Goal: Task Accomplishment & Management: Complete application form

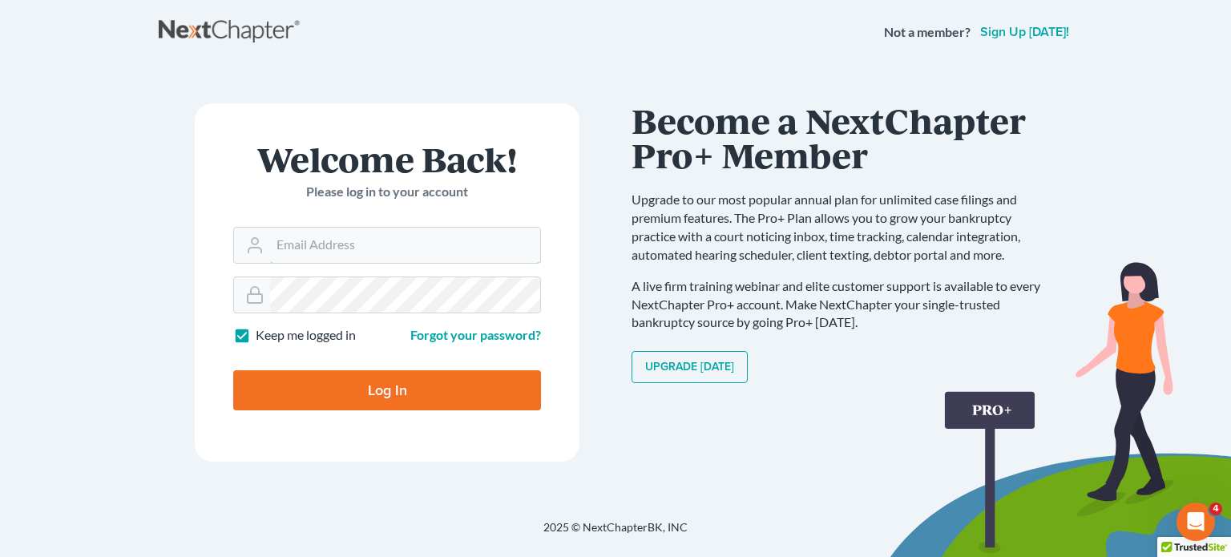
type input "[EMAIL_ADDRESS][DOMAIN_NAME]"
click at [496, 386] on input "Log In" at bounding box center [387, 390] width 308 height 40
type input "Thinking..."
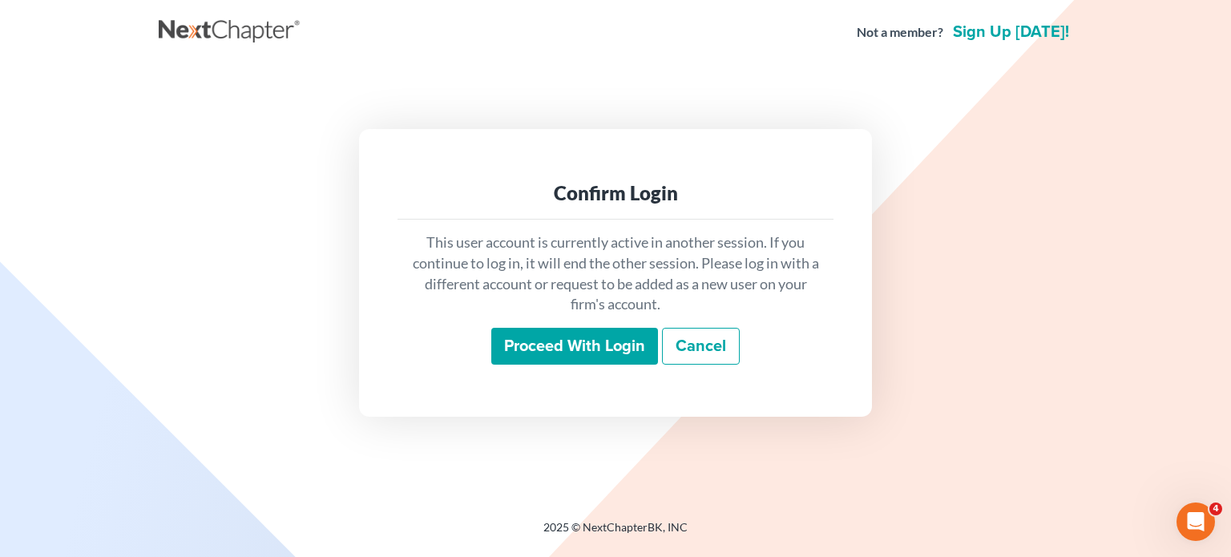
click at [612, 330] on input "Proceed with login" at bounding box center [574, 346] width 167 height 37
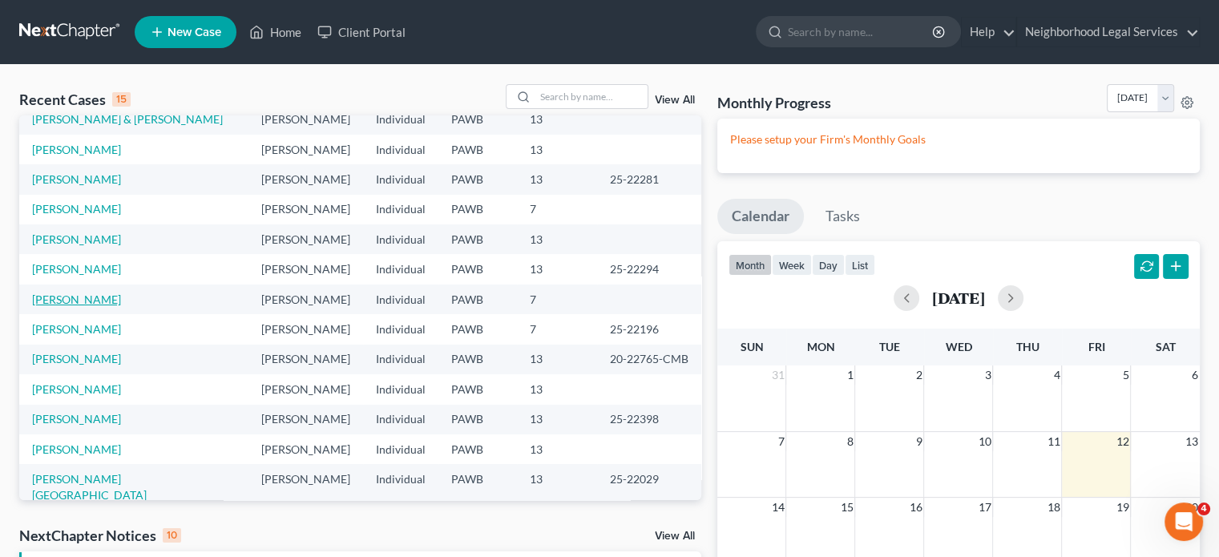
scroll to position [80, 0]
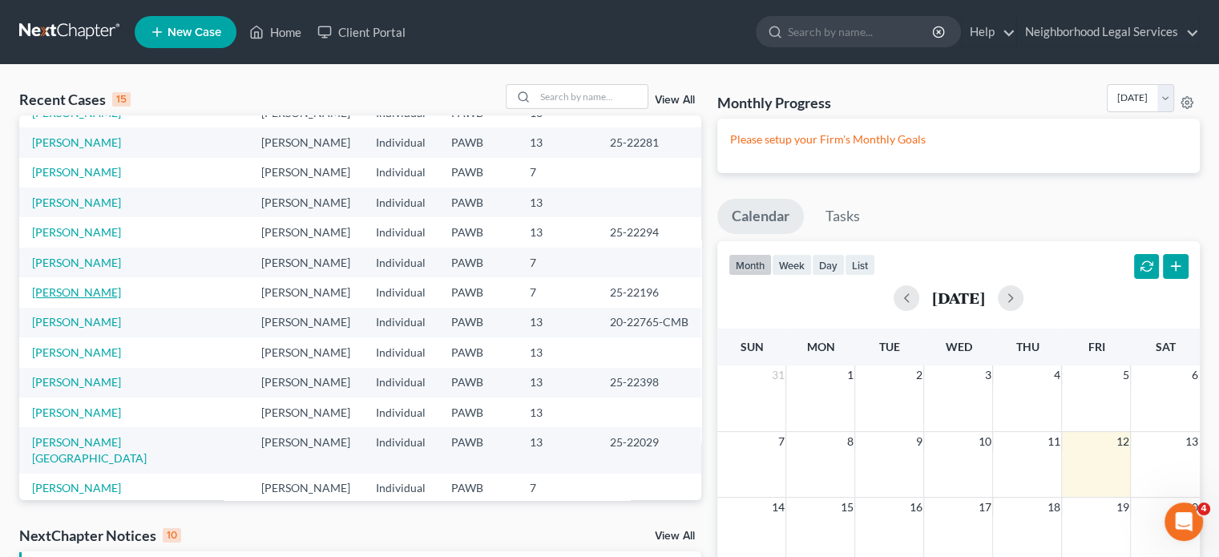
click at [99, 289] on link "[PERSON_NAME]" at bounding box center [76, 292] width 89 height 14
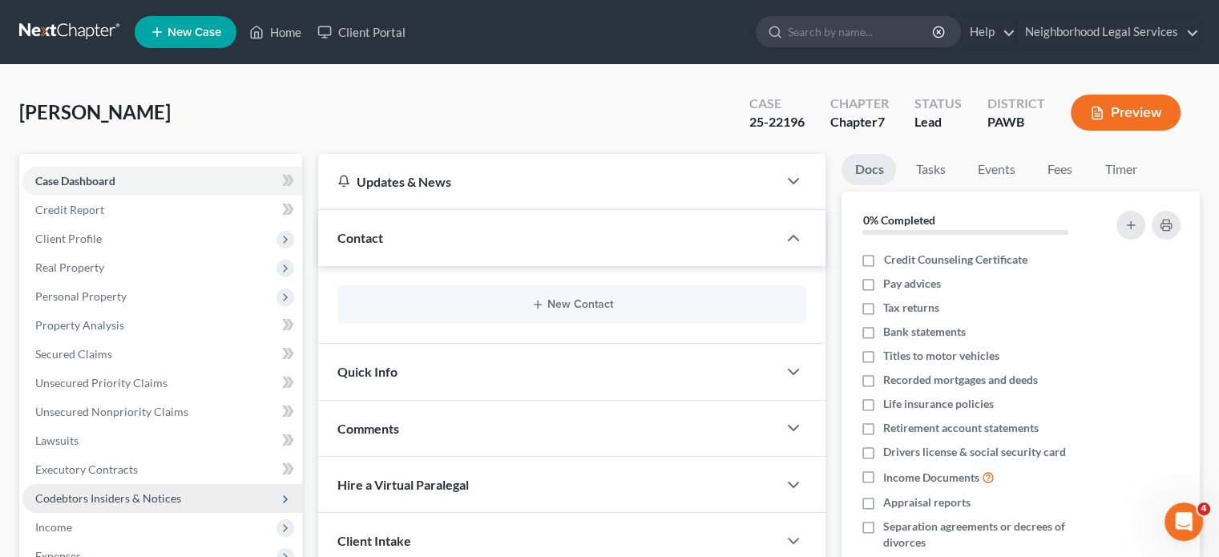
scroll to position [160, 0]
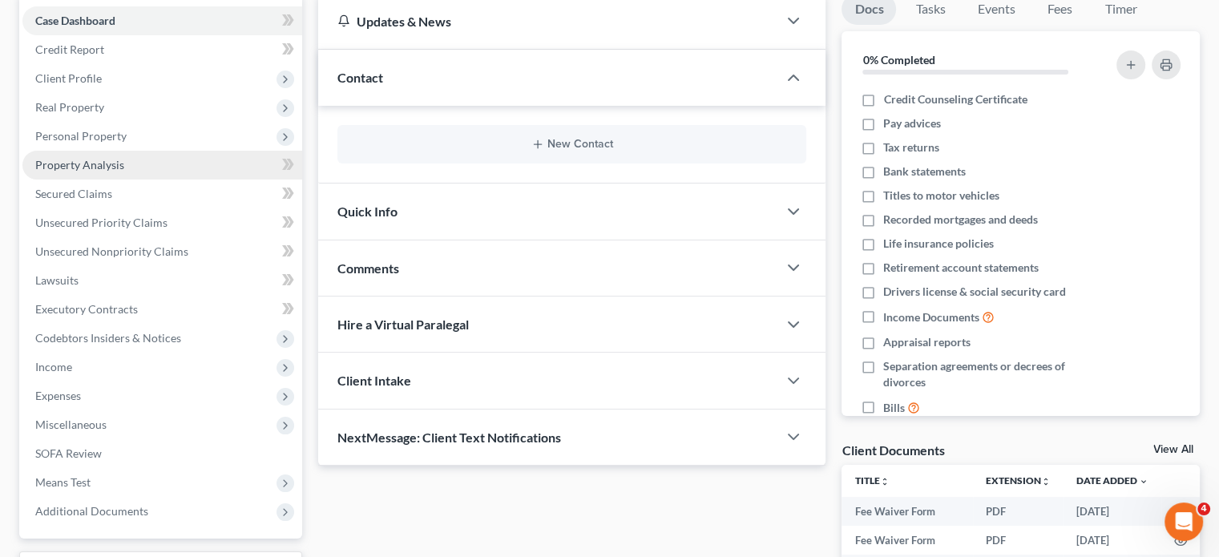
click at [100, 162] on span "Property Analysis" at bounding box center [79, 165] width 89 height 14
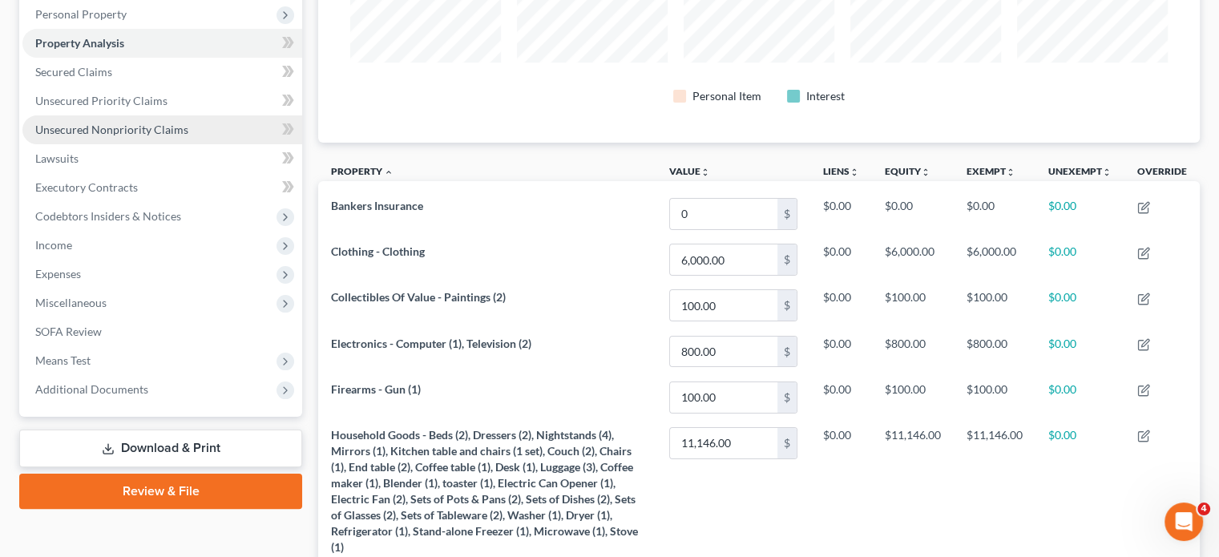
scroll to position [202, 0]
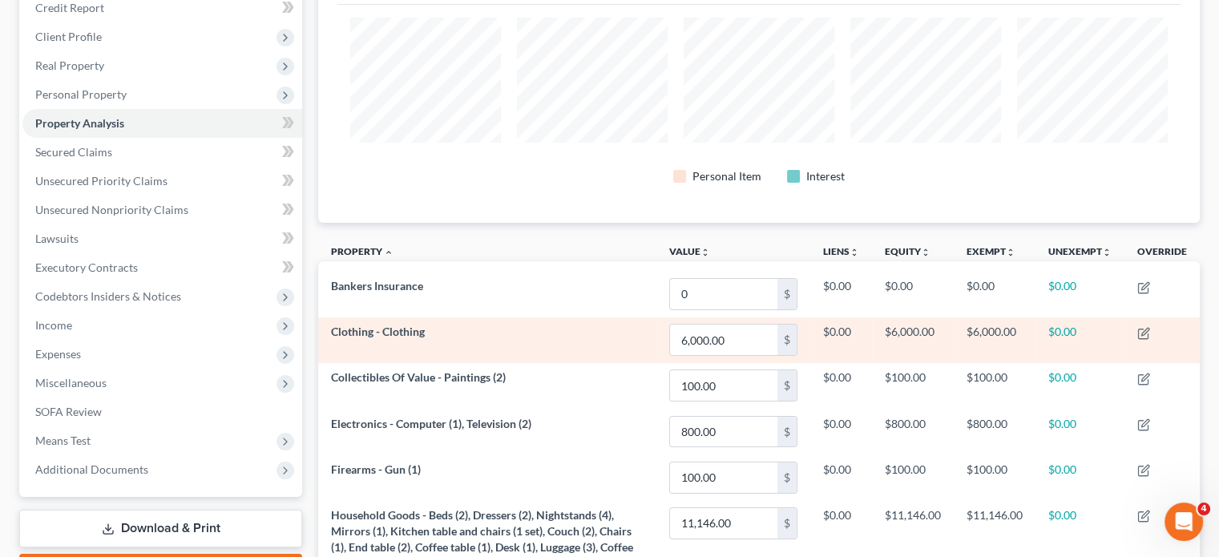
click at [353, 342] on td "Clothing - Clothing" at bounding box center [487, 340] width 338 height 46
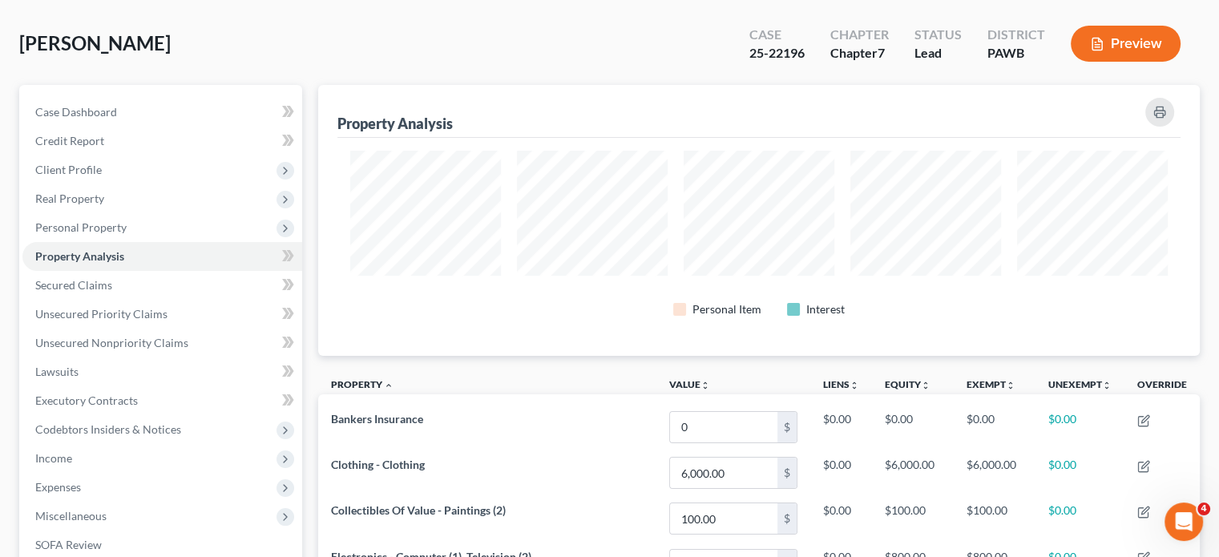
scroll to position [0, 0]
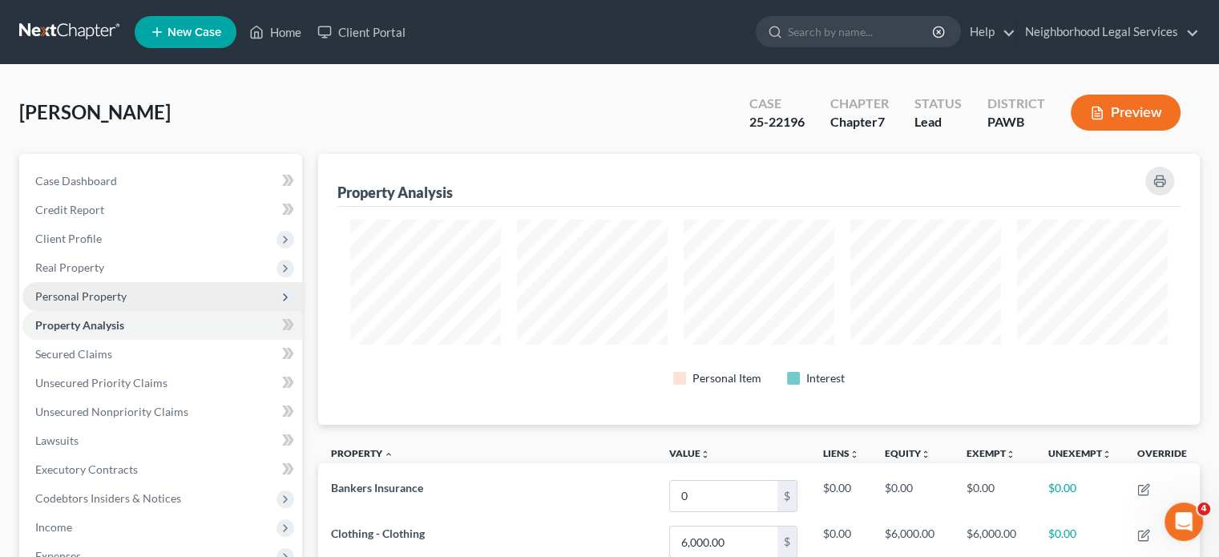
click at [118, 303] on span "Personal Property" at bounding box center [162, 296] width 280 height 29
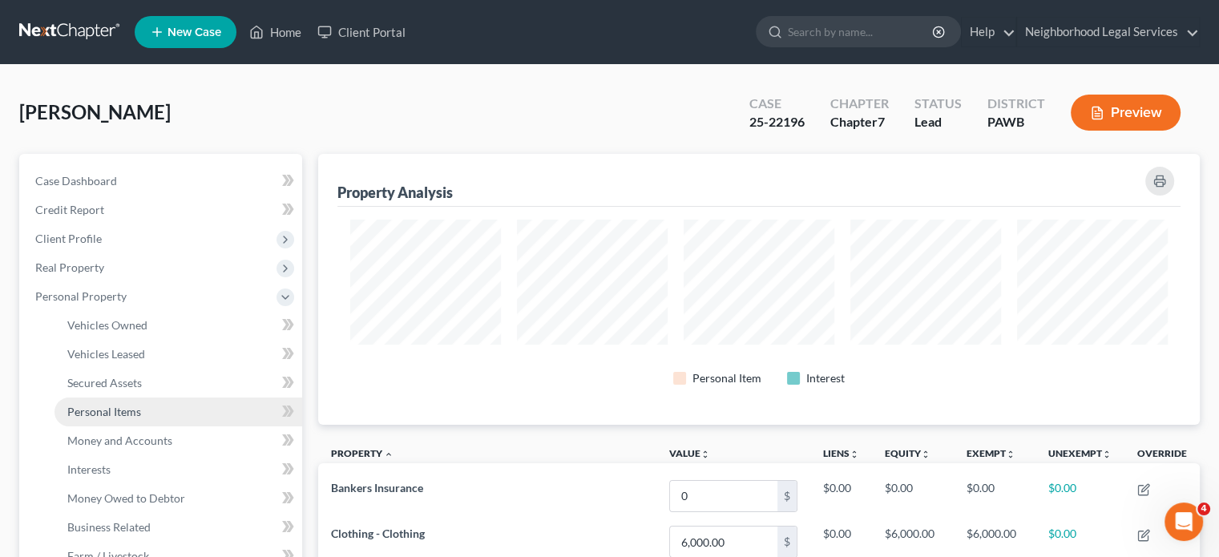
click at [117, 416] on span "Personal Items" at bounding box center [104, 412] width 74 height 14
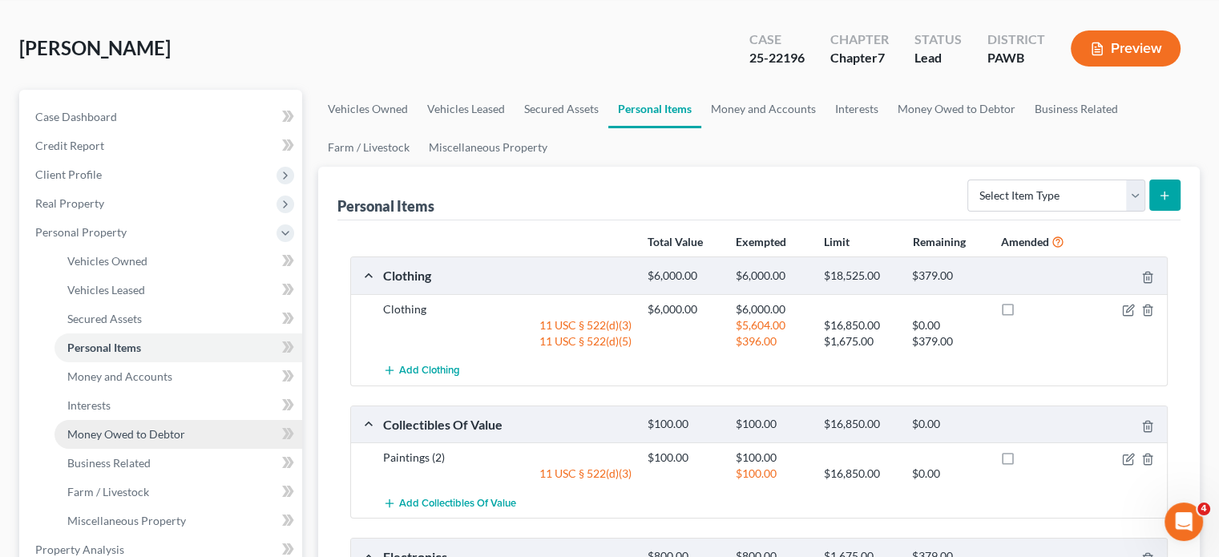
scroll to position [160, 0]
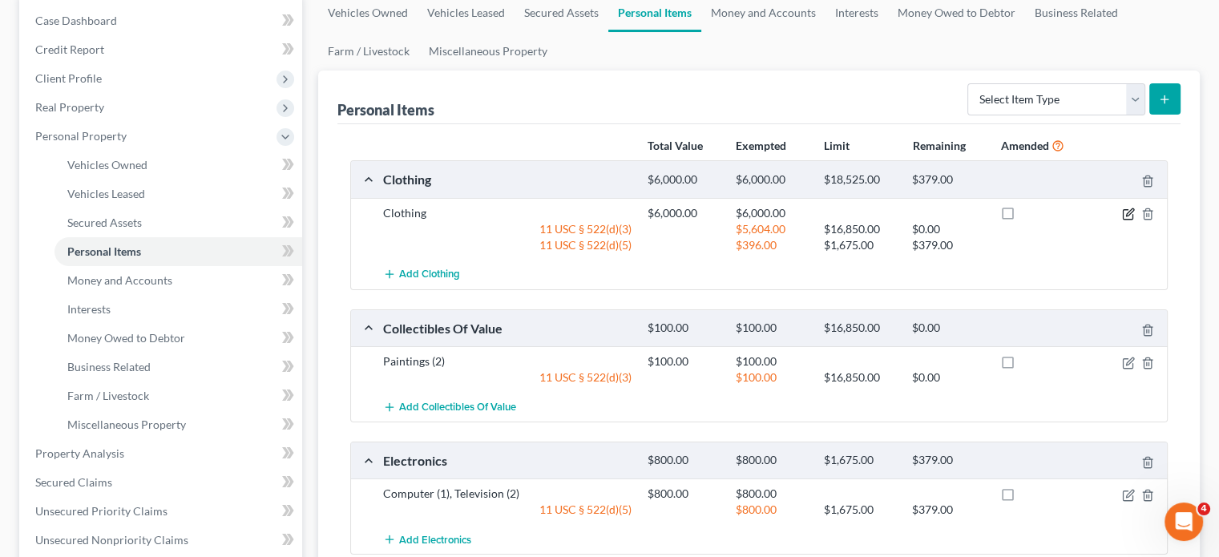
click at [1125, 209] on icon "button" at bounding box center [1128, 214] width 13 height 13
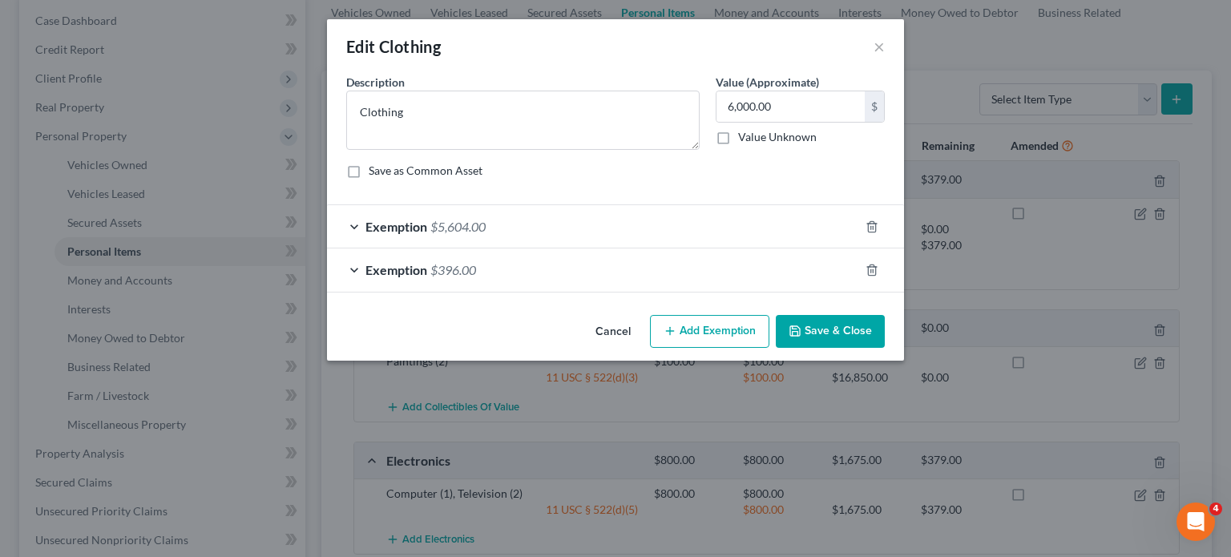
click at [373, 225] on span "Exemption" at bounding box center [396, 226] width 62 height 15
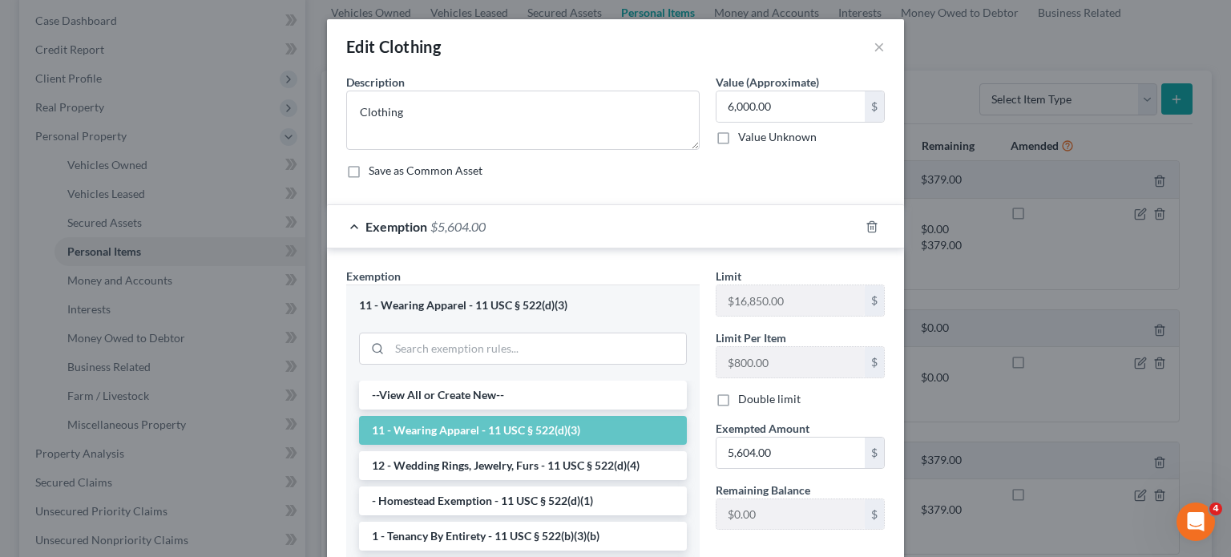
click at [369, 227] on span "Exemption" at bounding box center [396, 226] width 62 height 15
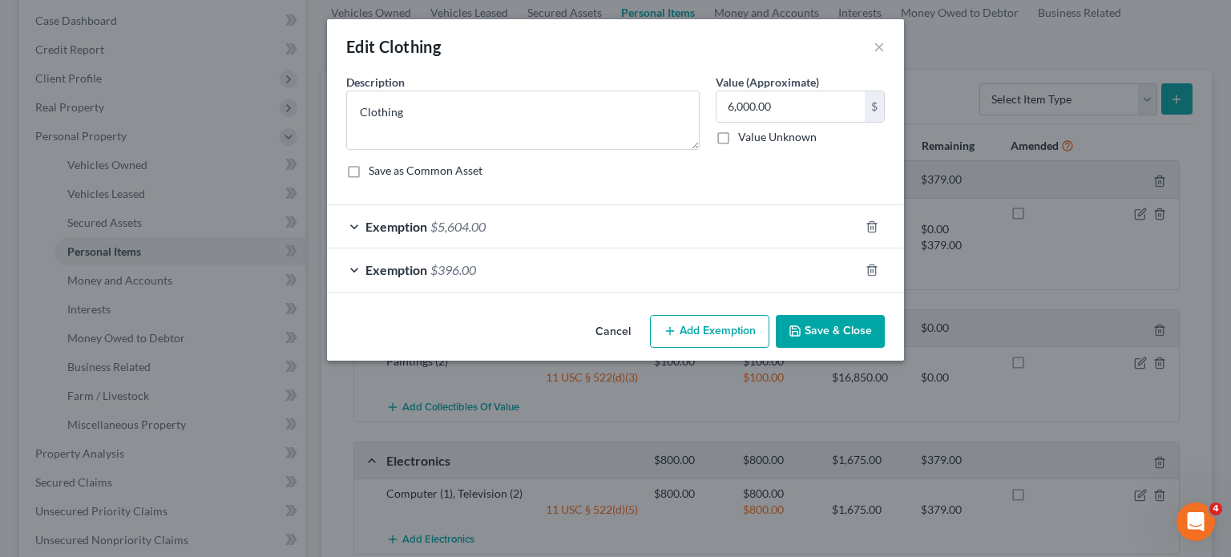
click at [408, 260] on div "Exemption $396.00" at bounding box center [593, 269] width 532 height 42
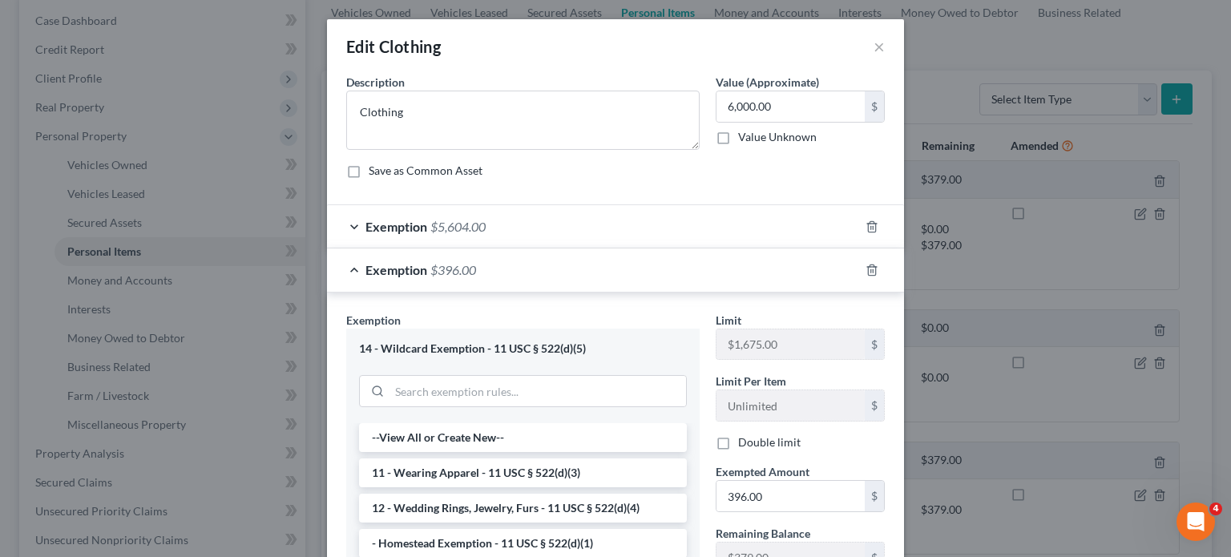
click at [408, 260] on div "Exemption $396.00" at bounding box center [593, 269] width 532 height 42
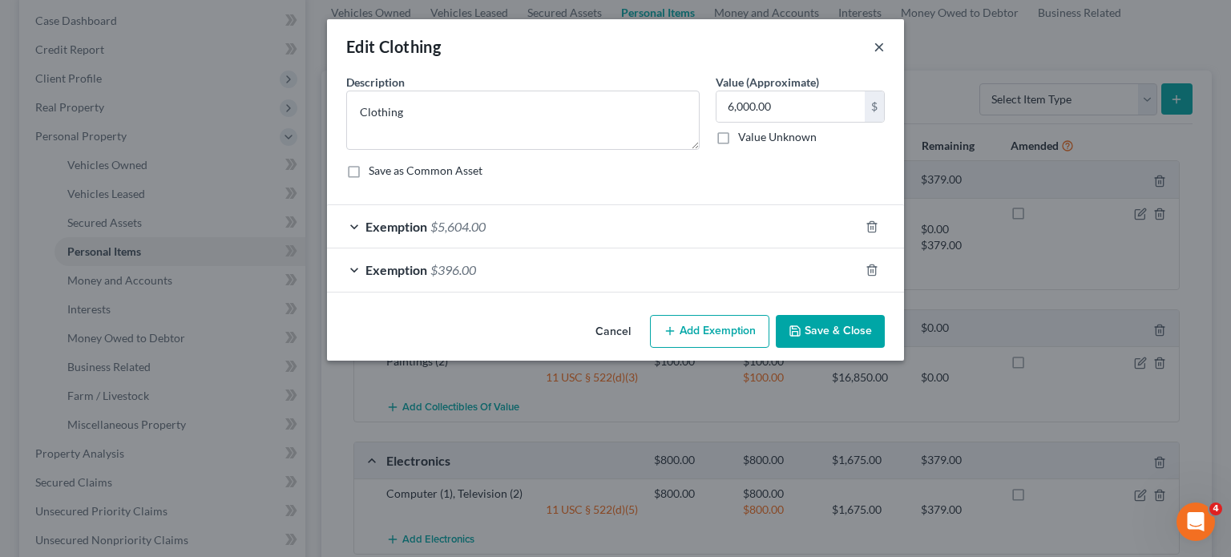
click at [873, 45] on button "×" at bounding box center [878, 46] width 11 height 19
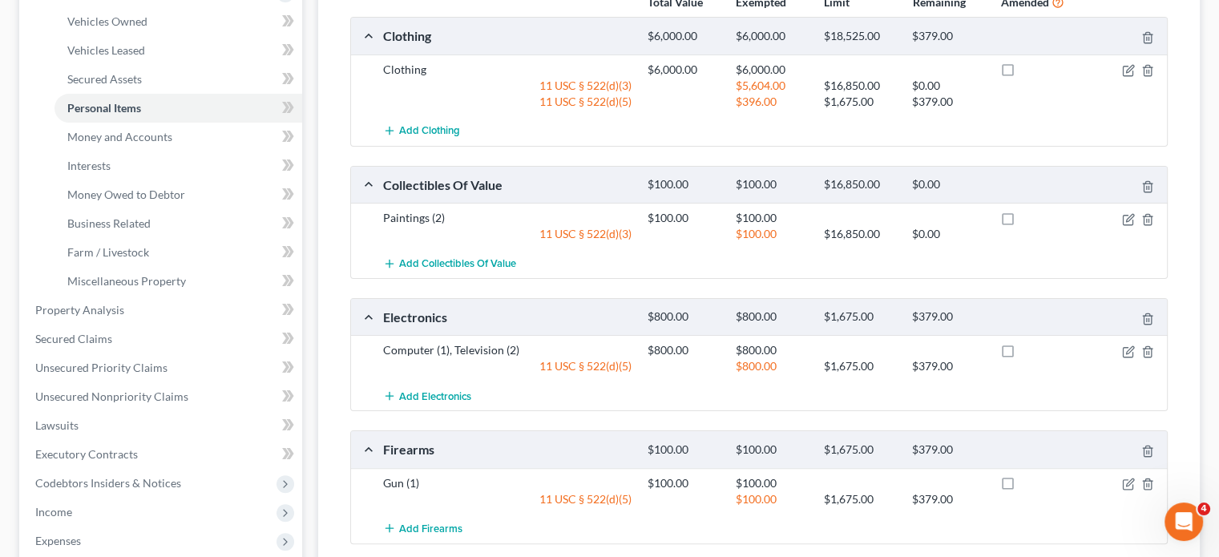
scroll to position [320, 0]
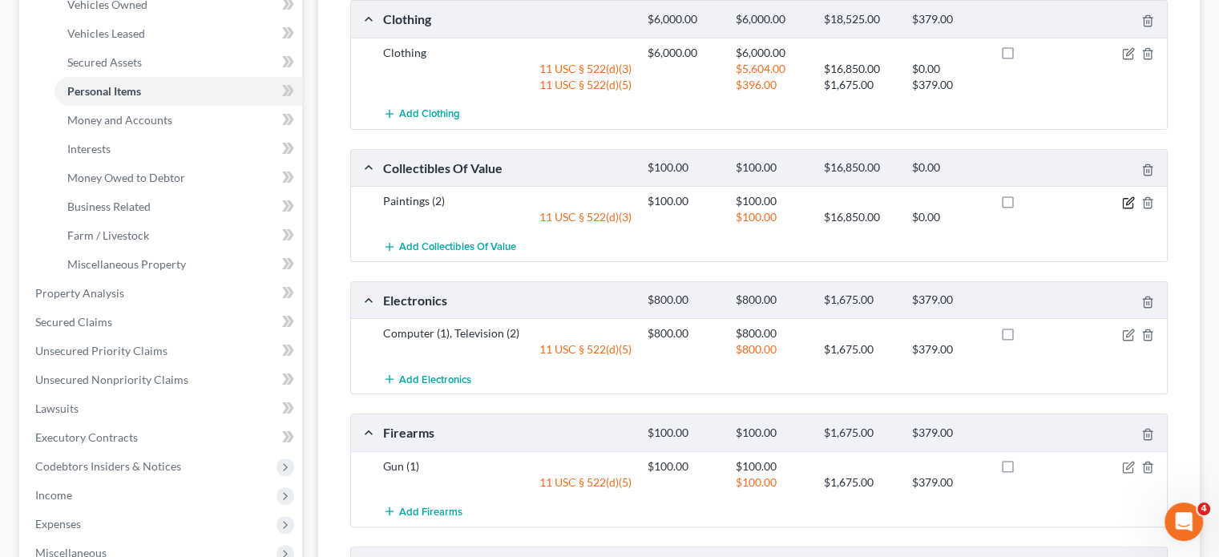
click at [1125, 198] on icon "button" at bounding box center [1128, 202] width 13 height 13
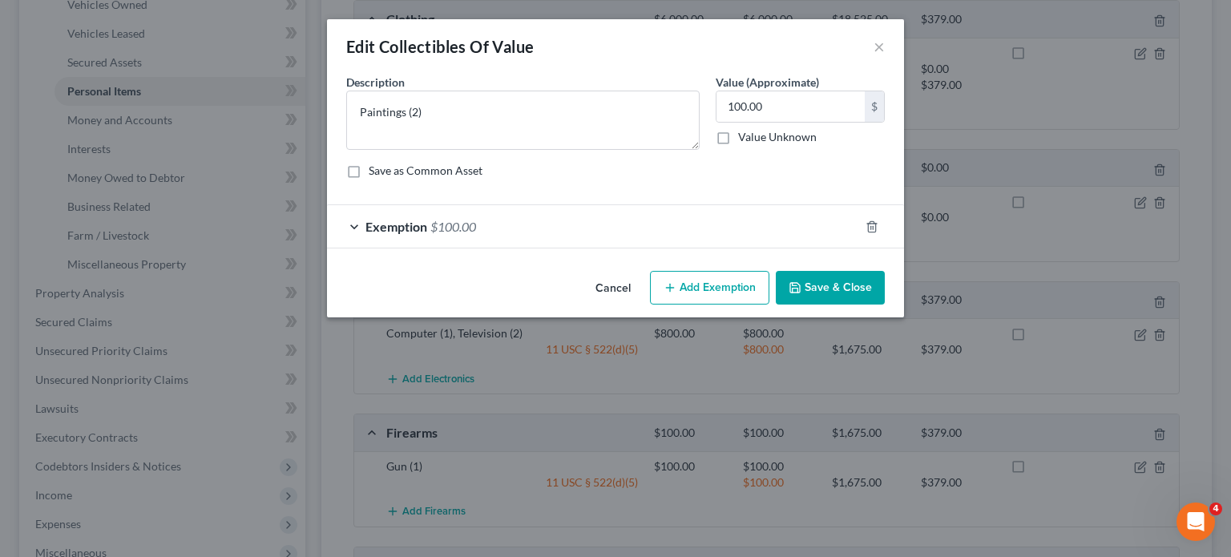
click at [530, 232] on div "Exemption $100.00" at bounding box center [593, 226] width 532 height 42
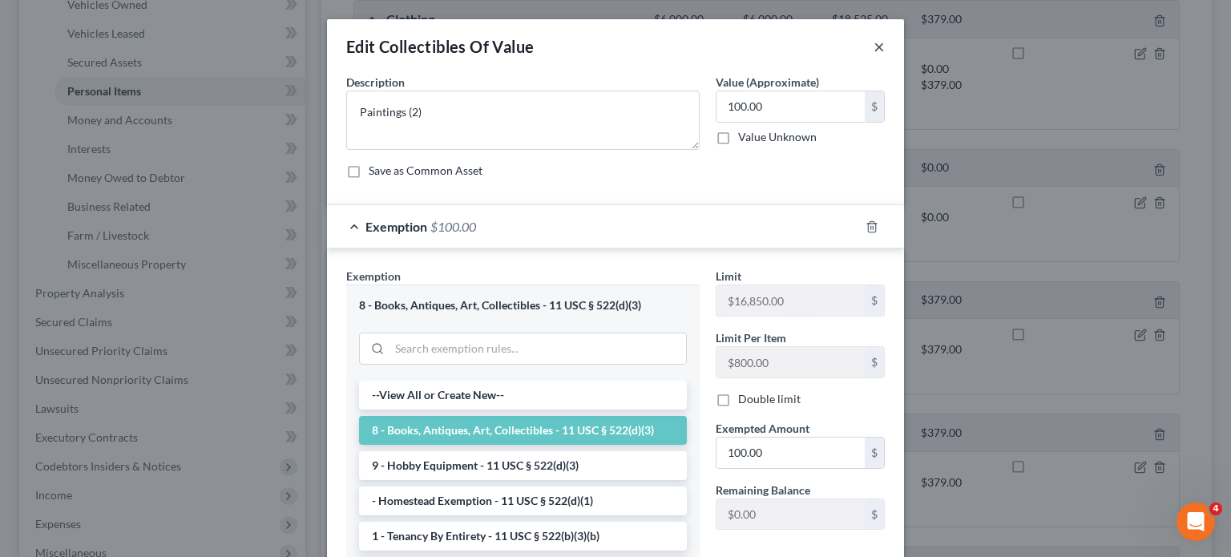
click at [873, 52] on button "×" at bounding box center [878, 46] width 11 height 19
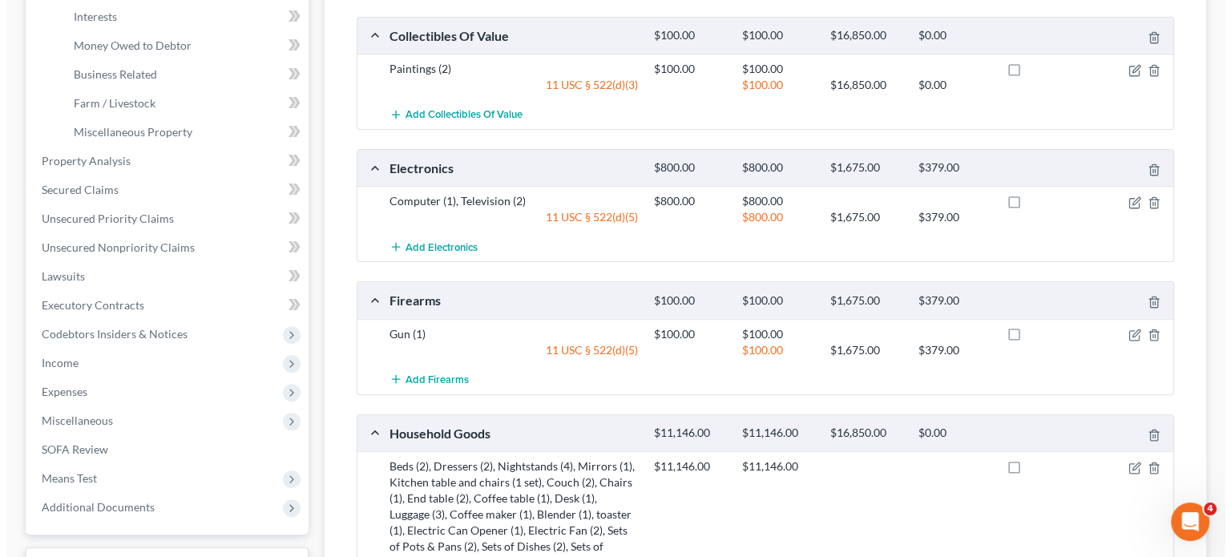
scroll to position [481, 0]
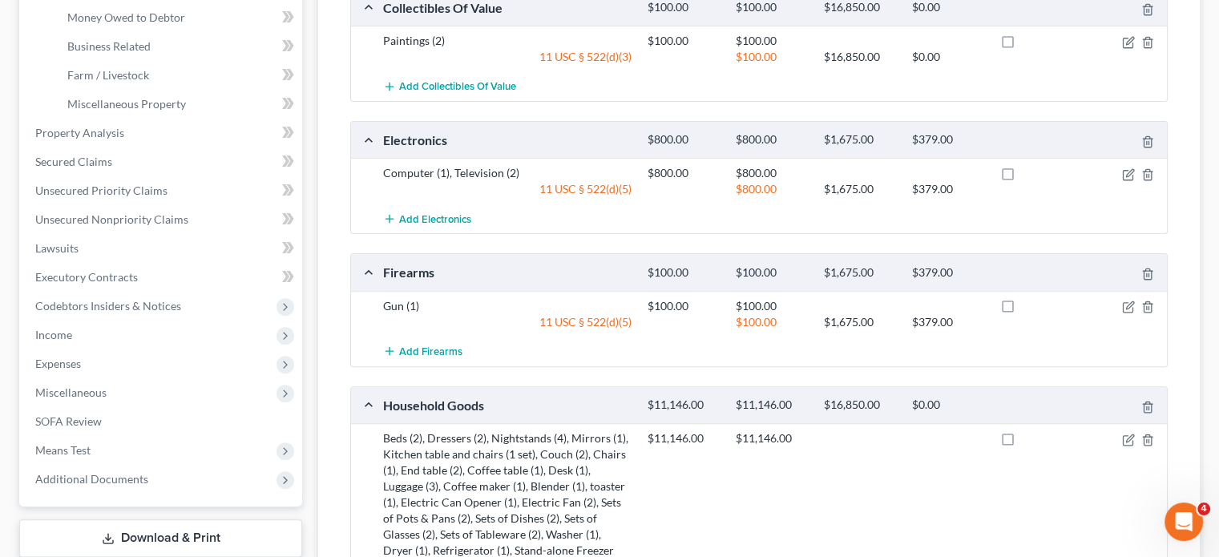
click at [1121, 174] on div at bounding box center [1124, 173] width 88 height 16
click at [1126, 174] on icon "button" at bounding box center [1129, 172] width 7 height 7
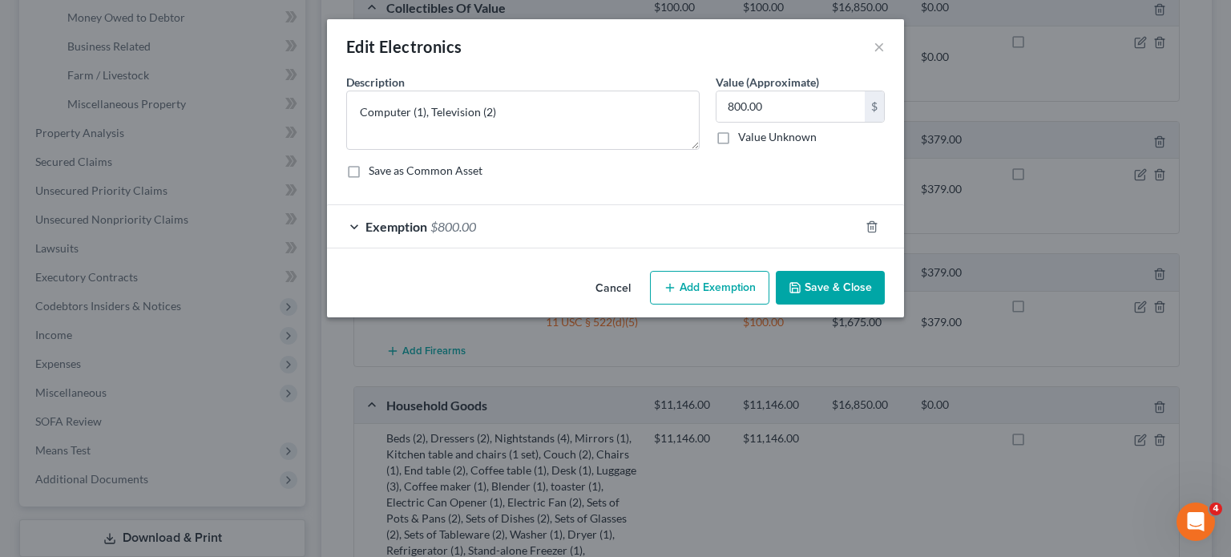
click at [430, 224] on span "$800.00" at bounding box center [453, 226] width 46 height 15
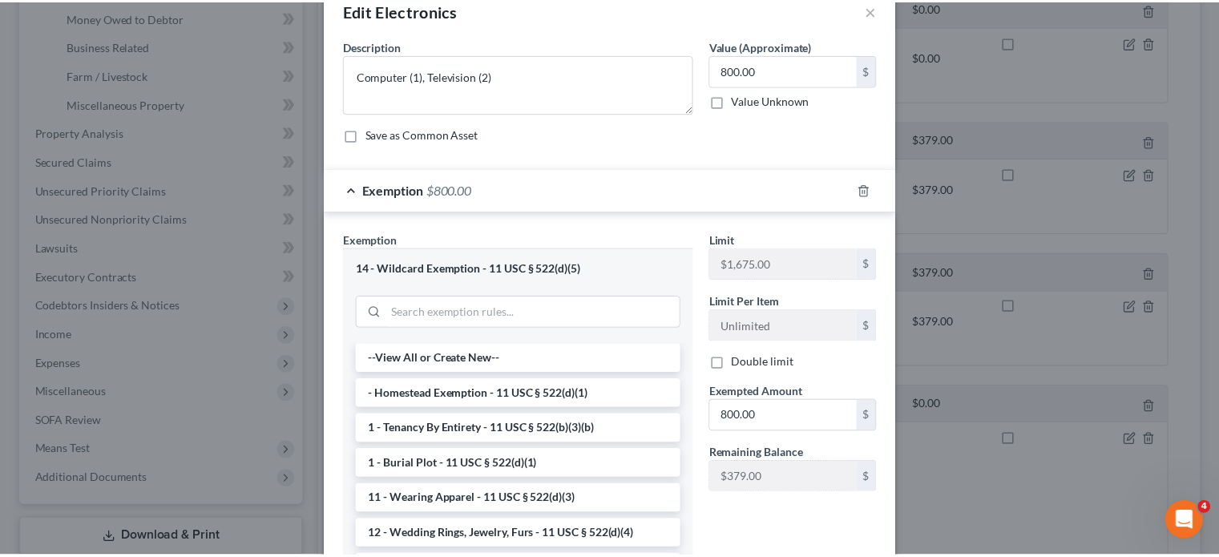
scroll to position [0, 0]
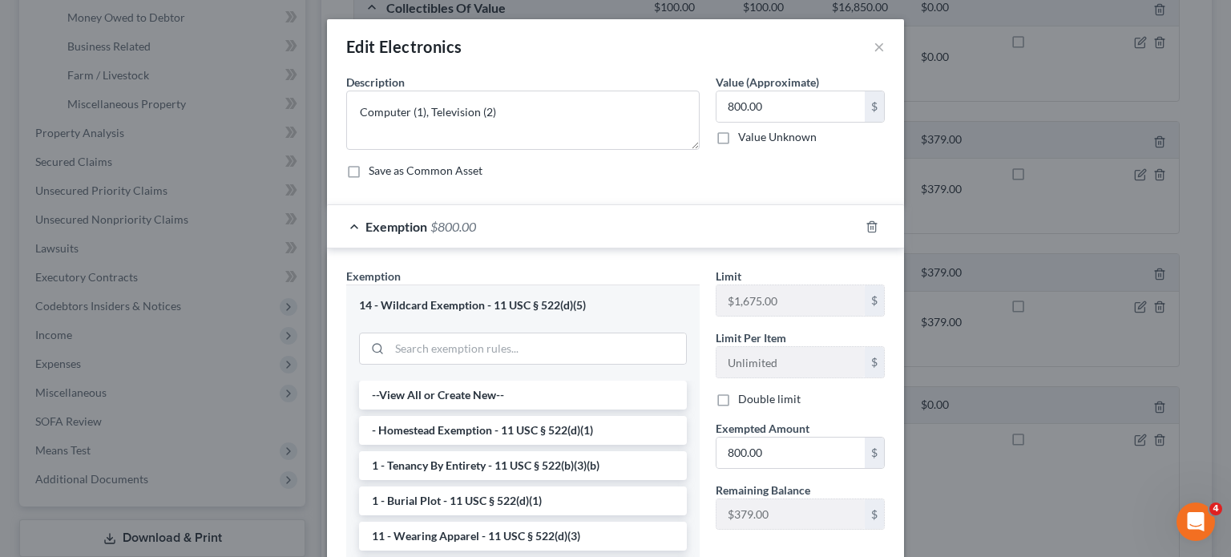
click at [878, 49] on div "Edit Electronics ×" at bounding box center [615, 46] width 577 height 54
click at [865, 43] on div "Edit Electronics ×" at bounding box center [615, 46] width 577 height 54
click at [876, 45] on button "×" at bounding box center [878, 46] width 11 height 19
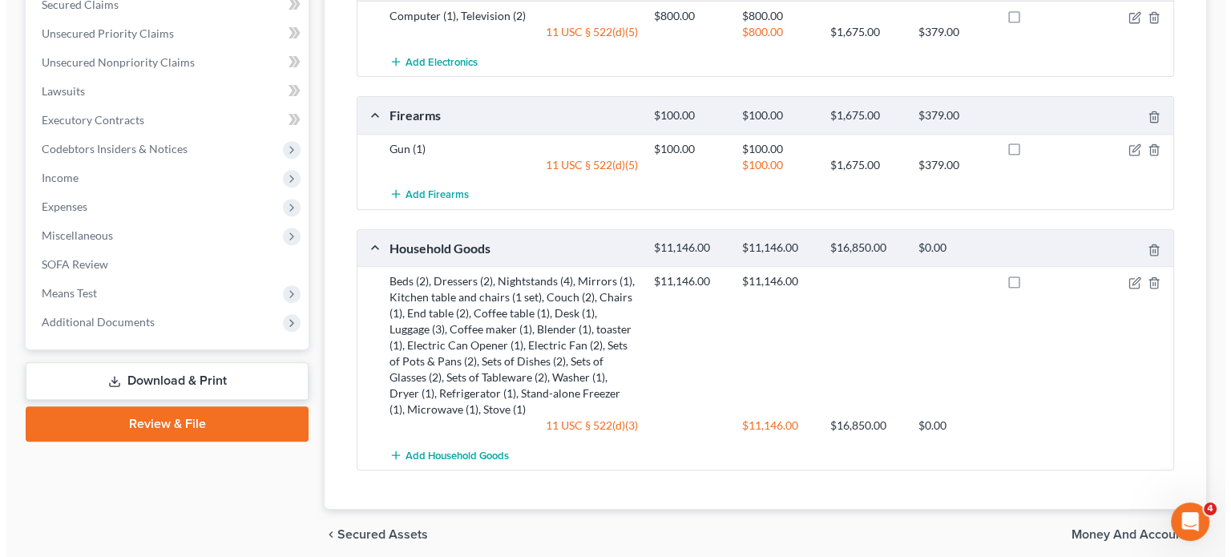
scroll to position [641, 0]
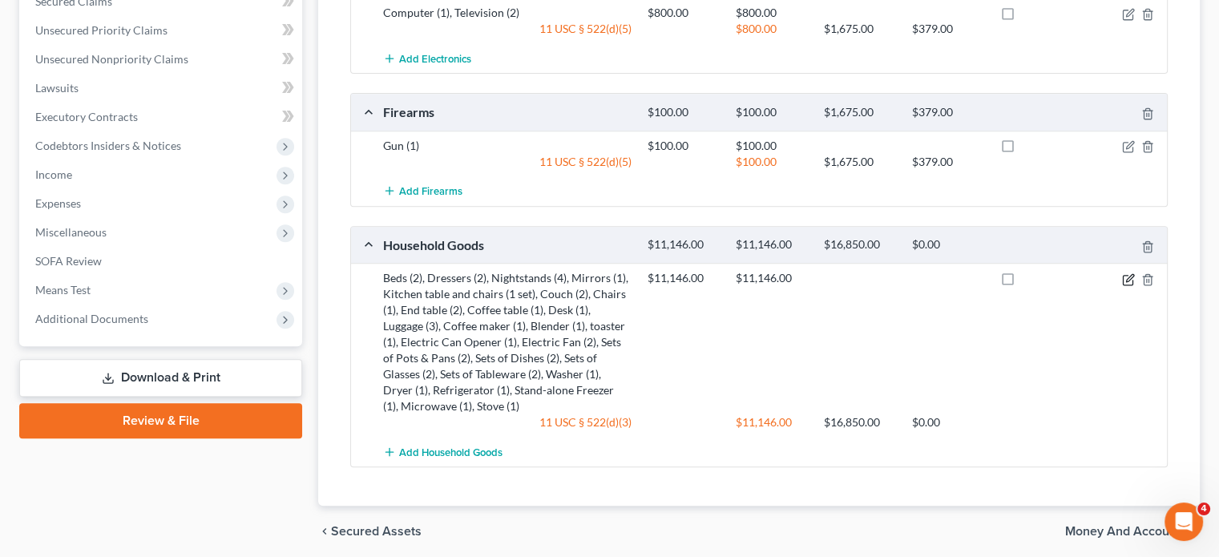
click at [1132, 274] on icon "button" at bounding box center [1128, 279] width 13 height 13
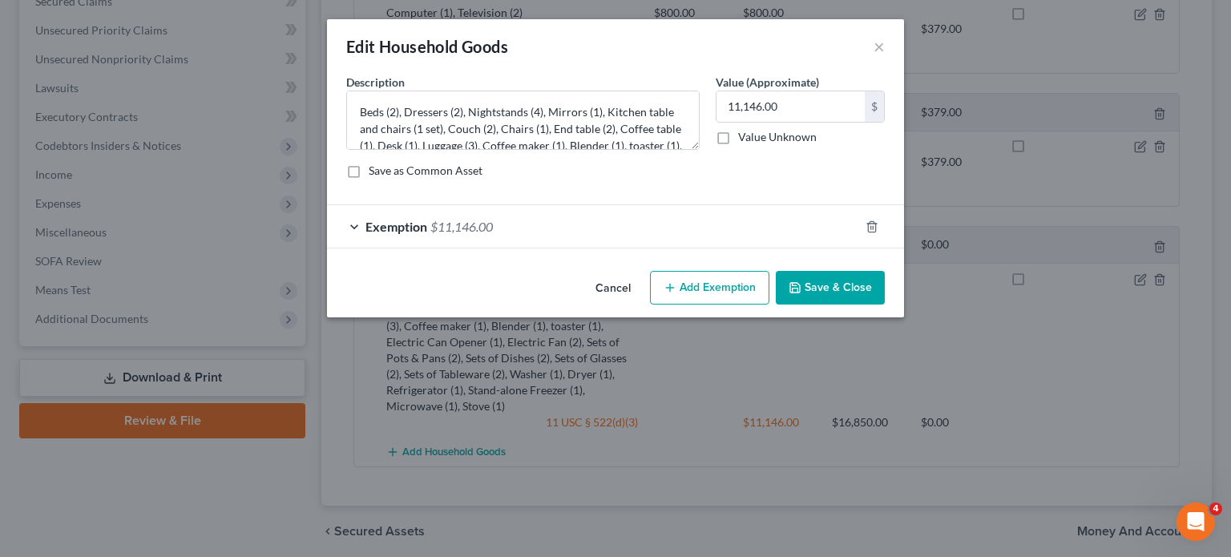
click at [554, 227] on div "Exemption $11,146.00" at bounding box center [593, 226] width 532 height 42
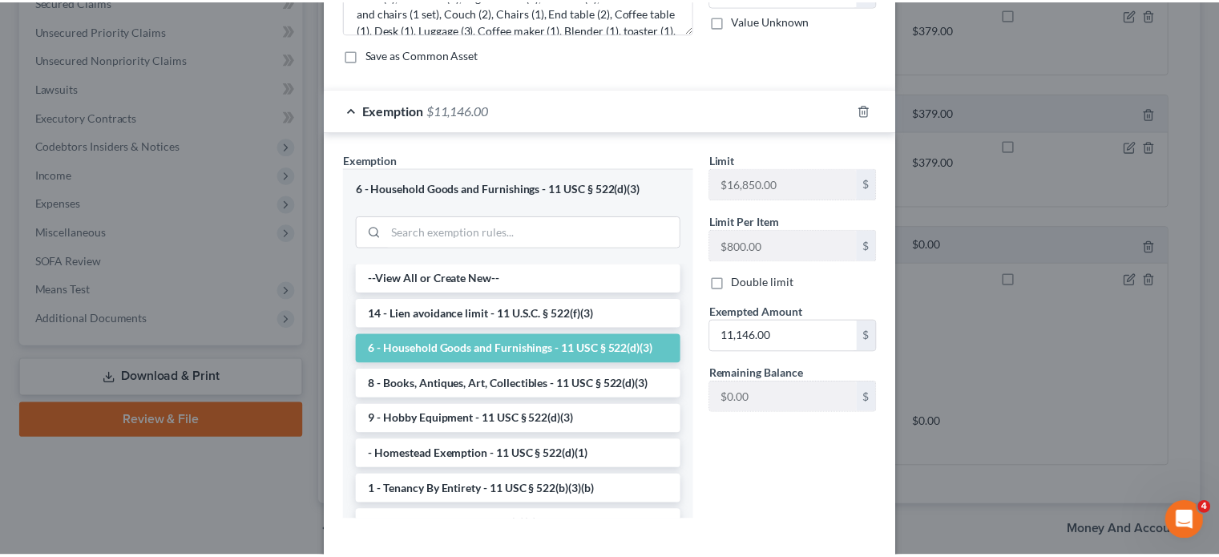
scroll to position [0, 0]
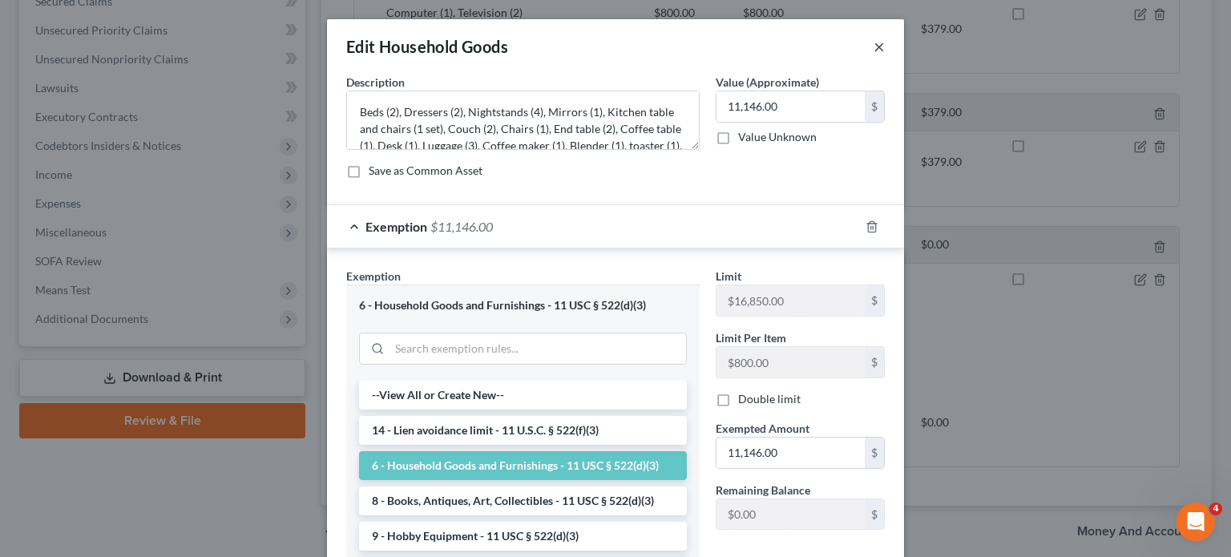
click at [878, 41] on button "×" at bounding box center [878, 46] width 11 height 19
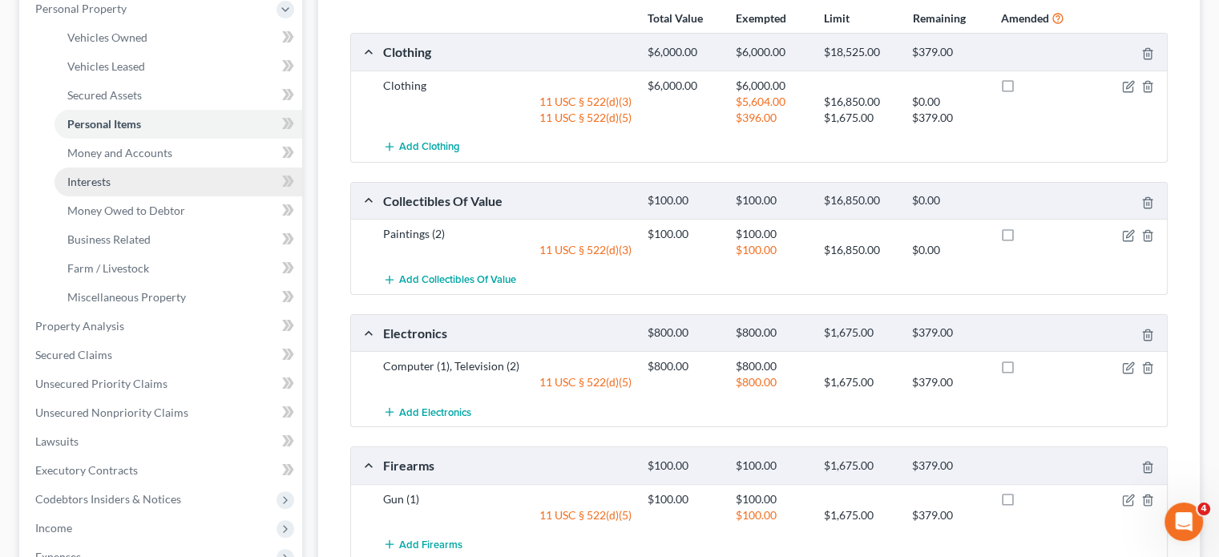
scroll to position [240, 0]
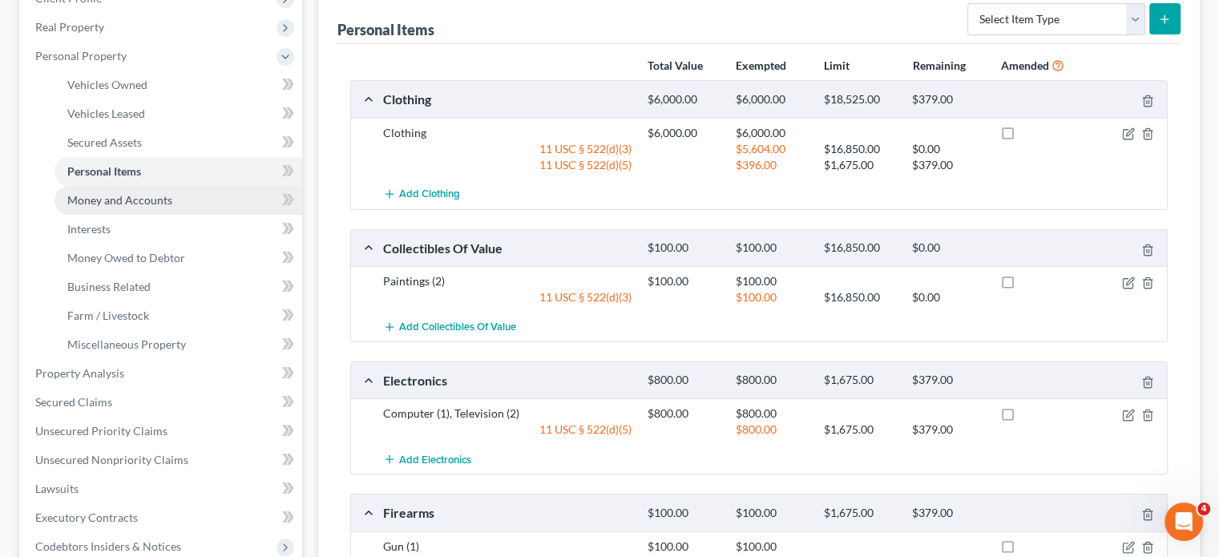
click at [103, 195] on span "Money and Accounts" at bounding box center [119, 200] width 105 height 14
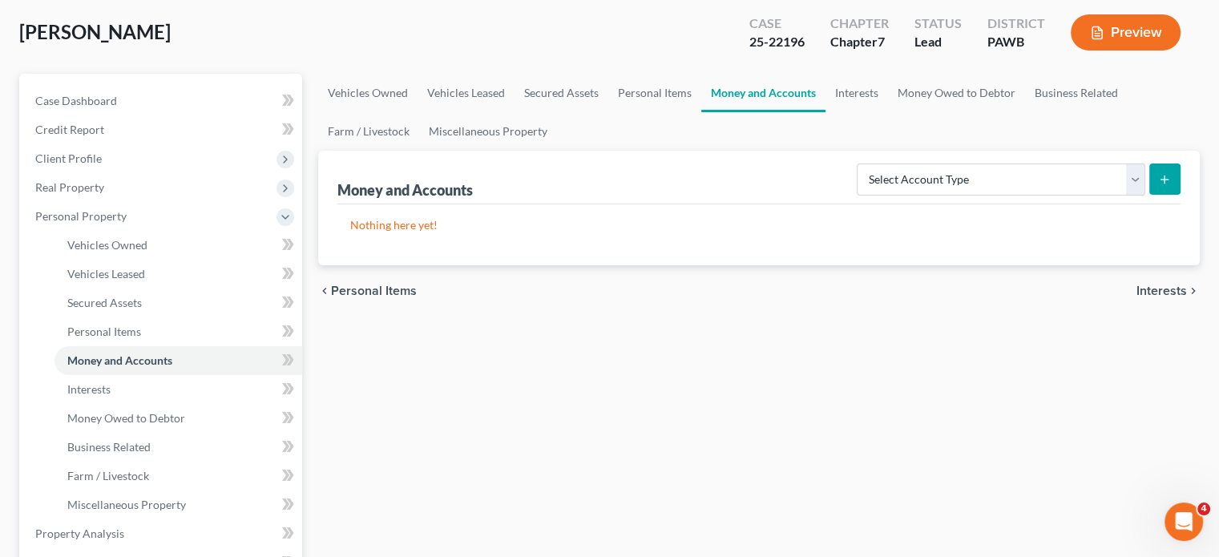
click at [1162, 169] on button "submit" at bounding box center [1164, 178] width 31 height 31
click at [1125, 171] on select "Select Account Type Brokerage Cash on Hand Certificates of Deposit Checking Acc…" at bounding box center [1000, 179] width 288 height 32
select select "security_deposits"
click at [860, 163] on select "Select Account Type Brokerage Cash on Hand Certificates of Deposit Checking Acc…" at bounding box center [1000, 179] width 288 height 32
click at [1165, 188] on button "submit" at bounding box center [1164, 178] width 31 height 31
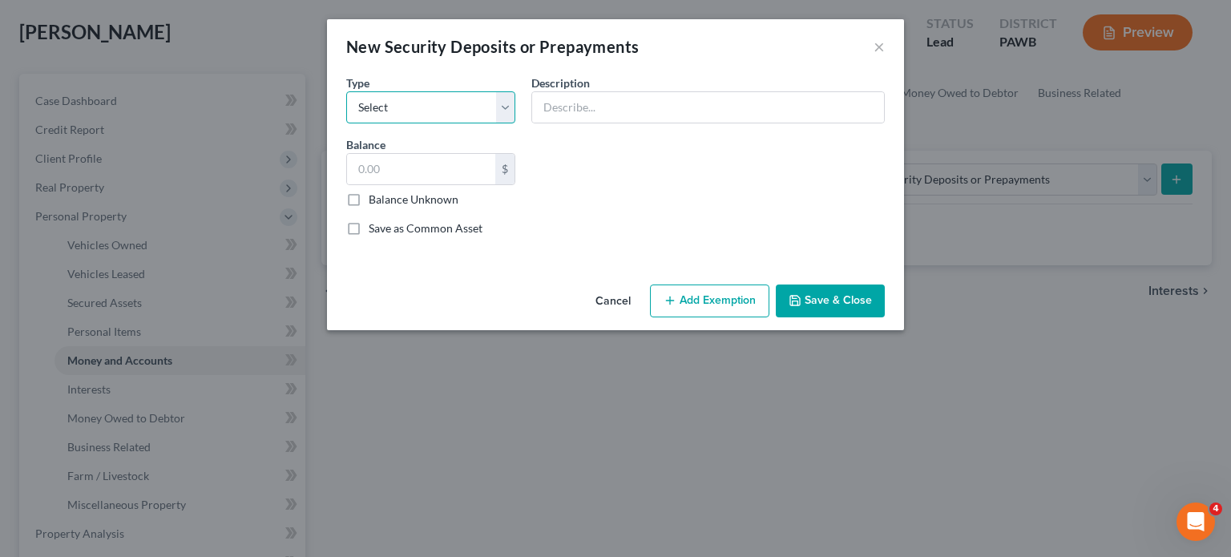
click at [417, 111] on select "Select Electric Gas Heating Oil Security Deposit On Rental Unit Prepaid Rent Te…" at bounding box center [430, 107] width 169 height 32
select select "3"
click at [346, 91] on select "Select Electric Gas Heating Oil Security Deposit On Rental Unit Prepaid Rent Te…" at bounding box center [430, 107] width 169 height 32
click at [602, 121] on input "text" at bounding box center [708, 107] width 352 height 30
click at [610, 93] on input "text" at bounding box center [708, 107] width 352 height 30
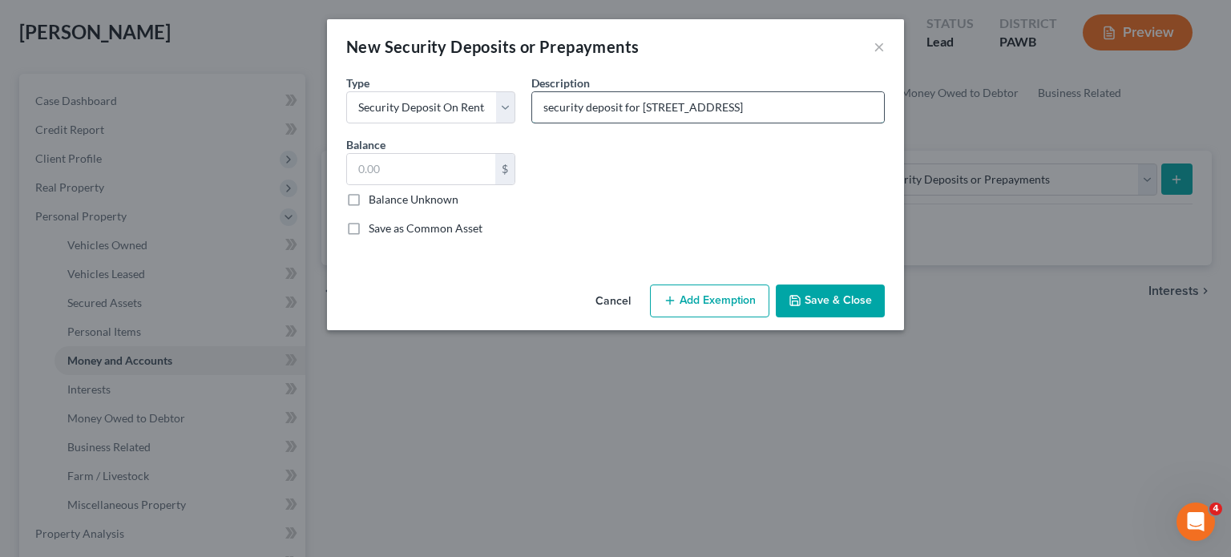
scroll to position [0, 11]
type input "security deposit for [STREET_ADDRESS]"
click at [458, 179] on input "text" at bounding box center [421, 169] width 148 height 30
click at [415, 177] on input "text" at bounding box center [421, 169] width 148 height 30
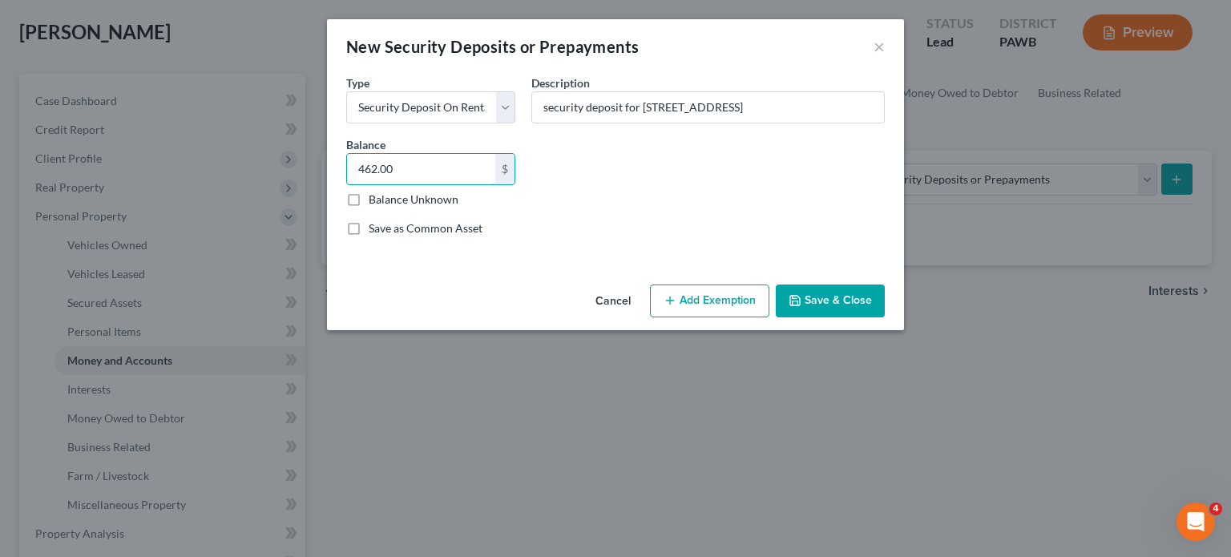
type input "462.00"
click at [724, 313] on button "Add Exemption" at bounding box center [709, 301] width 119 height 34
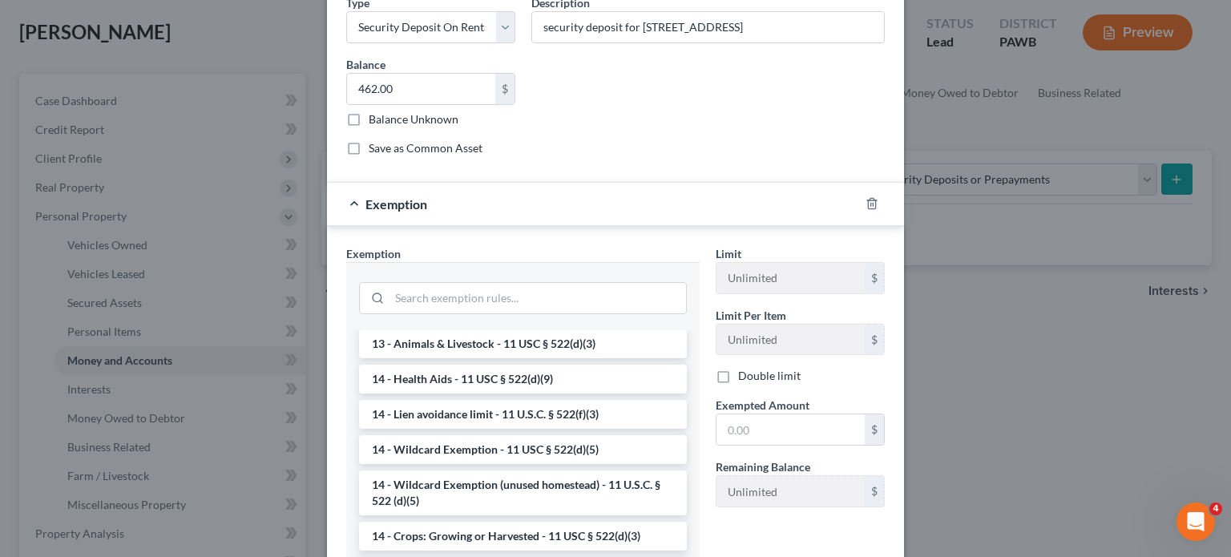
scroll to position [240, 0]
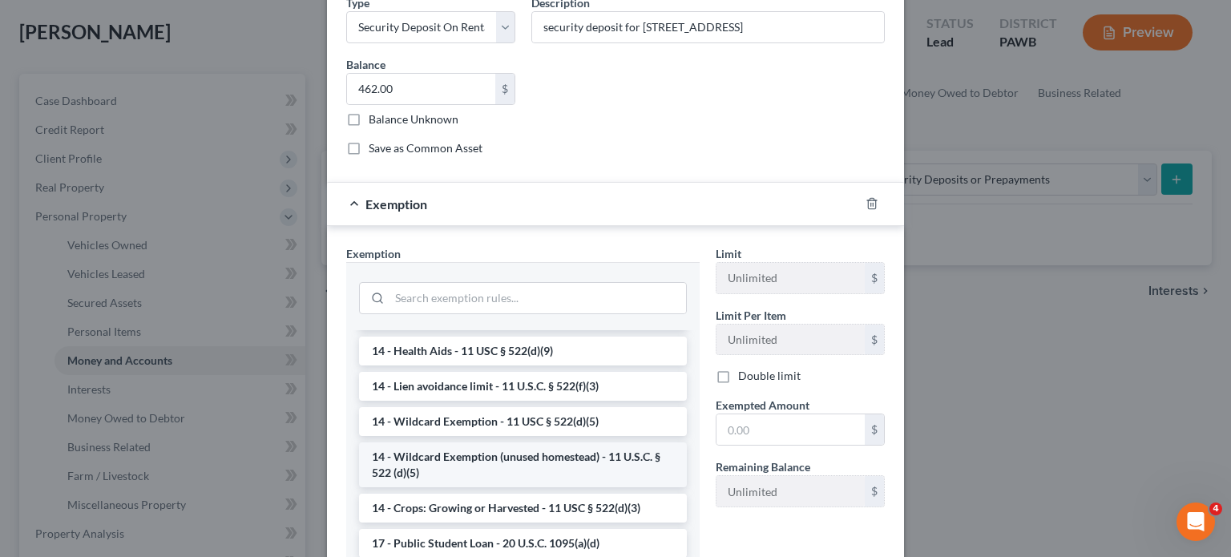
click at [466, 461] on li "14 - Wildcard Exemption (unused homestead) - 11 U.S.C. § 522 (d)(5)" at bounding box center [523, 464] width 328 height 45
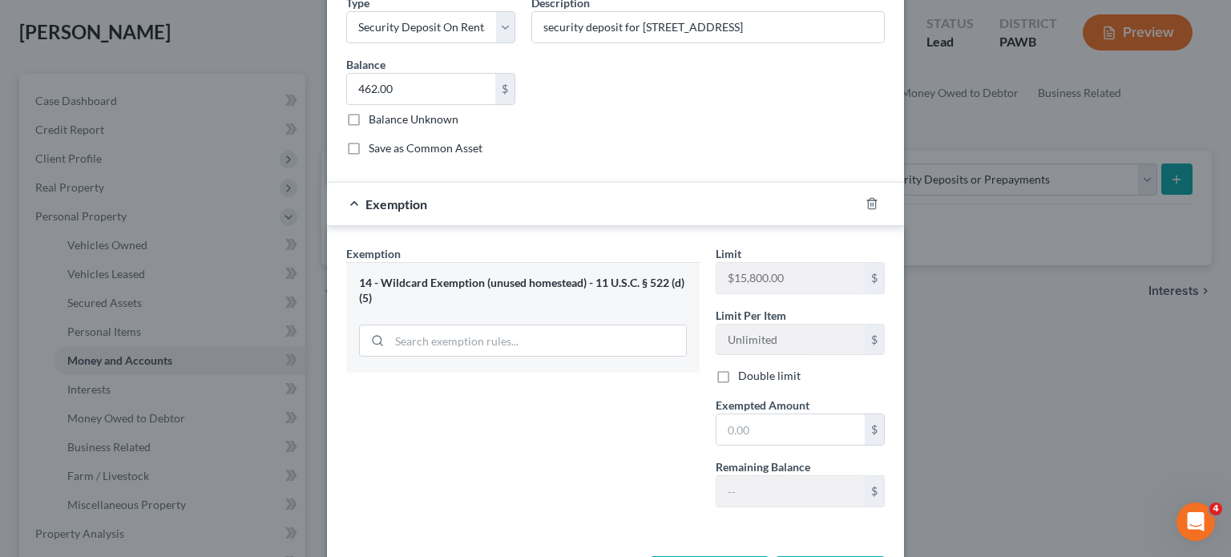
click at [784, 451] on div "Limit $15,800.00 $ Limit Per Item Unlimited $ Double limit Exempted Amount * $ …" at bounding box center [799, 382] width 185 height 275
click at [792, 432] on input "text" at bounding box center [790, 429] width 148 height 30
type input "462.00"
click at [646, 443] on div "Exemption Set must be selected for CA. Exemption * 14 - Wildcard Exemption (unu…" at bounding box center [522, 382] width 369 height 275
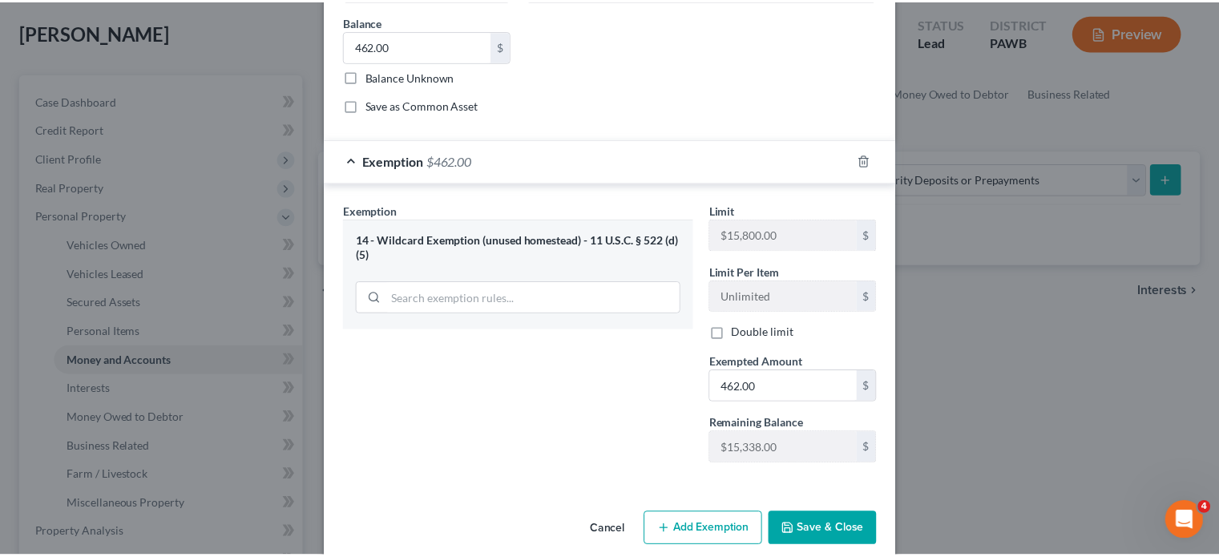
scroll to position [142, 0]
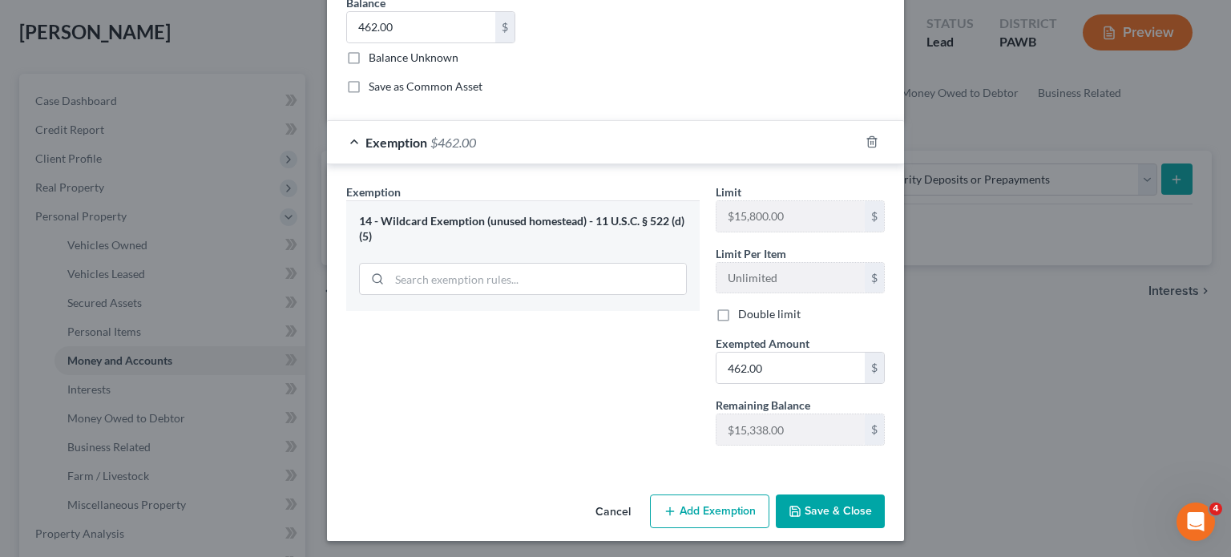
click at [838, 518] on button "Save & Close" at bounding box center [830, 511] width 109 height 34
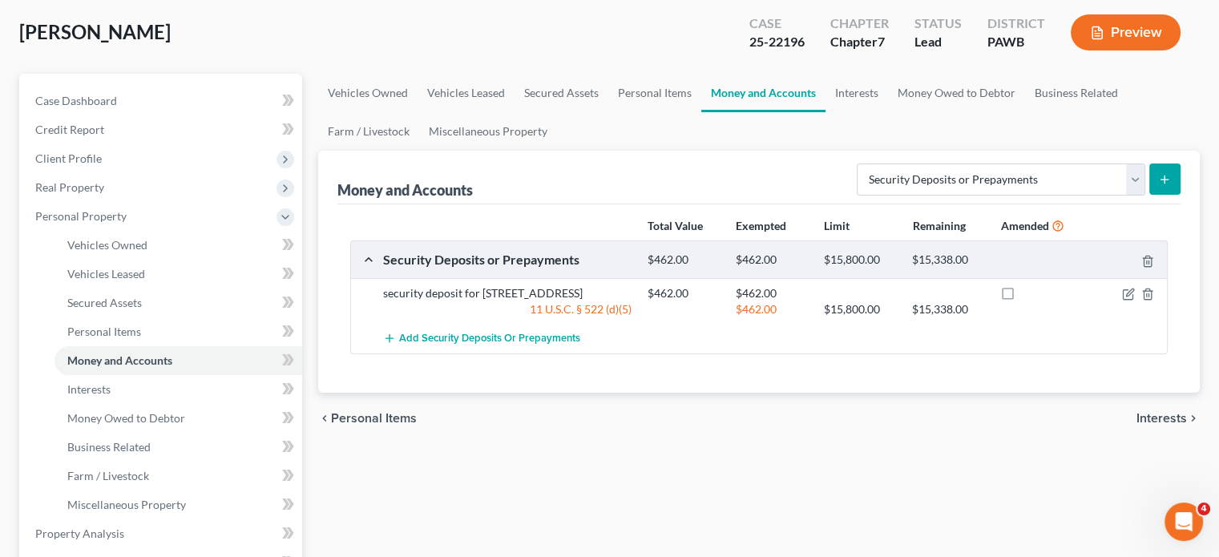
scroll to position [320, 0]
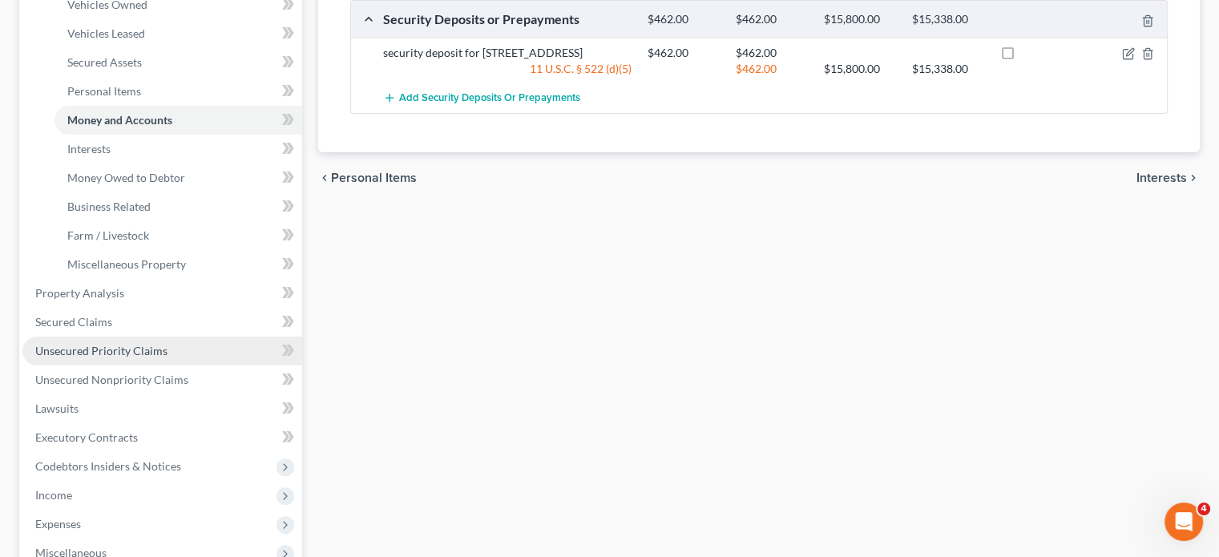
click at [135, 348] on span "Unsecured Priority Claims" at bounding box center [101, 351] width 132 height 14
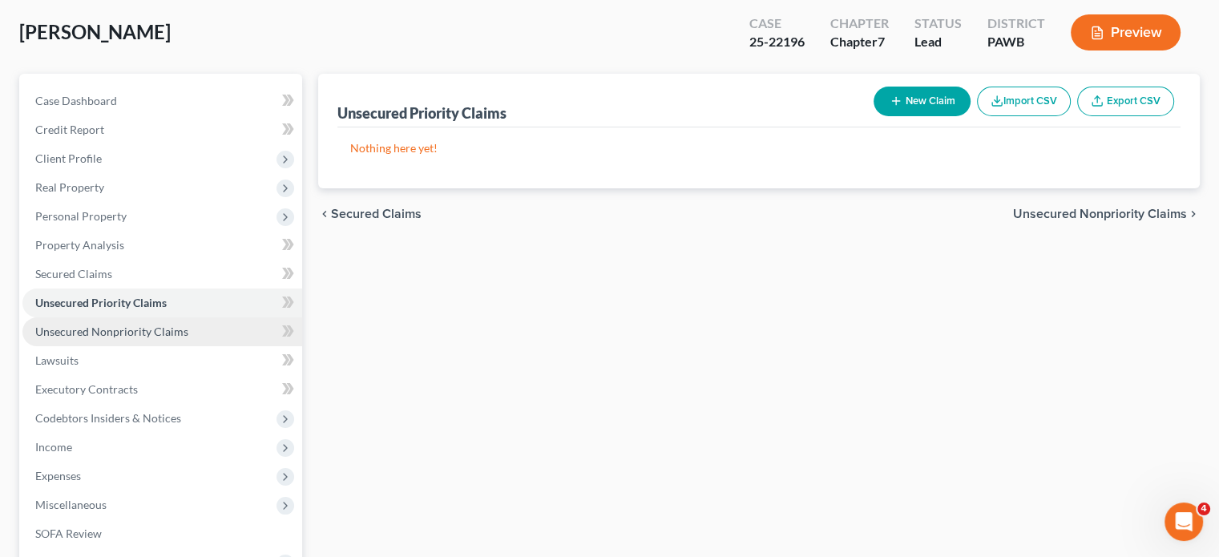
click at [122, 336] on span "Unsecured Nonpriority Claims" at bounding box center [111, 331] width 153 height 14
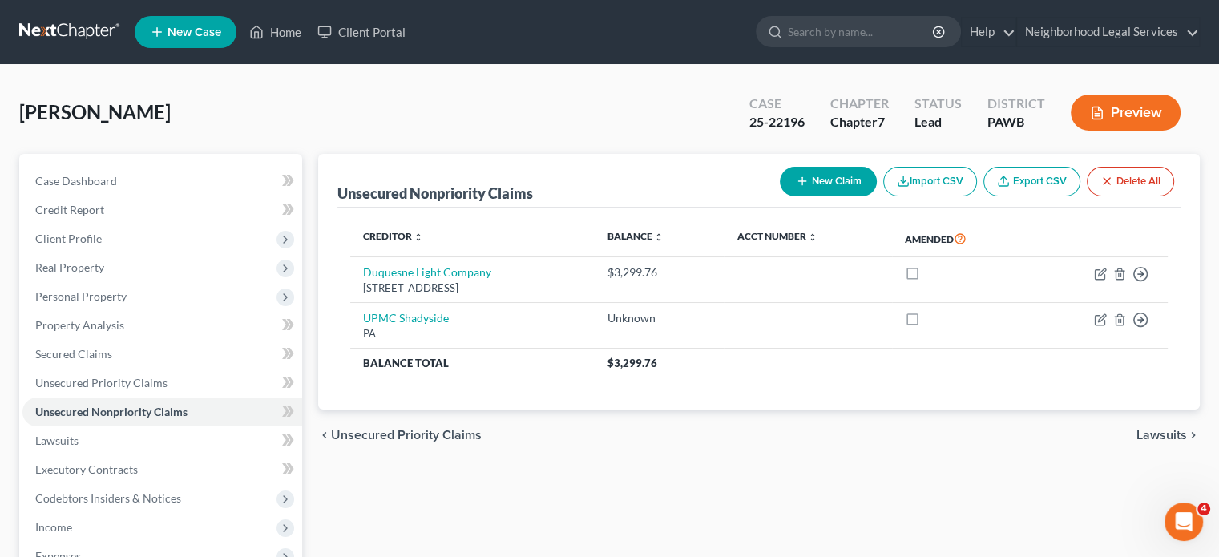
click at [796, 175] on icon "button" at bounding box center [802, 181] width 13 height 13
select select "0"
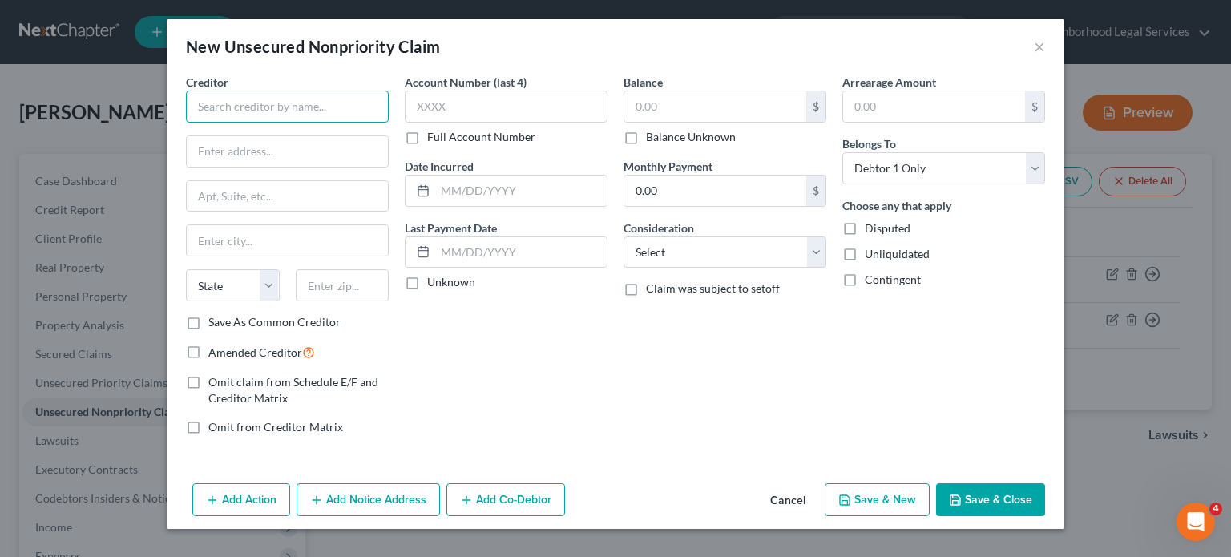
click at [349, 102] on input "text" at bounding box center [287, 107] width 203 height 32
click at [319, 107] on input "text" at bounding box center [287, 107] width 203 height 32
type input "c"
type input "l"
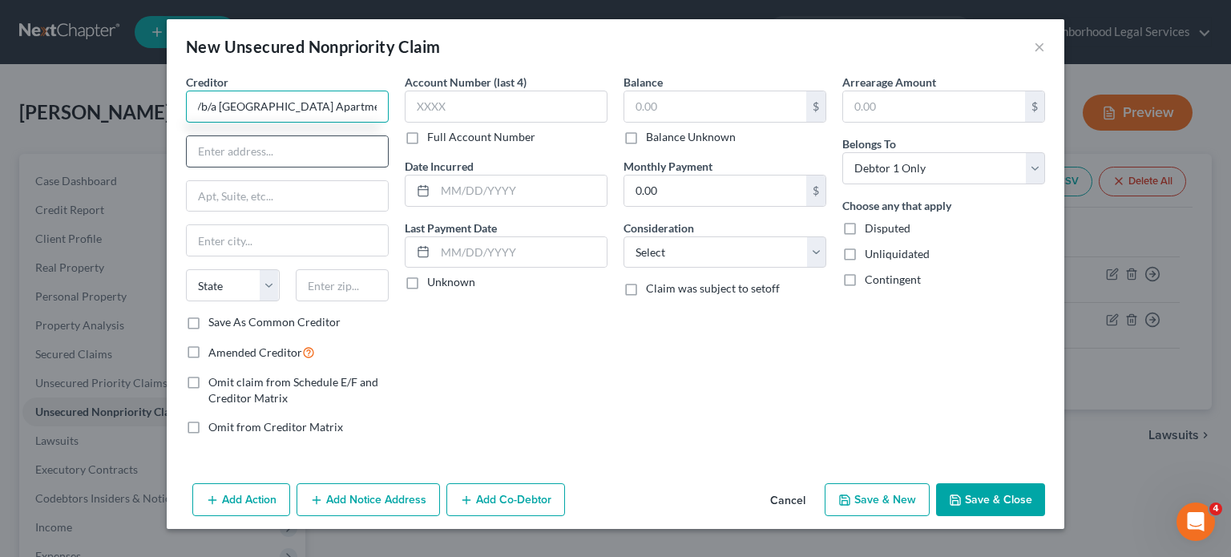
type input "Larimer/East Liberty Phase II, L.P. d/b/a [GEOGRAPHIC_DATA] Apartments"
click at [260, 148] on input "text" at bounding box center [287, 151] width 201 height 30
click at [227, 142] on input "text" at bounding box center [287, 151] width 201 height 30
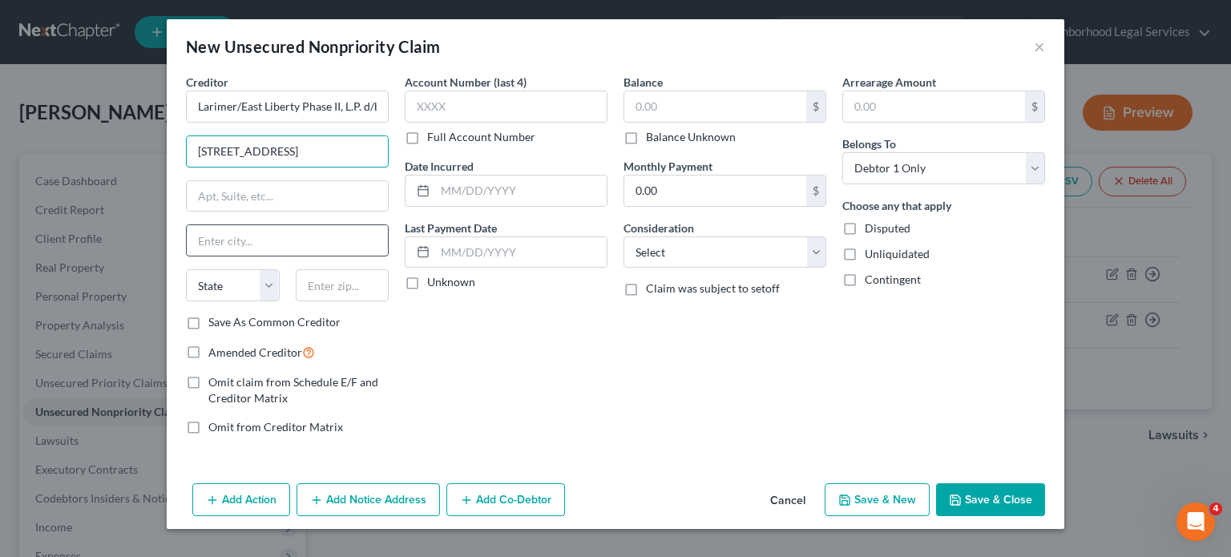
type input "[STREET_ADDRESS]"
click at [208, 244] on input "text" at bounding box center [287, 240] width 201 height 30
type input "[GEOGRAPHIC_DATA]"
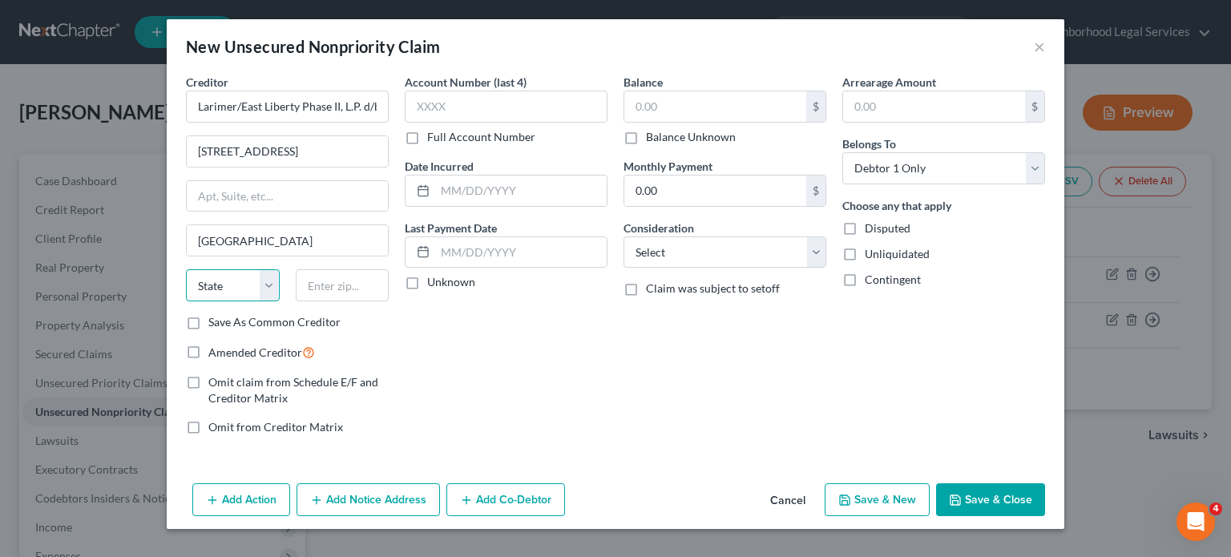
click at [265, 284] on select "State [US_STATE] AK AR AZ CA CO CT DE DC [GEOGRAPHIC_DATA] [GEOGRAPHIC_DATA] GU…" at bounding box center [233, 285] width 94 height 32
select select "39"
click at [186, 269] on select "State [US_STATE] AK AR AZ CA CO CT DE DC [GEOGRAPHIC_DATA] [GEOGRAPHIC_DATA] GU…" at bounding box center [233, 285] width 94 height 32
click at [325, 285] on input "text" at bounding box center [343, 285] width 94 height 32
type input "15206"
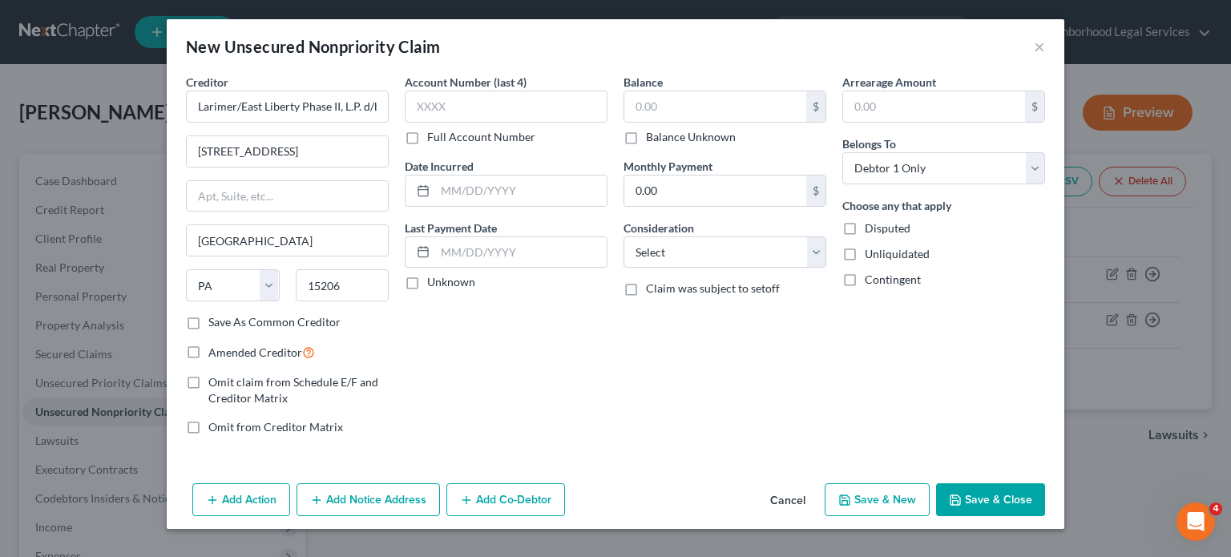
click at [564, 375] on div "Account Number (last 4) Full Account Number Date Incurred Last Payment Date Unk…" at bounding box center [506, 261] width 219 height 374
click at [547, 102] on input "text" at bounding box center [506, 107] width 203 height 32
click at [753, 111] on input "text" at bounding box center [715, 106] width 182 height 30
type input "2,541.00"
click at [624, 328] on div "Balance 2,541.00 $ Balance Unknown Balance Undetermined 2,541.00 $ Balance Unkn…" at bounding box center [724, 261] width 219 height 374
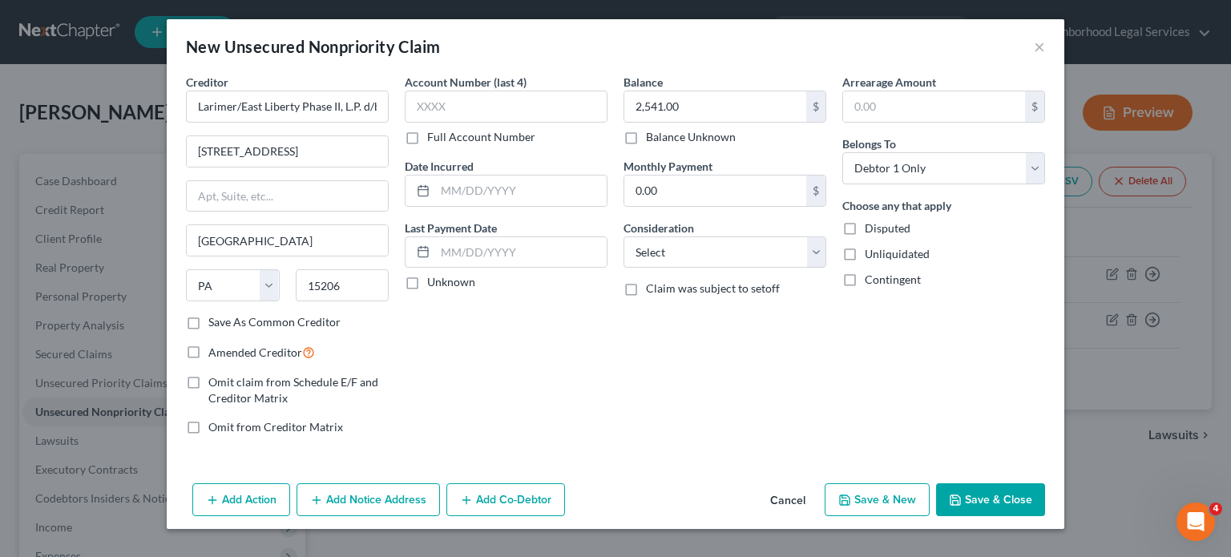
click at [864, 228] on label "Disputed" at bounding box center [887, 228] width 46 height 16
click at [871, 228] on input "Disputed" at bounding box center [876, 225] width 10 height 10
checkbox input "true"
click at [369, 496] on button "Add Notice Address" at bounding box center [367, 500] width 143 height 34
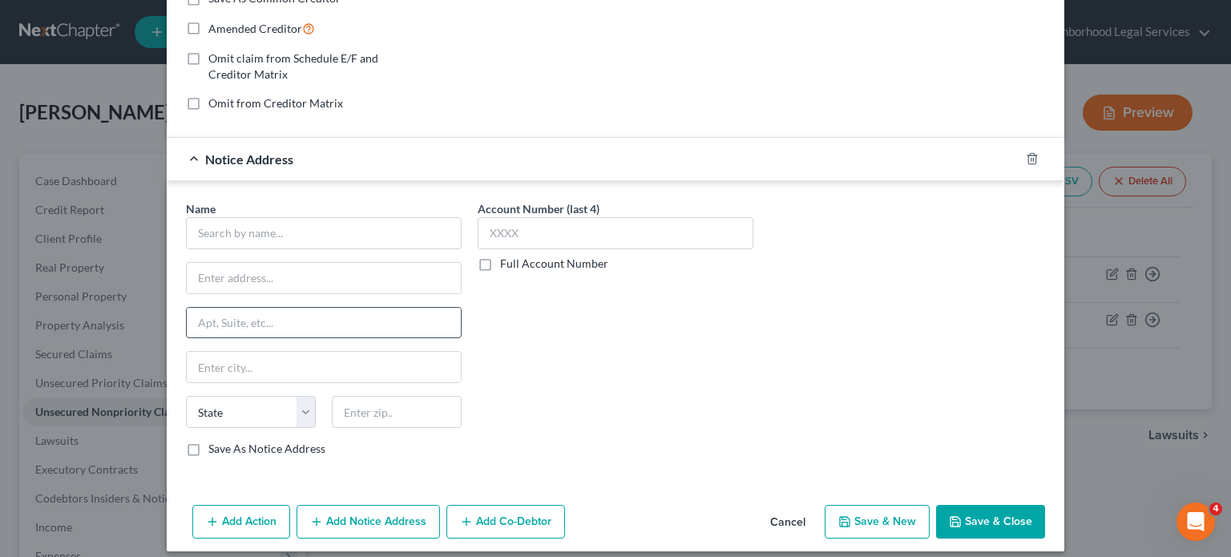
scroll to position [333, 0]
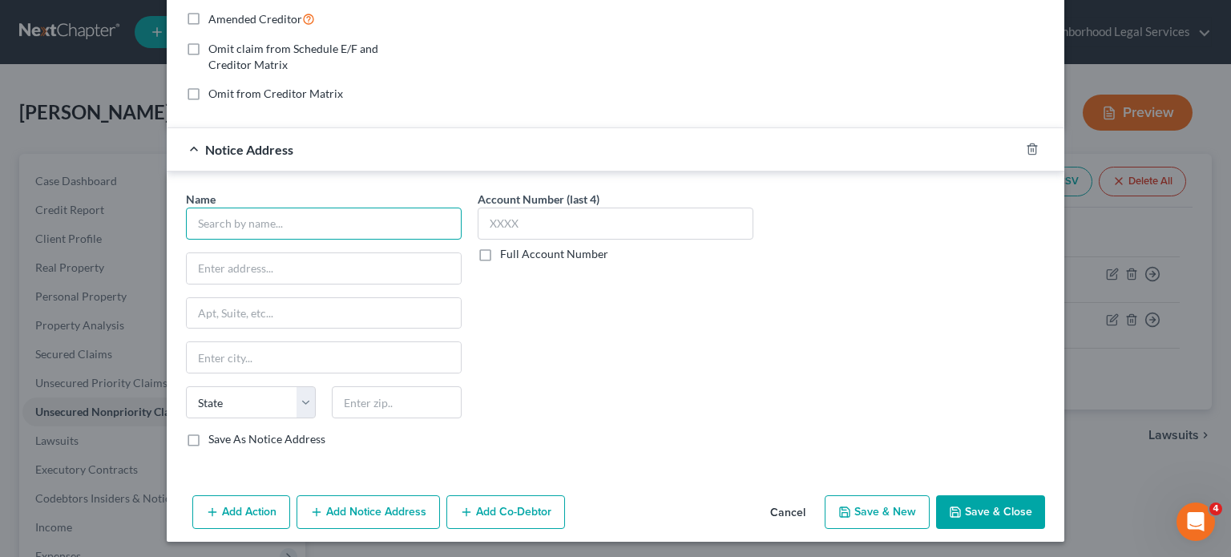
click at [342, 225] on input "text" at bounding box center [324, 224] width 276 height 32
type input "[PERSON_NAME], Esq."
click at [354, 270] on input "text" at bounding box center [324, 268] width 274 height 30
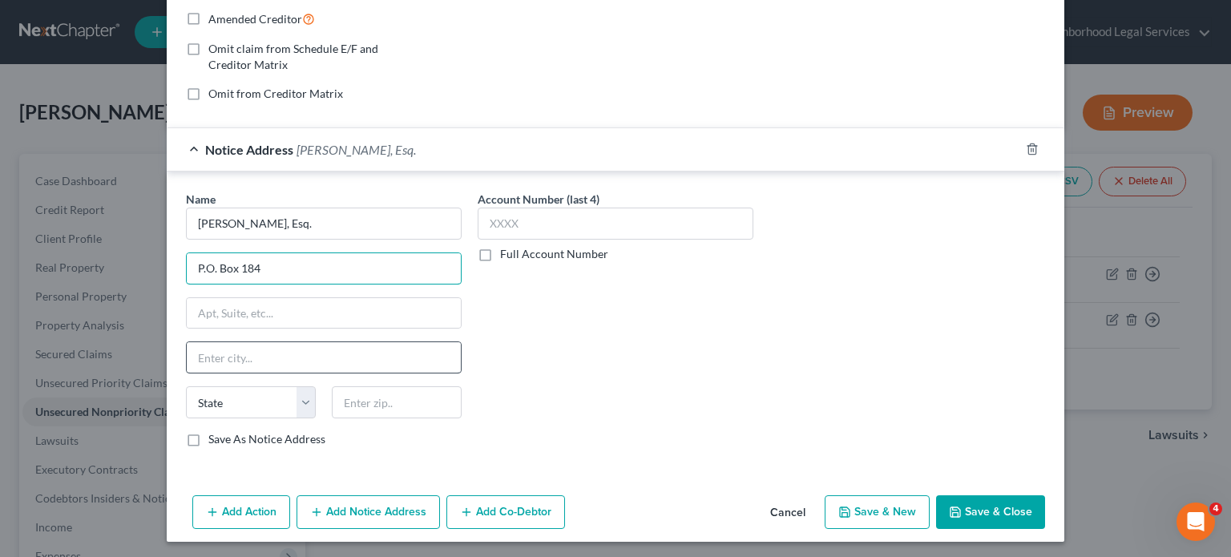
type input "P.O. Box 184"
click at [268, 351] on input "text" at bounding box center [324, 357] width 274 height 30
type input "Sewickley"
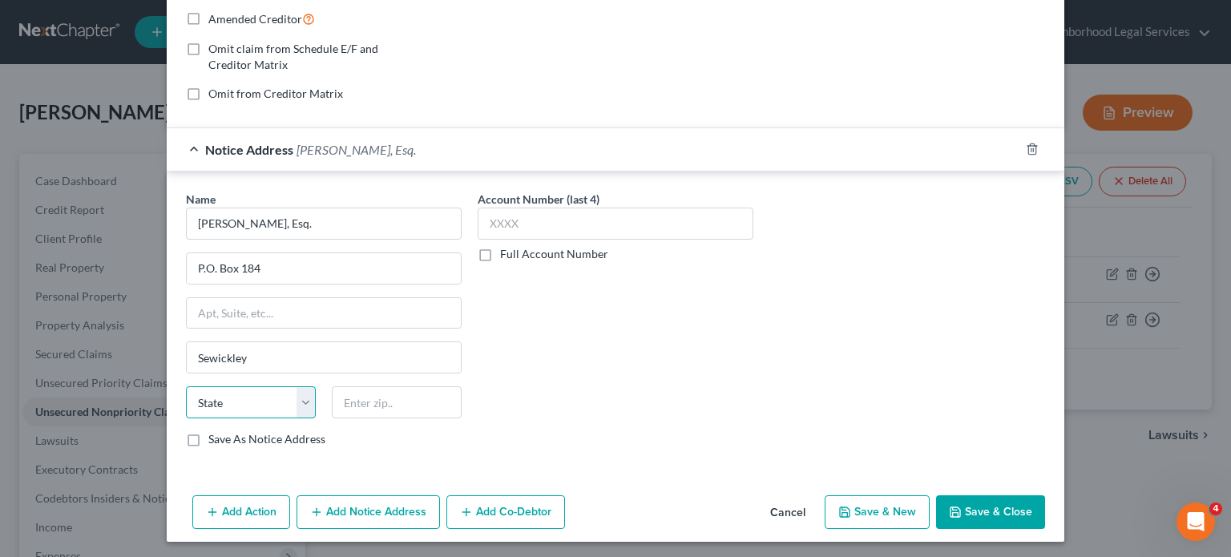
click at [302, 392] on select "State [US_STATE] AK AR AZ CA CO CT DE DC [GEOGRAPHIC_DATA] [GEOGRAPHIC_DATA] GU…" at bounding box center [251, 402] width 130 height 32
select select "39"
click at [186, 386] on select "State [US_STATE] AK AR AZ CA CO CT DE DC [GEOGRAPHIC_DATA] [GEOGRAPHIC_DATA] GU…" at bounding box center [251, 402] width 130 height 32
click at [372, 400] on input "text" at bounding box center [397, 402] width 130 height 32
type input "15143"
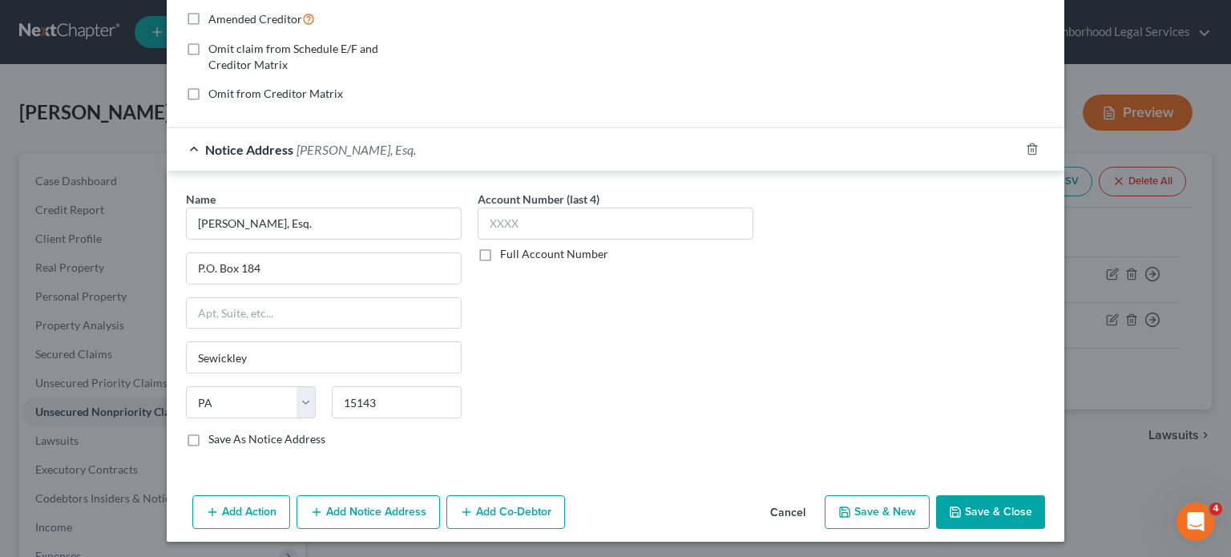
click at [596, 400] on div "Account Number (last 4) Full Account Number" at bounding box center [615, 325] width 292 height 269
click at [993, 500] on button "Save & Close" at bounding box center [990, 512] width 109 height 34
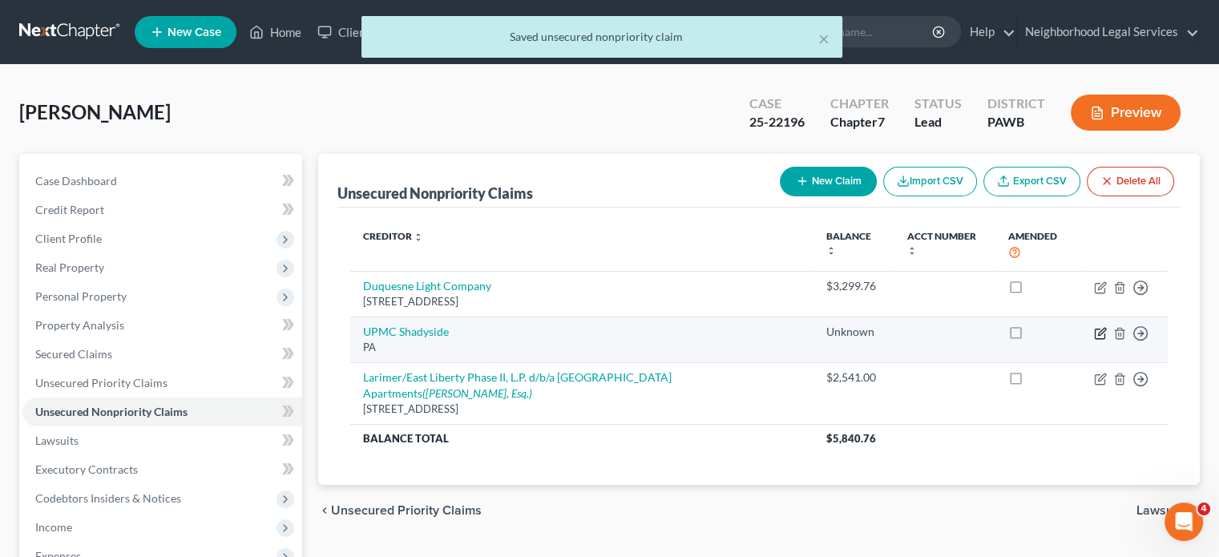
click at [1100, 330] on icon "button" at bounding box center [1101, 331] width 7 height 7
select select "39"
select select "0"
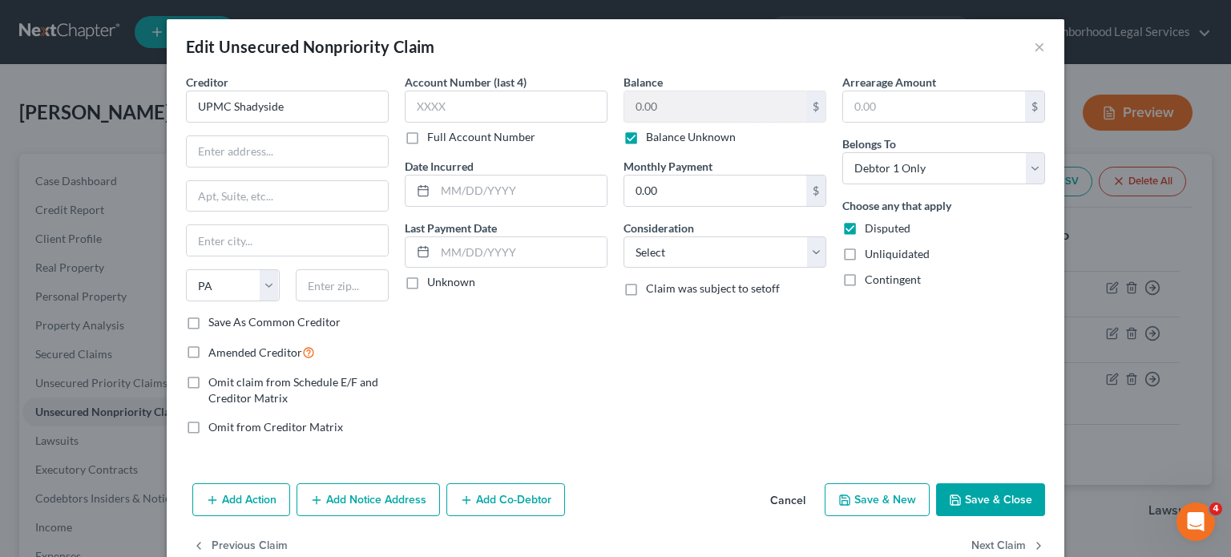
click at [323, 171] on div "Creditor * UPMC Shadyside State [US_STATE] AK AR AZ CA CO [GEOGRAPHIC_DATA] DE …" at bounding box center [287, 194] width 203 height 240
click at [319, 167] on div "Creditor * UPMC Shadyside State [US_STATE] AK AR AZ CA CO [GEOGRAPHIC_DATA] DE …" at bounding box center [287, 194] width 203 height 240
click at [316, 154] on input "text" at bounding box center [287, 151] width 201 height 30
type input "Attn: Billing"
click at [350, 200] on input "text" at bounding box center [287, 196] width 201 height 30
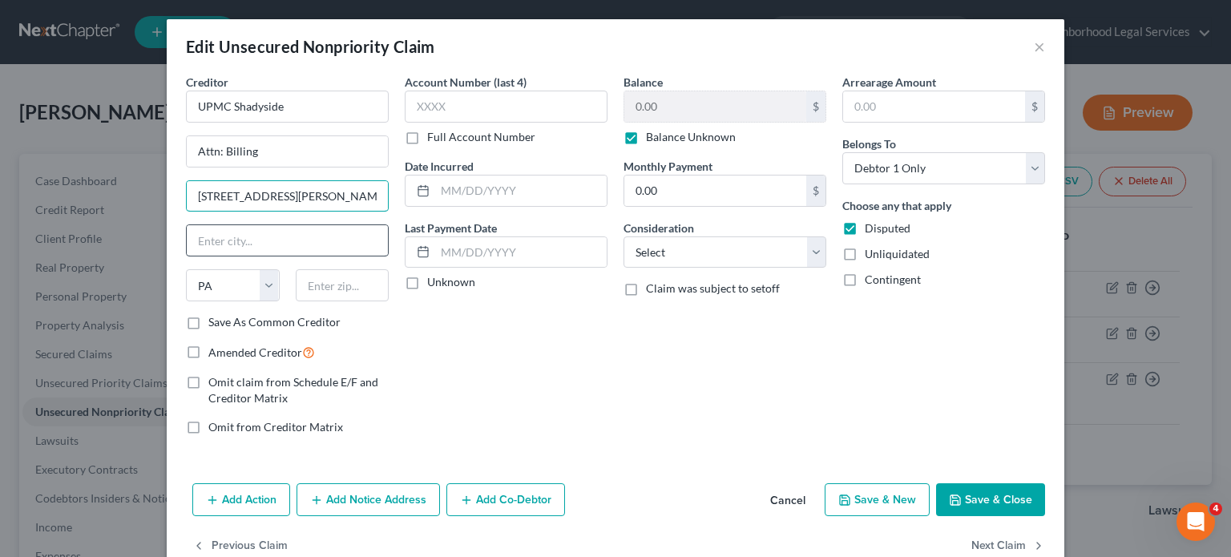
type input "[STREET_ADDRESS][PERSON_NAME]"
drag, startPoint x: 324, startPoint y: 228, endPoint x: 347, endPoint y: 232, distance: 22.9
click at [324, 228] on input "text" at bounding box center [287, 240] width 201 height 30
type input "[GEOGRAPHIC_DATA]"
click at [333, 283] on input "text" at bounding box center [343, 285] width 94 height 32
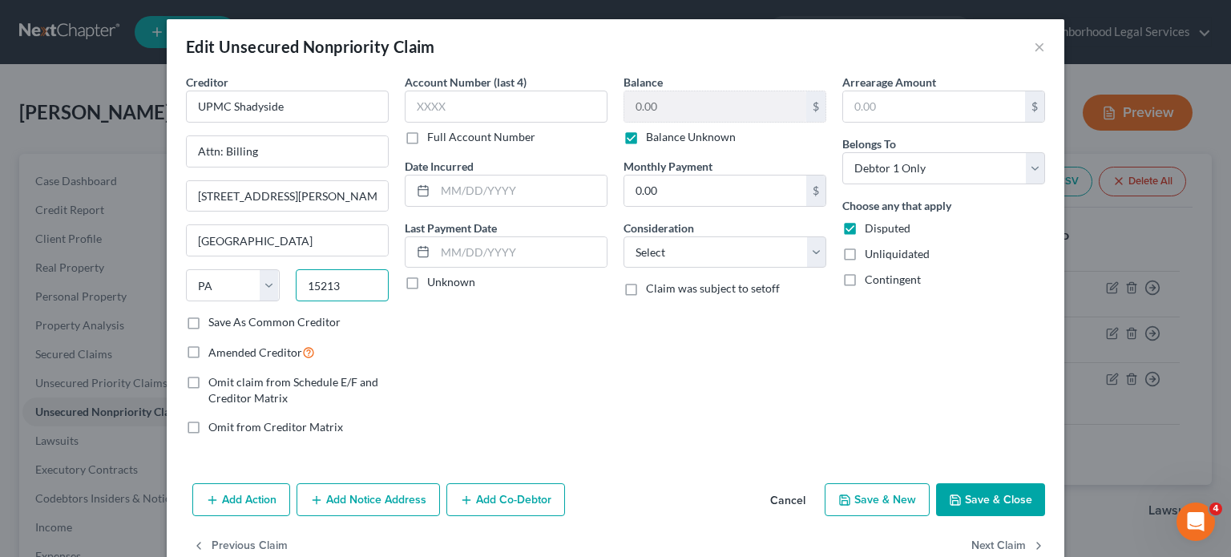
type input "15213"
click at [686, 376] on div "Balance 0.00 $ Balance Unknown Balance Undetermined 0.00 $ Balance Unknown Mont…" at bounding box center [724, 261] width 219 height 374
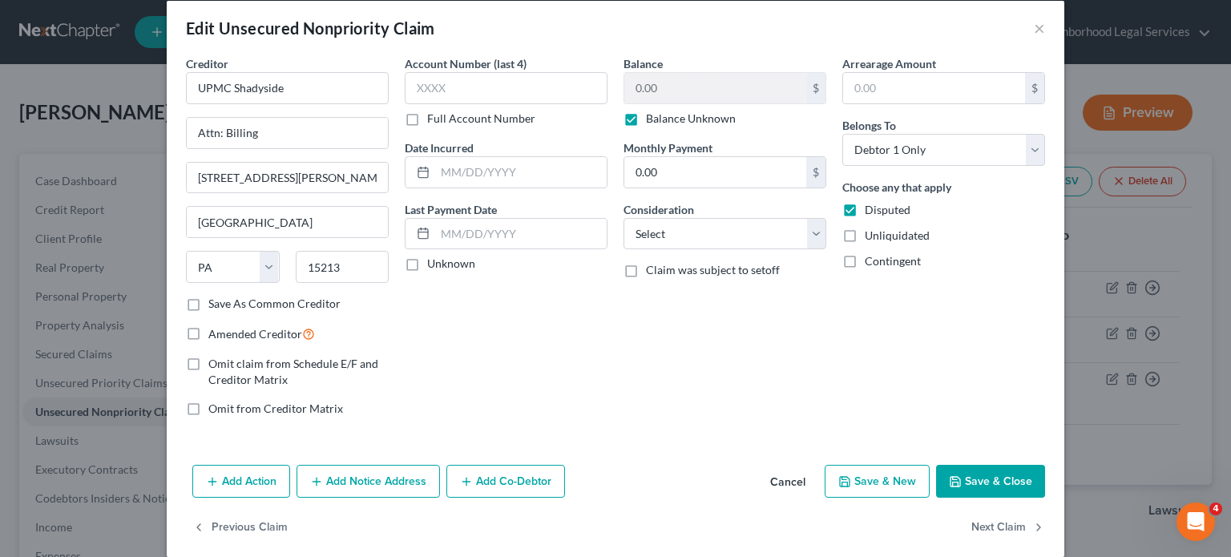
scroll to position [35, 0]
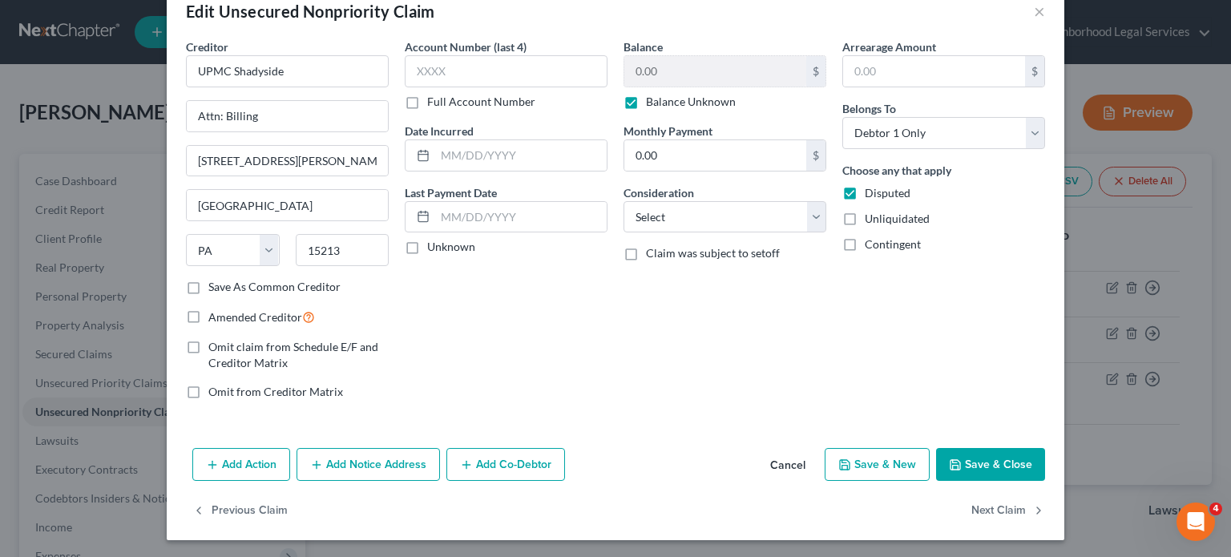
click at [1012, 454] on button "Save & Close" at bounding box center [990, 465] width 109 height 34
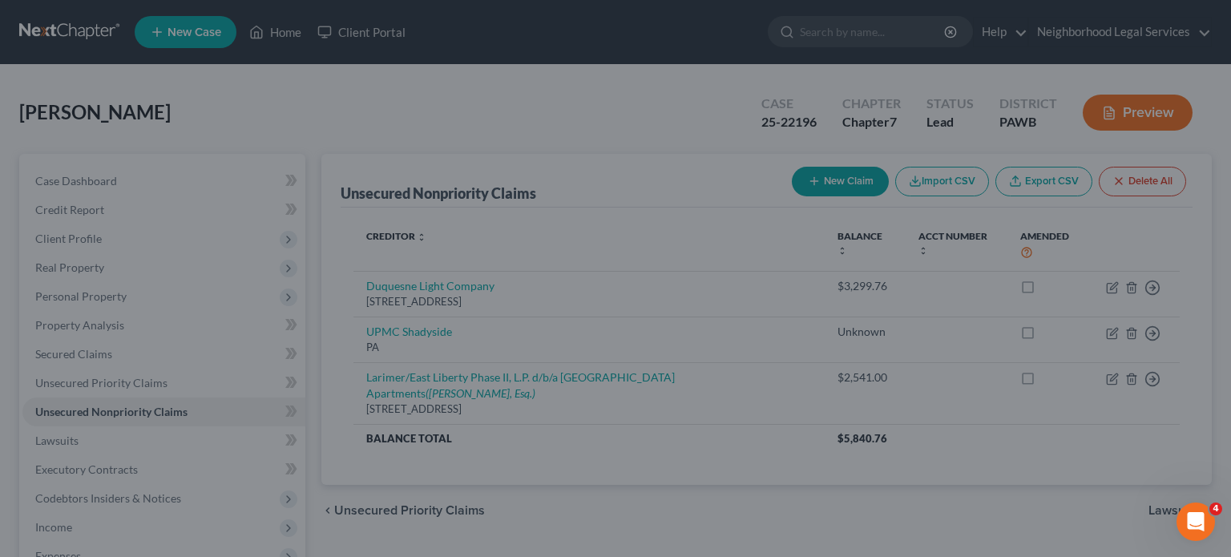
type input "0"
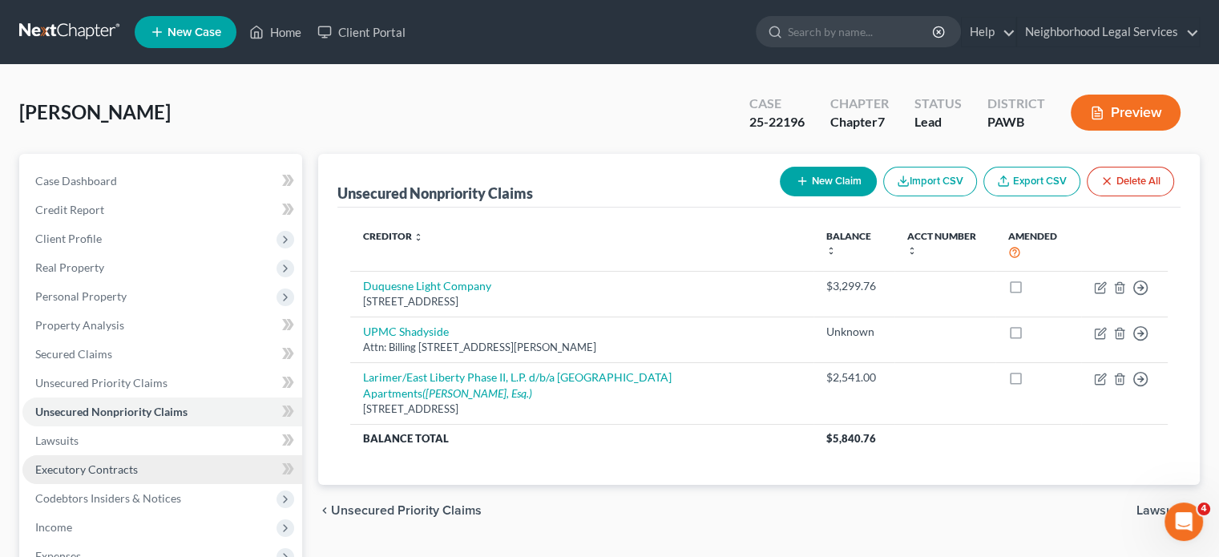
click at [123, 469] on span "Executory Contracts" at bounding box center [86, 469] width 103 height 14
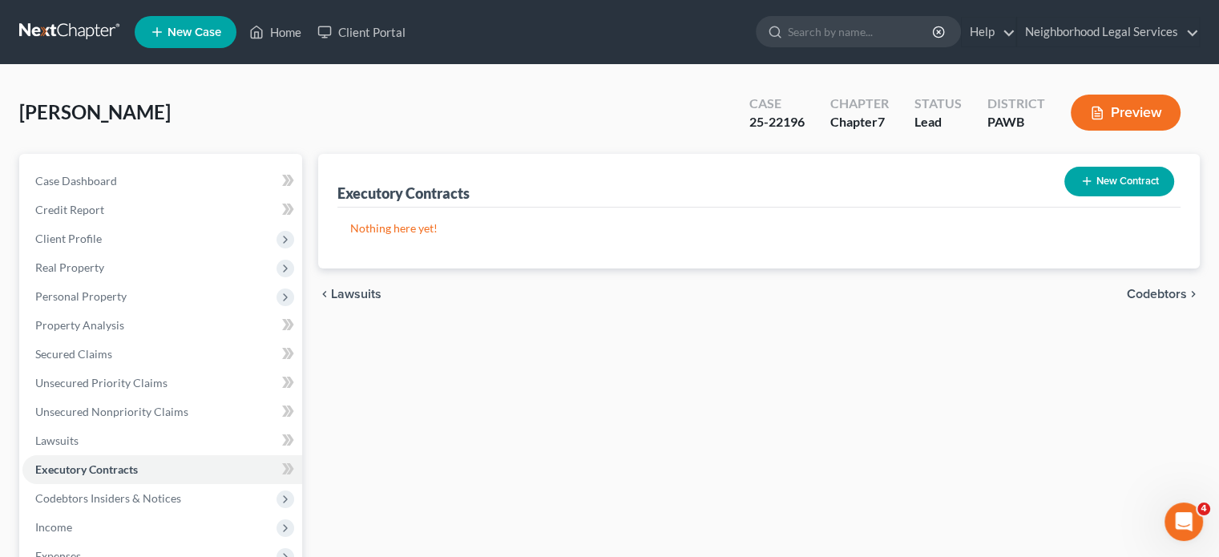
click at [1112, 179] on button "New Contract" at bounding box center [1119, 182] width 110 height 30
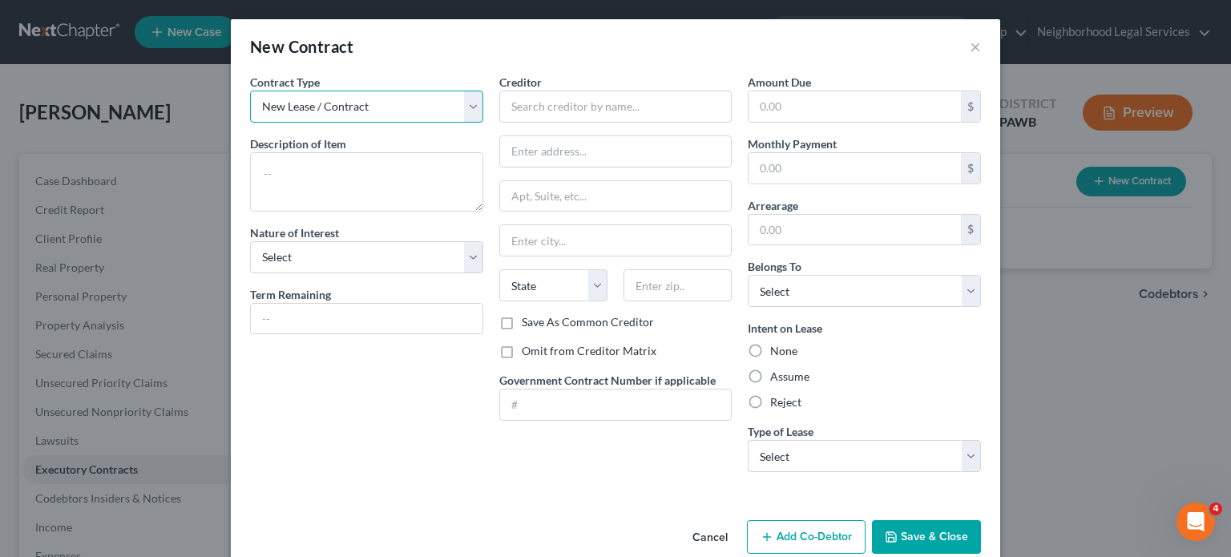
click at [423, 106] on select "New Lease / Contract New Timeshare" at bounding box center [366, 107] width 233 height 32
click at [250, 91] on select "New Lease / Contract New Timeshare" at bounding box center [366, 107] width 233 height 32
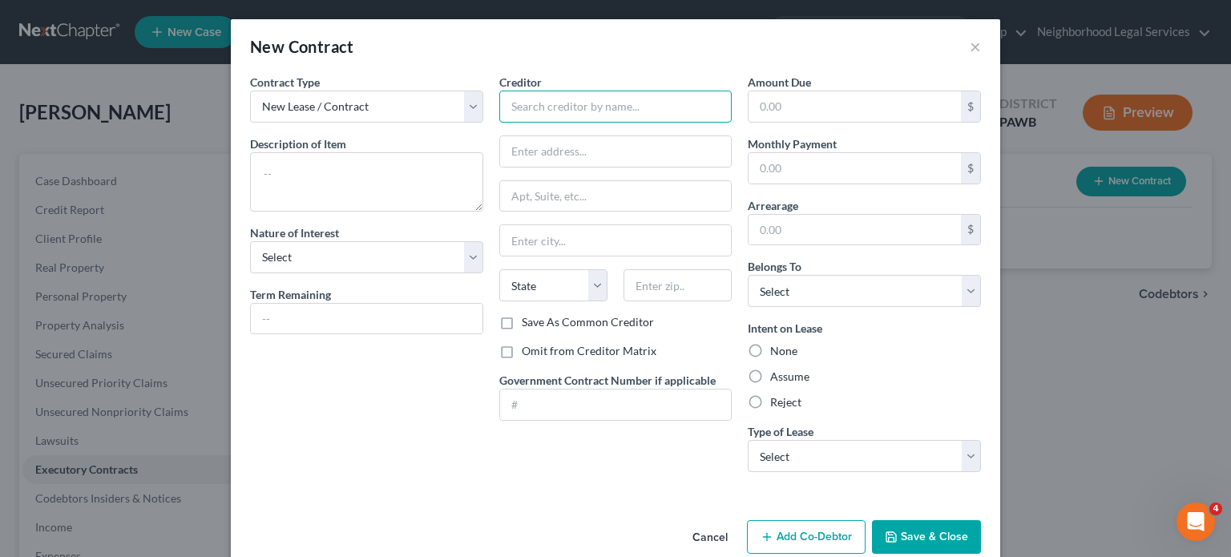
click at [531, 99] on input "text" at bounding box center [615, 107] width 233 height 32
click at [539, 99] on input "text" at bounding box center [615, 107] width 233 height 32
type input "a"
type input "Larimer"
drag, startPoint x: 582, startPoint y: 111, endPoint x: 455, endPoint y: 111, distance: 127.4
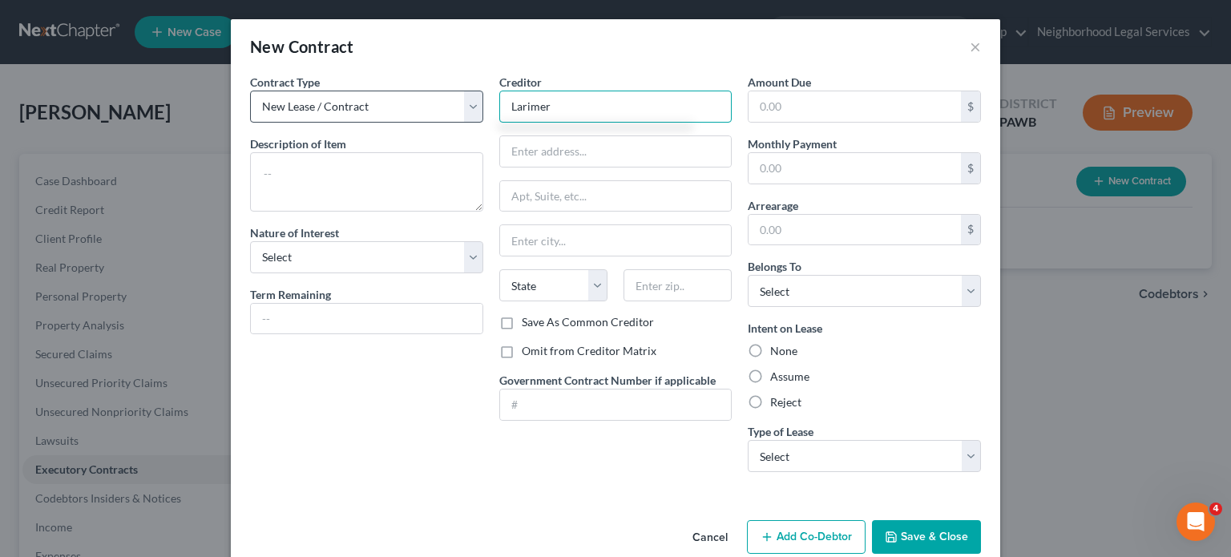
click at [455, 111] on div "Contract Type New Lease / Contract New Timeshare Description of non-residential…" at bounding box center [615, 279] width 747 height 411
click at [591, 112] on input "text" at bounding box center [615, 107] width 233 height 32
type input "Larimer/East Liberty Phase II, L.P. d/b/a [GEOGRAPHIC_DATA] Apartments"
click at [663, 143] on input "text" at bounding box center [616, 151] width 232 height 30
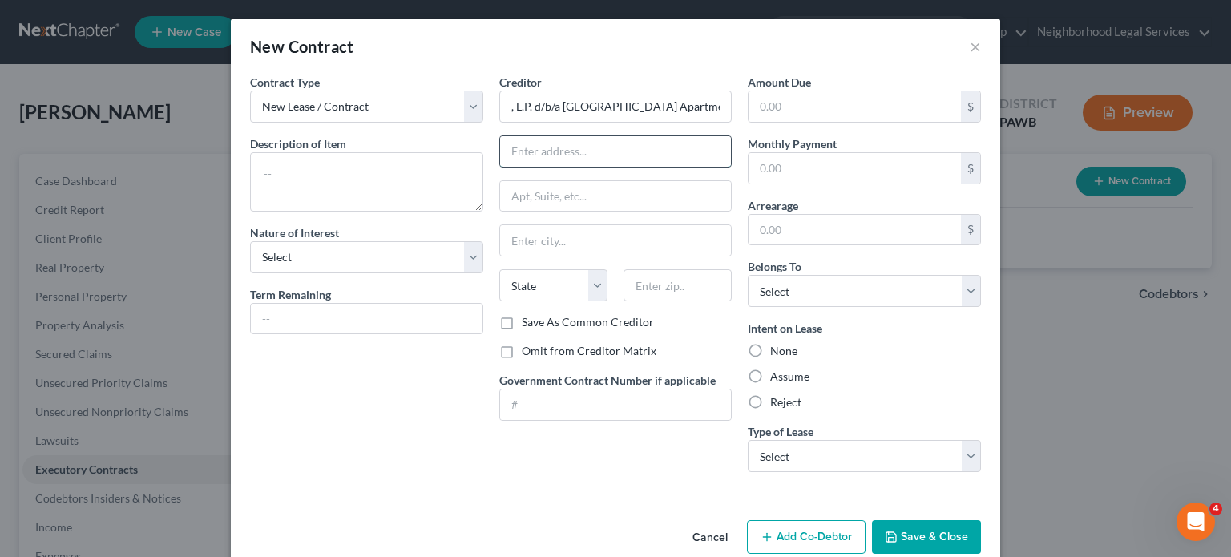
scroll to position [0, 0]
type input "[STREET_ADDRESS]"
click at [638, 240] on input "text" at bounding box center [616, 240] width 232 height 30
type input "[GEOGRAPHIC_DATA]"
click at [595, 284] on select "State [US_STATE] AK AR AZ CA CO CT DE DC [GEOGRAPHIC_DATA] [GEOGRAPHIC_DATA] GU…" at bounding box center [553, 285] width 108 height 32
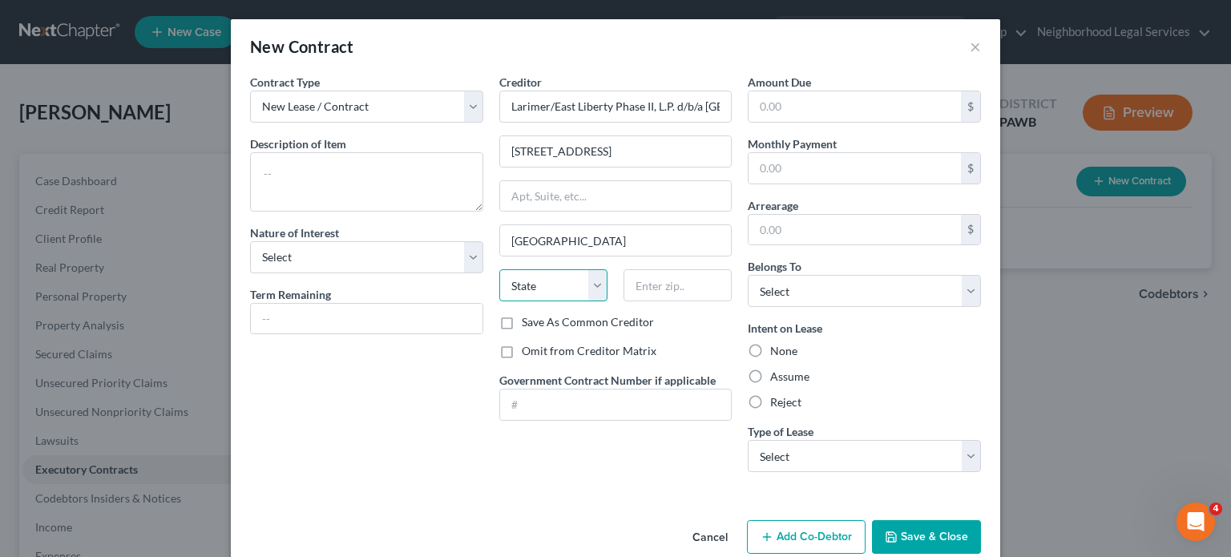
select select "39"
click at [499, 269] on select "State [US_STATE] AK AR AZ CA CO CT DE DC [GEOGRAPHIC_DATA] [GEOGRAPHIC_DATA] GU…" at bounding box center [553, 285] width 108 height 32
click at [644, 296] on input "text" at bounding box center [677, 285] width 108 height 32
type input "15206"
click at [792, 374] on label "Assume" at bounding box center [789, 377] width 39 height 16
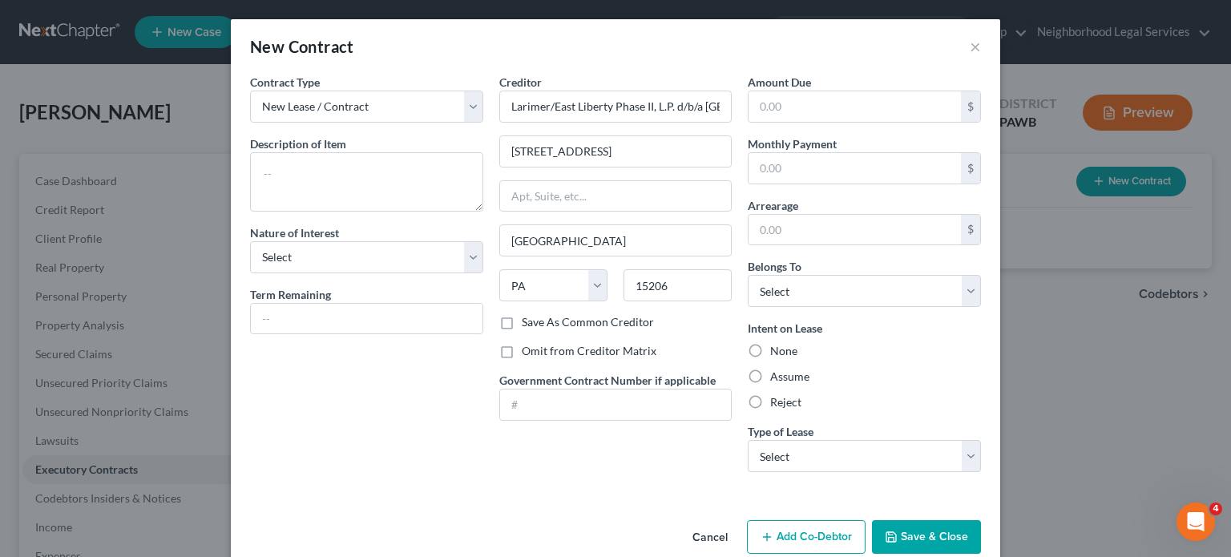
click at [787, 374] on input "Assume" at bounding box center [781, 374] width 10 height 10
radio input "true"
click at [285, 171] on textarea at bounding box center [366, 181] width 233 height 59
click at [442, 186] on textarea "HUD lease for apartment located at" at bounding box center [366, 181] width 233 height 59
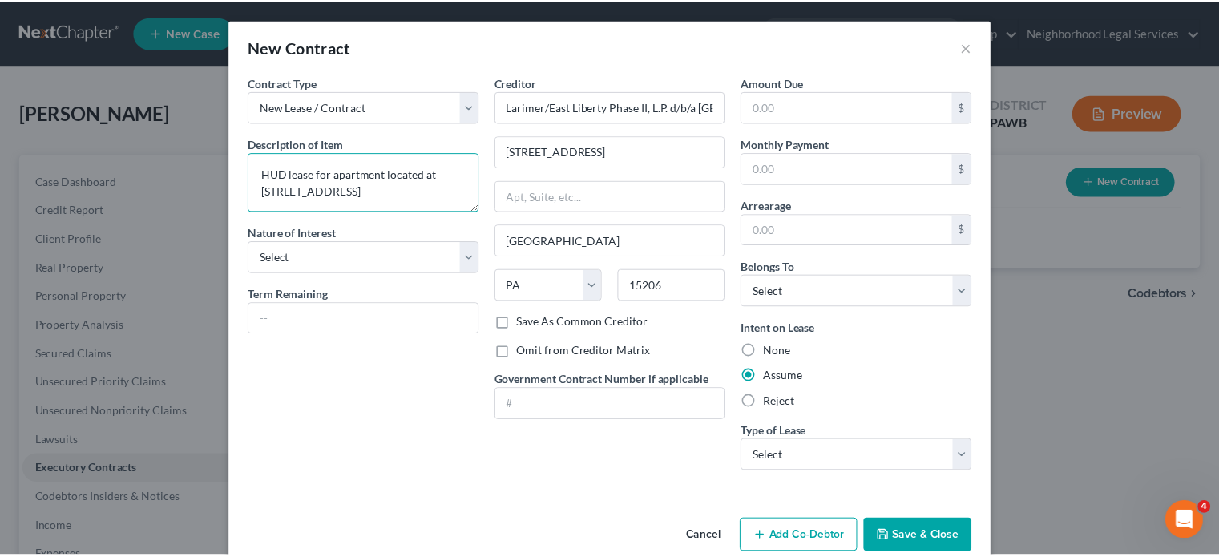
scroll to position [2, 0]
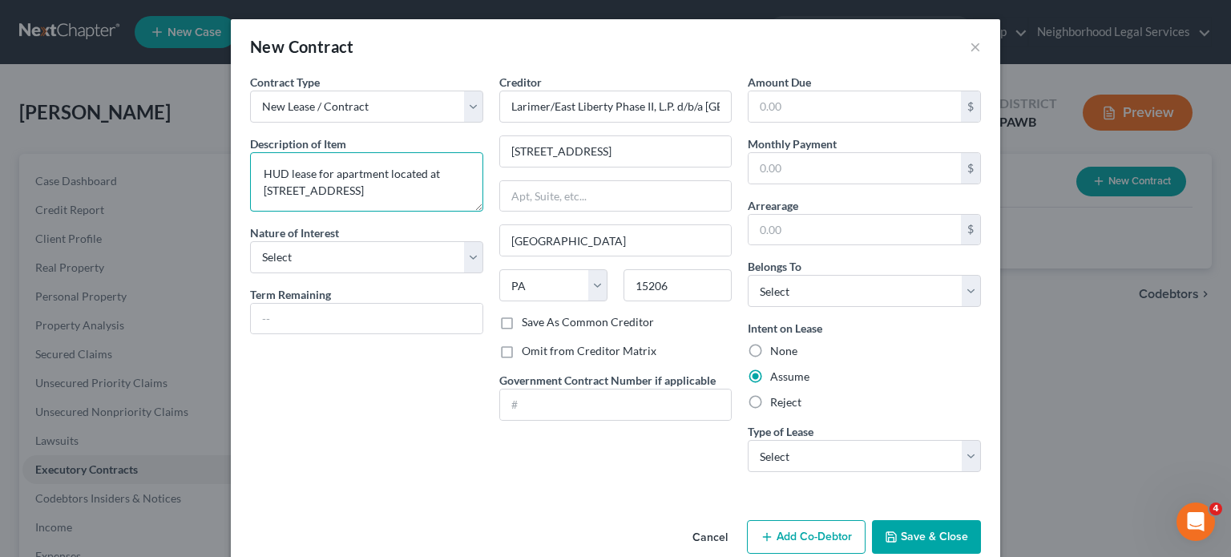
type textarea "HUD lease for apartment located at [STREET_ADDRESS]"
click at [390, 456] on div "Contract Type New Lease / Contract New Timeshare Description of non-residential…" at bounding box center [366, 279] width 249 height 411
click at [344, 256] on select "Select Purchaser Agent Lessor Lessee" at bounding box center [366, 257] width 233 height 32
select select "3"
click at [250, 241] on select "Select Purchaser Agent Lessor Lessee" at bounding box center [366, 257] width 233 height 32
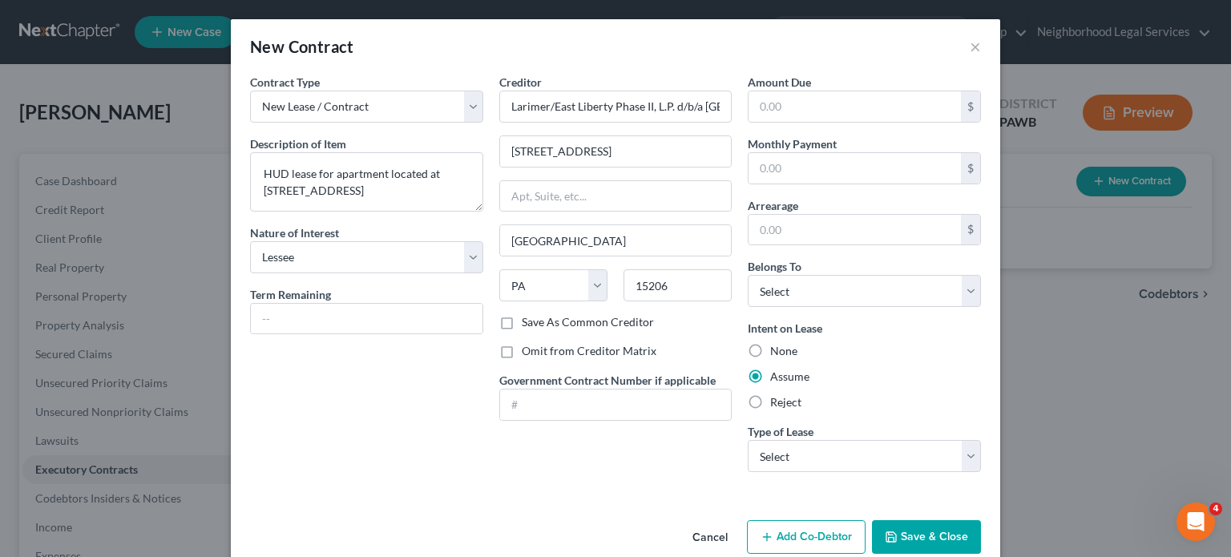
click at [339, 380] on div "Contract Type New Lease / Contract New Timeshare Description of non-residential…" at bounding box center [366, 279] width 249 height 411
click at [376, 441] on div "Contract Type New Lease / Contract New Timeshare Description of non-residential…" at bounding box center [366, 279] width 249 height 411
click at [857, 453] on select "Select Real Estate Car Other" at bounding box center [863, 456] width 233 height 32
select select "2"
click at [747, 440] on select "Select Real Estate Car Other" at bounding box center [863, 456] width 233 height 32
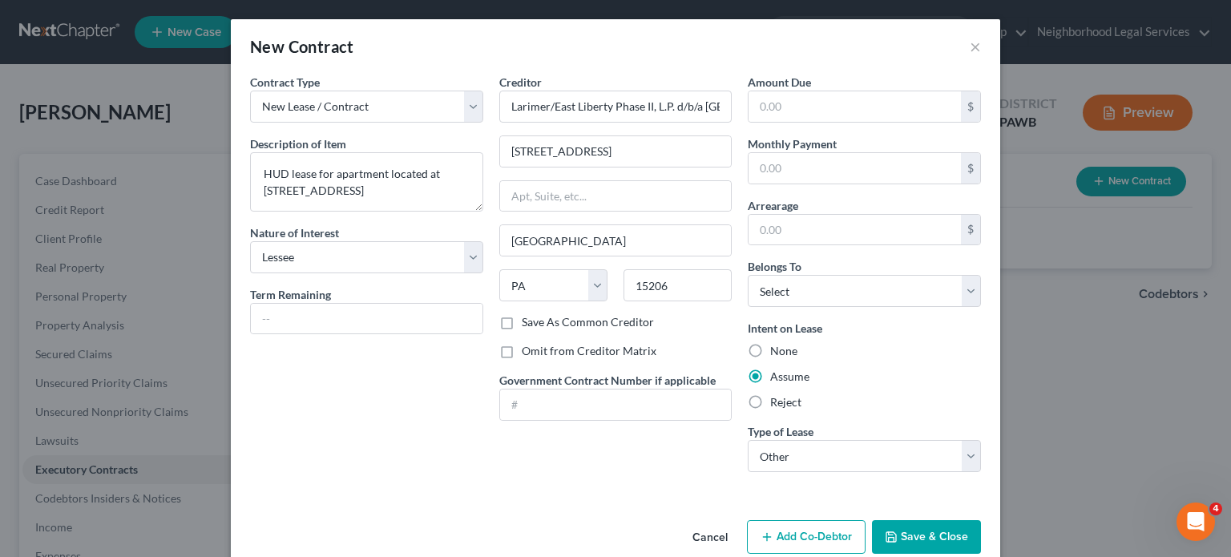
click at [655, 486] on div "Contract Type New Lease / Contract New Timeshare Description of non-residential…" at bounding box center [615, 294] width 769 height 440
click at [909, 526] on button "Save & Close" at bounding box center [926, 537] width 109 height 34
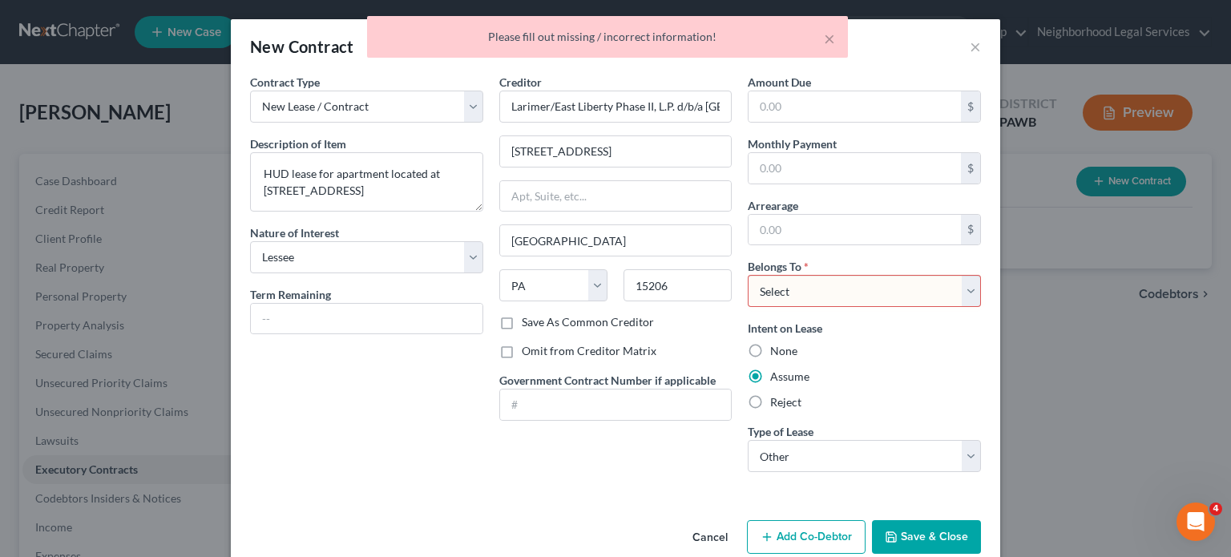
click at [857, 292] on select "Select Debtor 1 Only Debtor 2 Only Debtor 1 And Debtor 2 Only At Least One Of T…" at bounding box center [863, 291] width 233 height 32
select select "0"
click at [747, 275] on select "Select Debtor 1 Only Debtor 2 Only Debtor 1 And Debtor 2 Only At Least One Of T…" at bounding box center [863, 291] width 233 height 32
click at [930, 528] on button "Save & Close" at bounding box center [926, 537] width 109 height 34
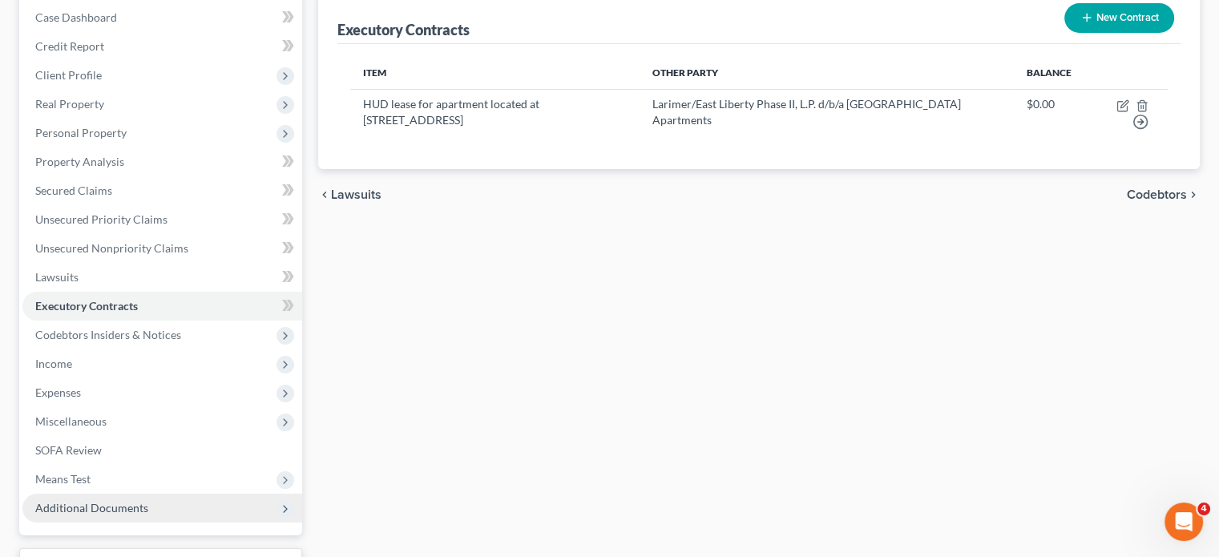
scroll to position [293, 0]
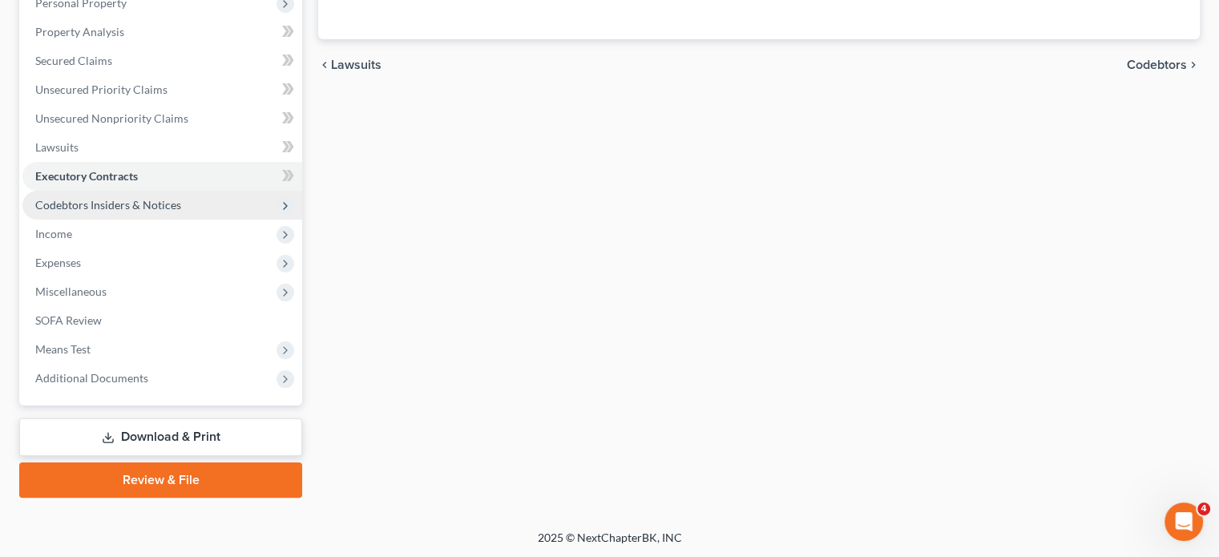
click at [175, 198] on span "Codebtors Insiders & Notices" at bounding box center [108, 205] width 146 height 14
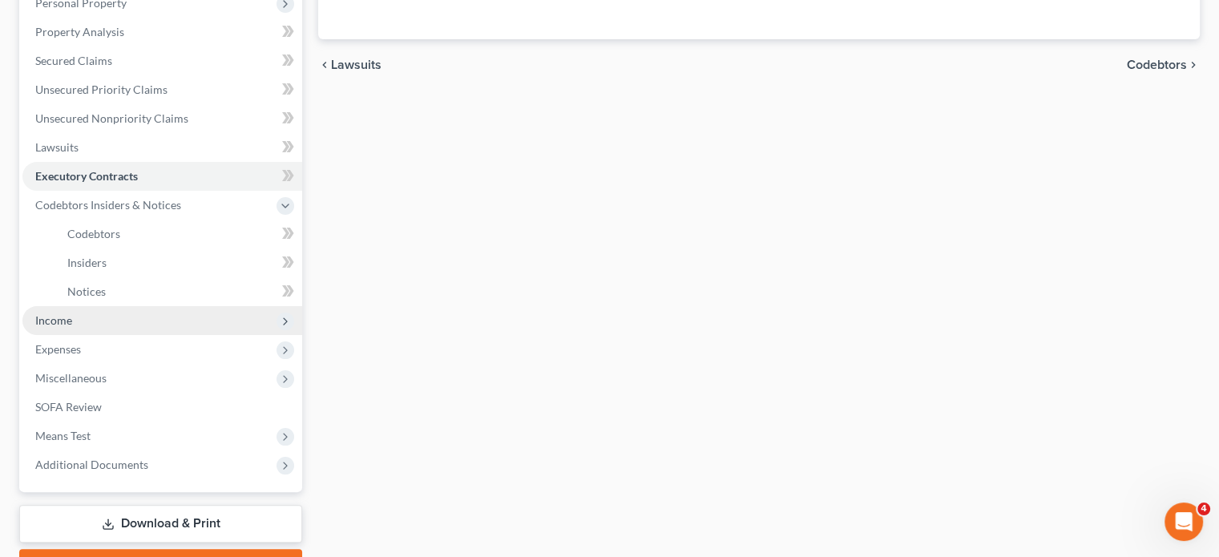
click at [74, 323] on span "Income" at bounding box center [162, 320] width 280 height 29
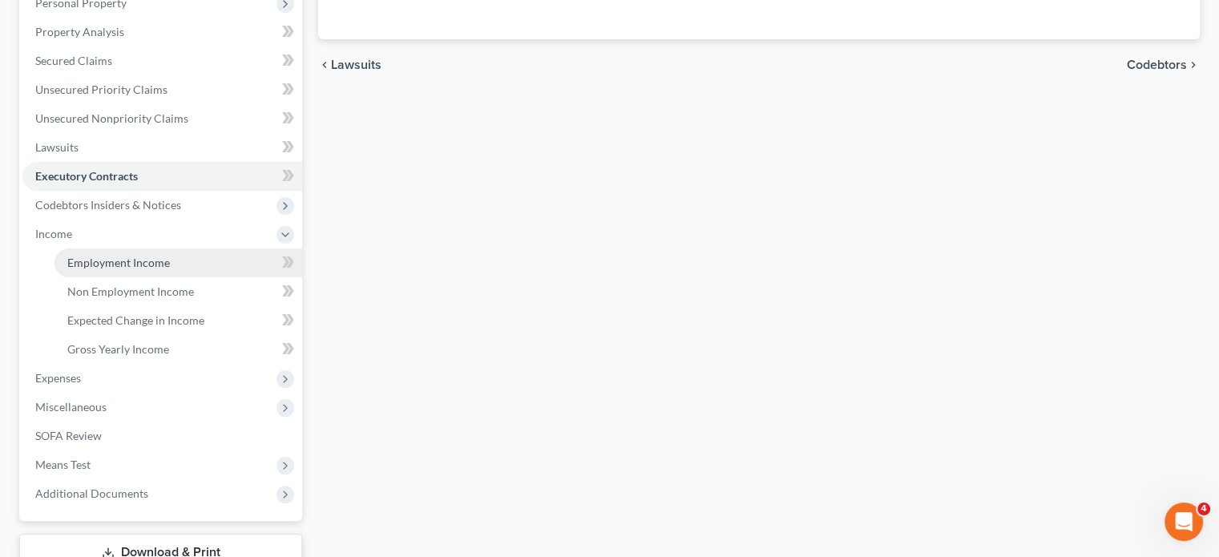
click at [99, 272] on link "Employment Income" at bounding box center [178, 262] width 248 height 29
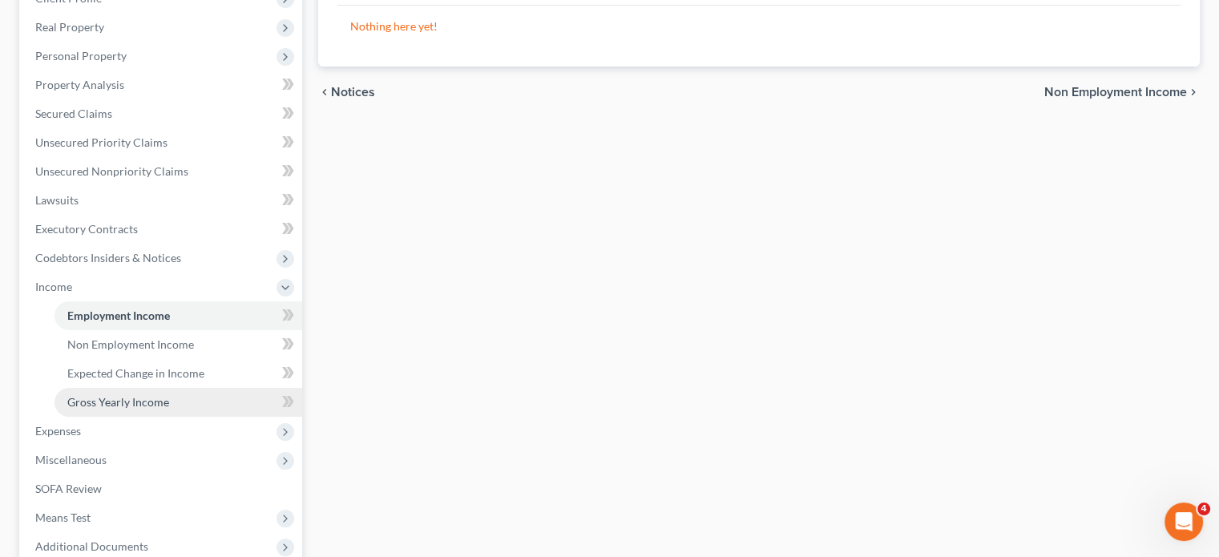
click at [130, 405] on span "Gross Yearly Income" at bounding box center [118, 402] width 102 height 14
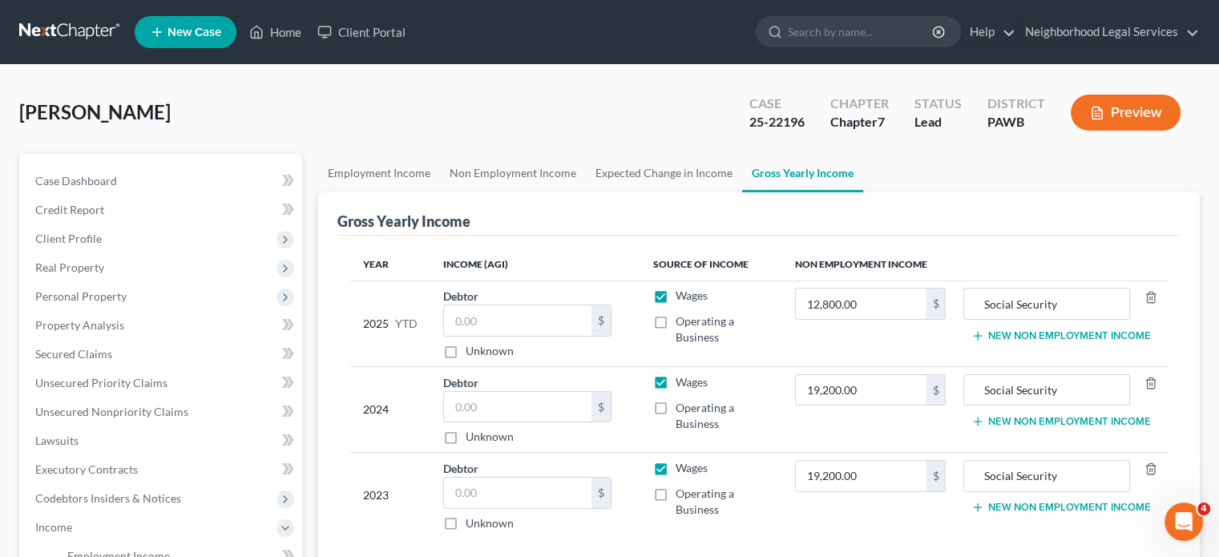
click at [675, 292] on label "Wages" at bounding box center [691, 296] width 32 height 16
click at [682, 292] on input "Wages" at bounding box center [687, 293] width 10 height 10
checkbox input "false"
click at [675, 383] on label "Wages" at bounding box center [691, 382] width 32 height 16
click at [682, 383] on input "Wages" at bounding box center [687, 379] width 10 height 10
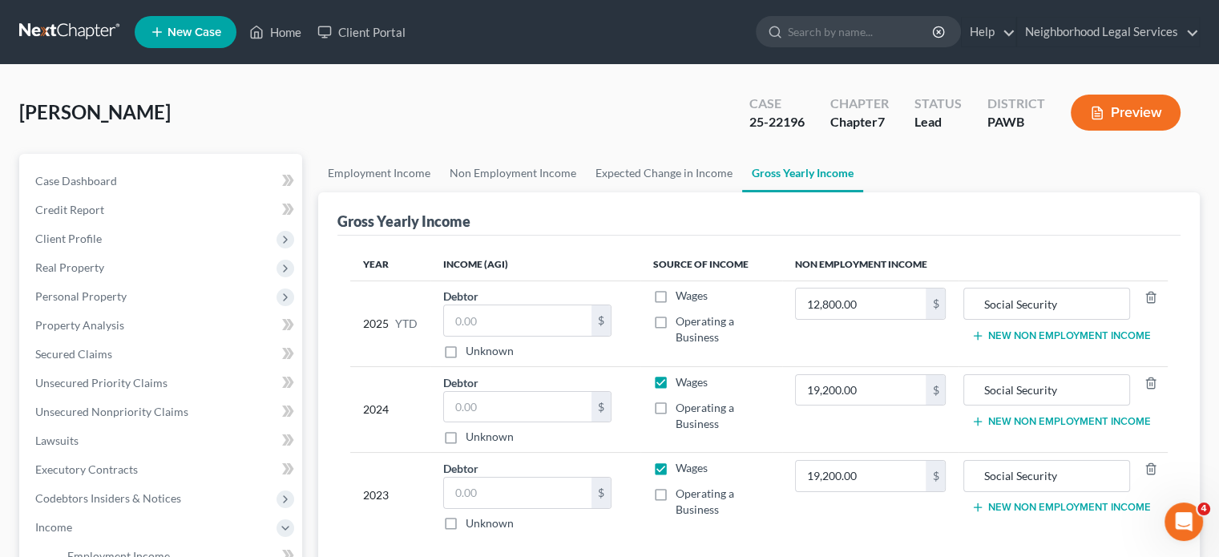
checkbox input "false"
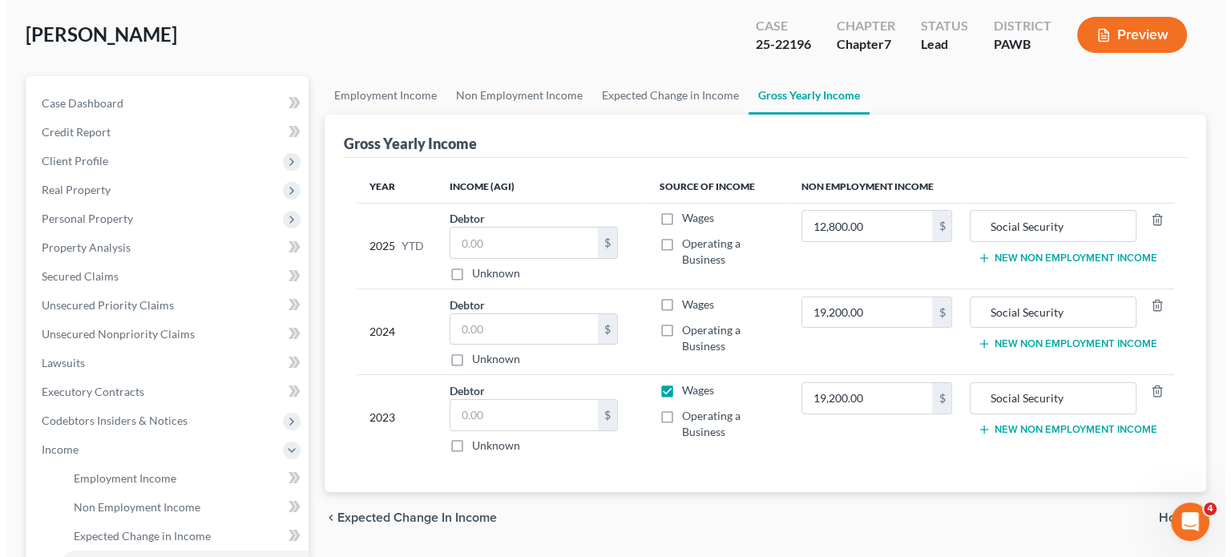
scroll to position [80, 0]
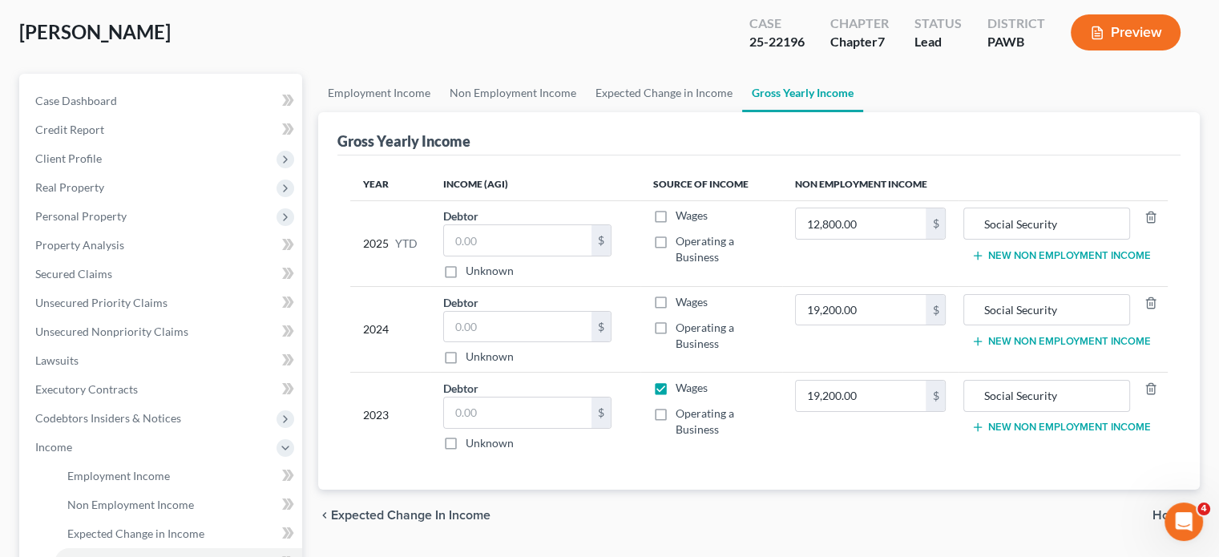
click at [675, 388] on label "Wages" at bounding box center [691, 388] width 32 height 16
click at [682, 388] on input "Wages" at bounding box center [687, 385] width 10 height 10
checkbox input "false"
click at [137, 400] on link "Executory Contracts" at bounding box center [162, 389] width 280 height 29
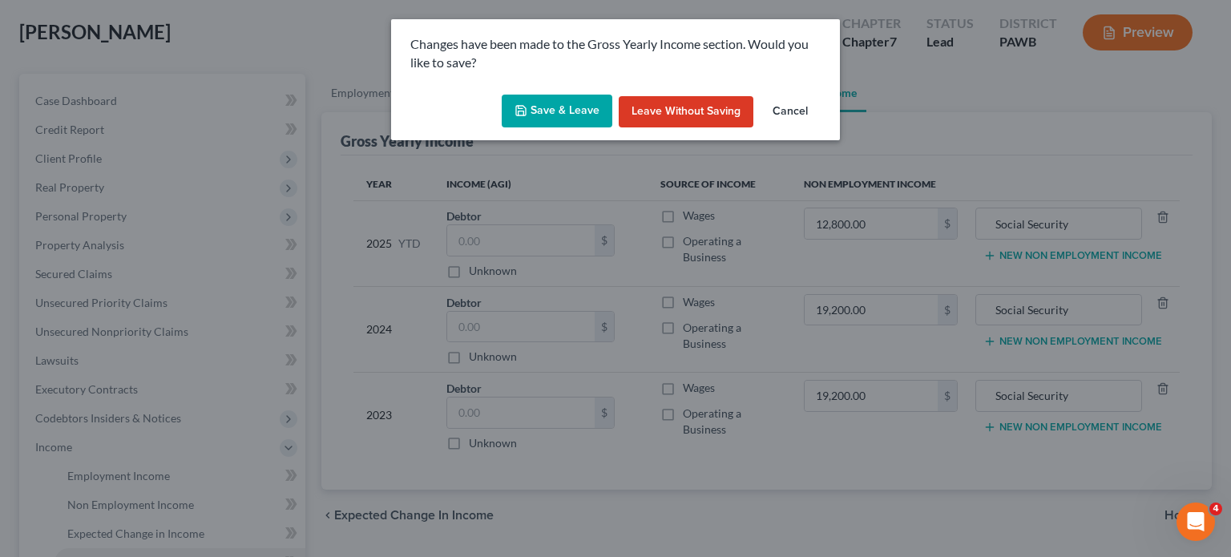
click at [585, 104] on button "Save & Leave" at bounding box center [557, 112] width 111 height 34
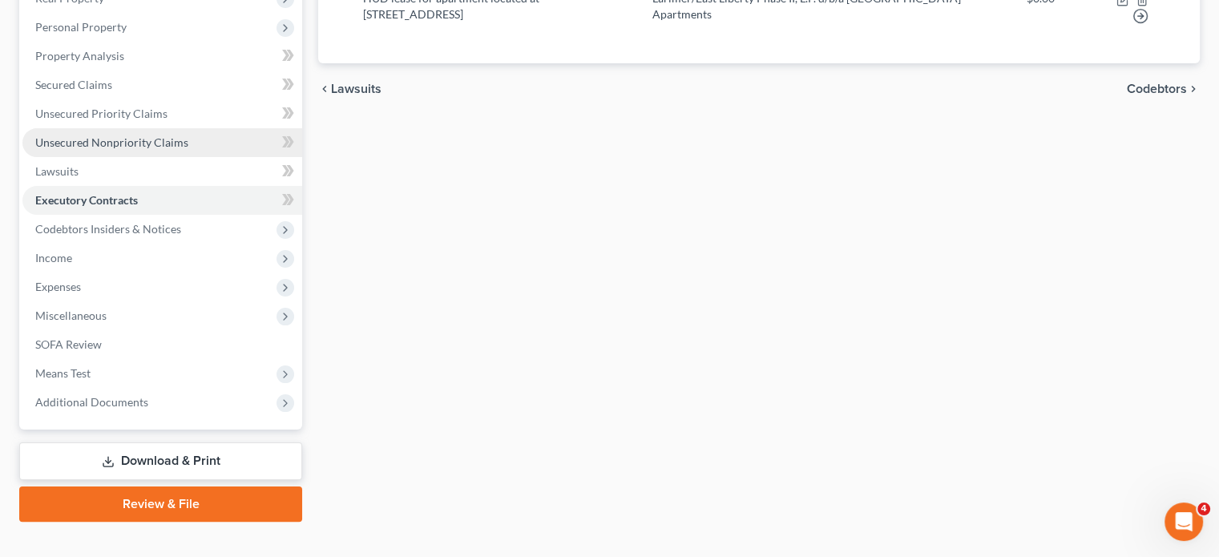
scroll to position [293, 0]
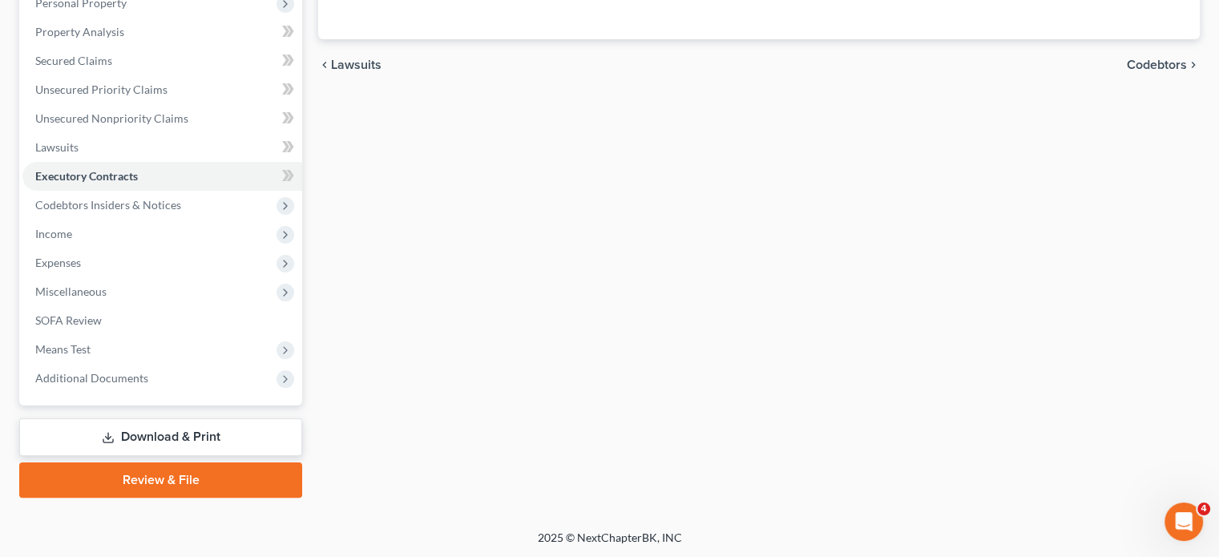
click at [137, 426] on link "Download & Print" at bounding box center [160, 437] width 283 height 38
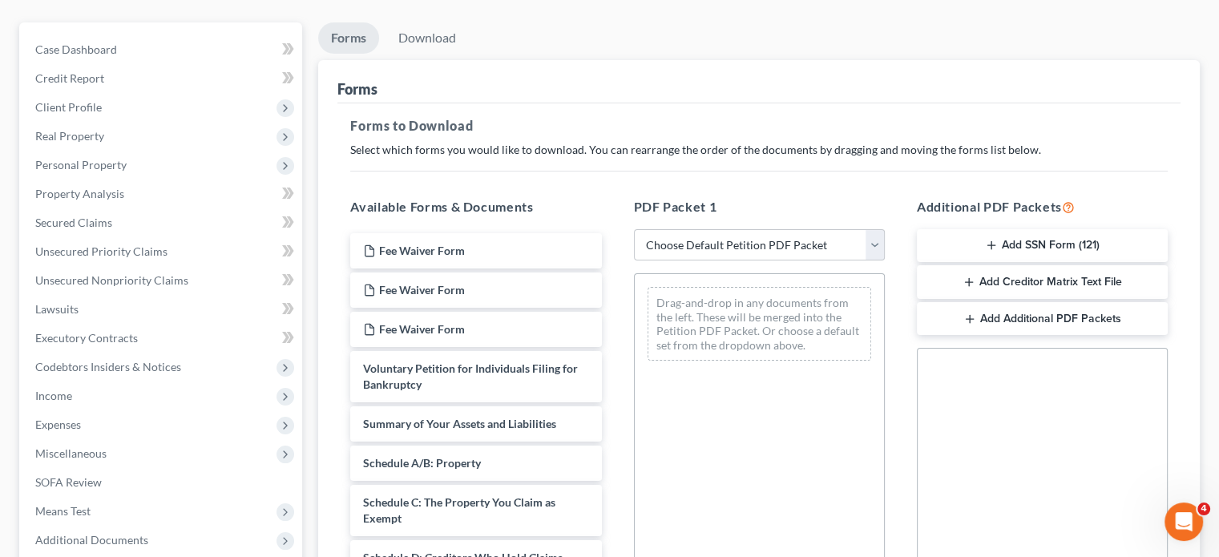
scroll to position [160, 0]
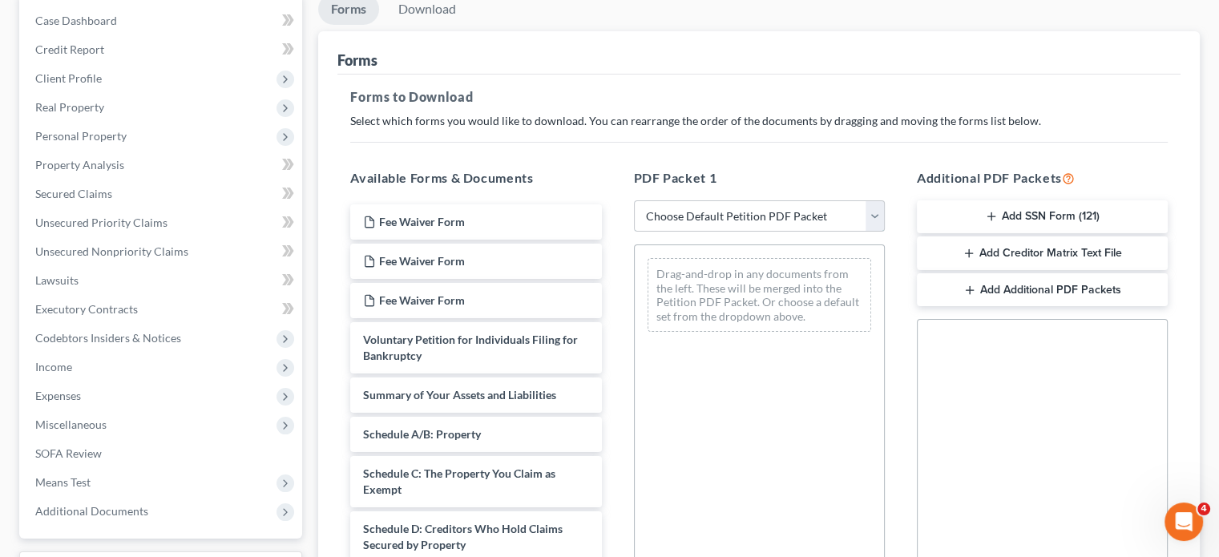
click at [728, 214] on select "Choose Default Petition PDF Packet Complete Bankruptcy Petition (all forms and …" at bounding box center [759, 216] width 251 height 32
select select "0"
click at [634, 200] on select "Choose Default Petition PDF Packet Complete Bankruptcy Petition (all forms and …" at bounding box center [759, 216] width 251 height 32
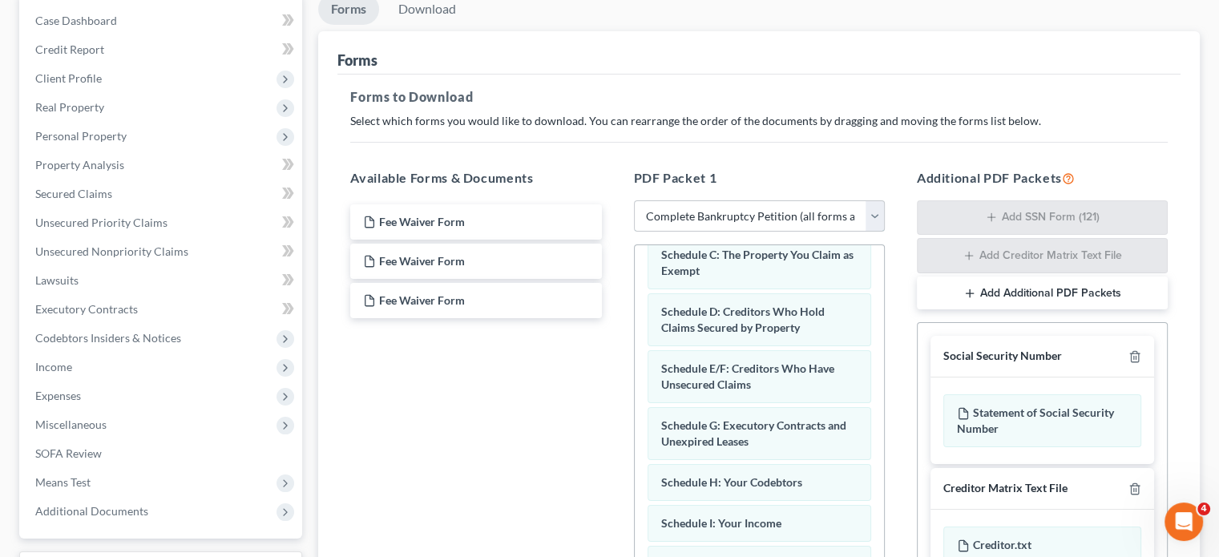
scroll to position [0, 0]
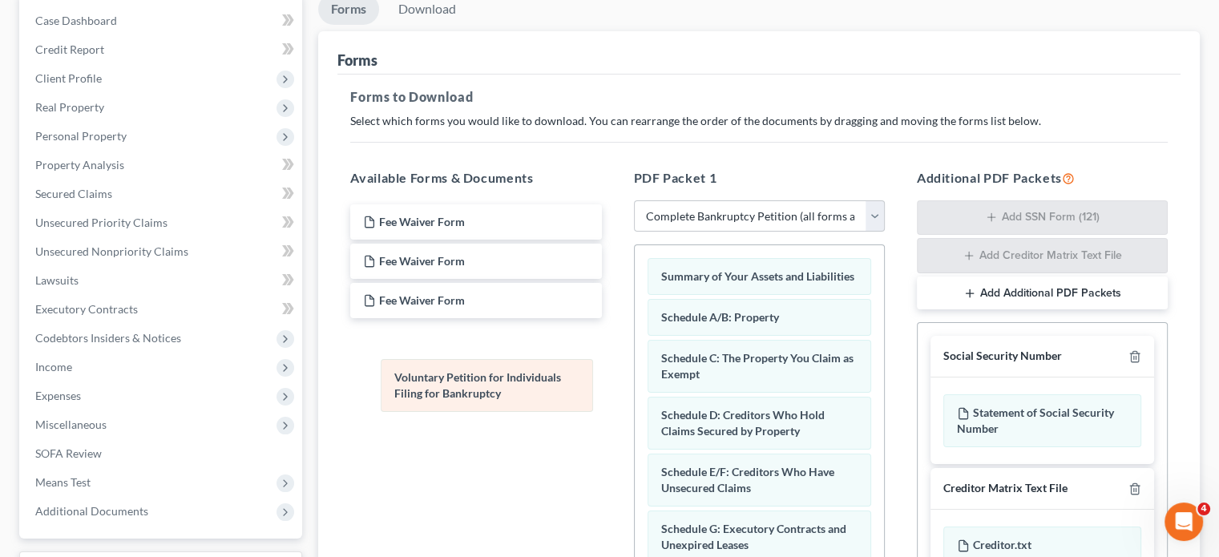
drag, startPoint x: 712, startPoint y: 285, endPoint x: 443, endPoint y: 371, distance: 282.5
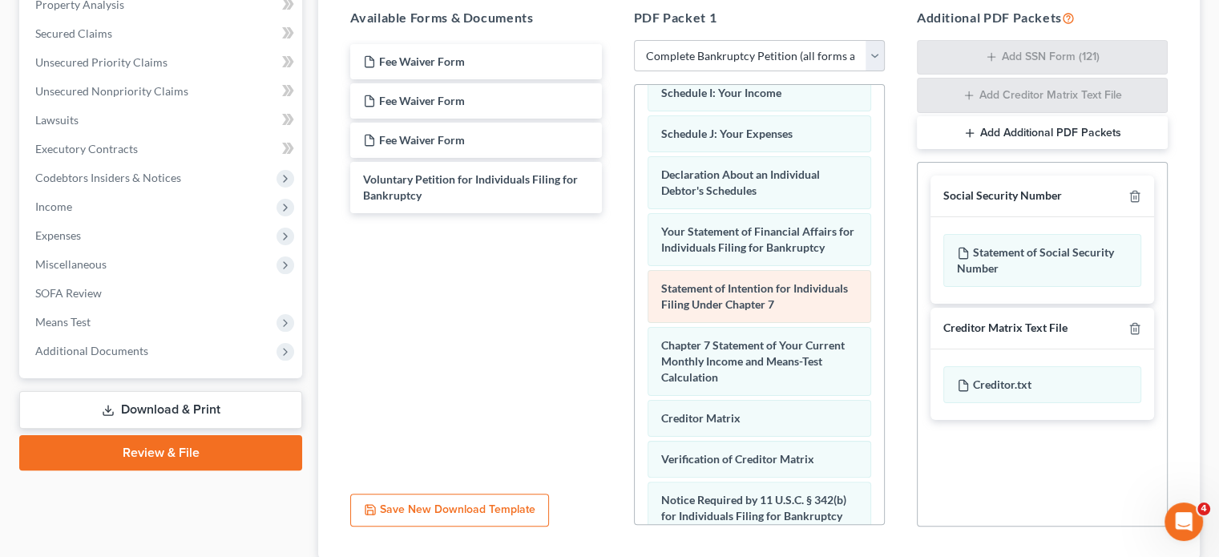
scroll to position [401, 0]
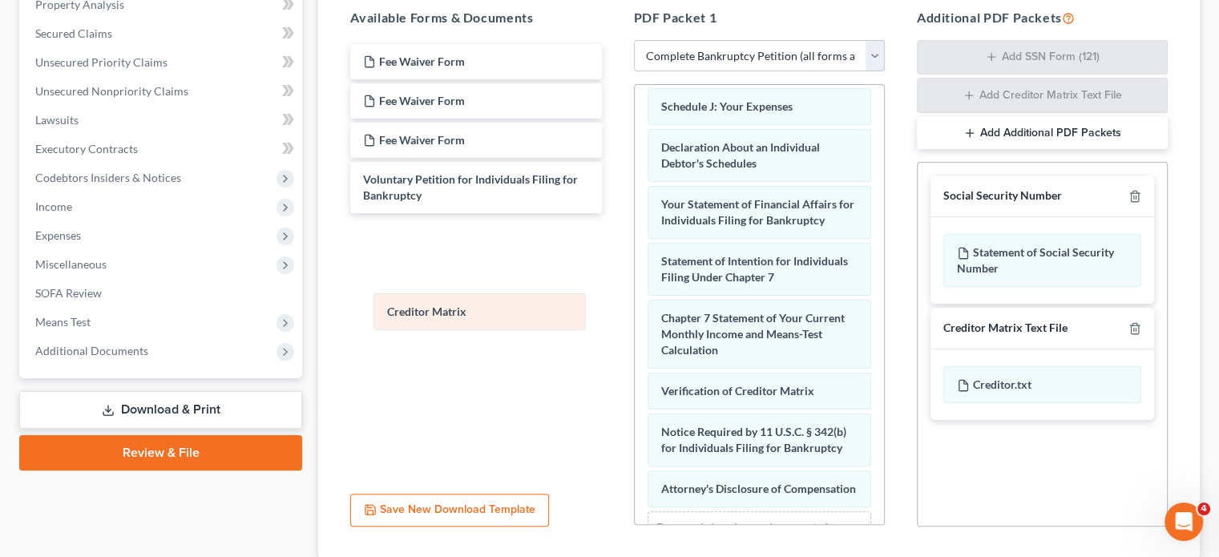
drag, startPoint x: 721, startPoint y: 409, endPoint x: 461, endPoint y: 318, distance: 275.2
click at [635, 319] on div "Creditor Matrix Summary of Your Assets and Liabilities Schedule A/B: Property S…" at bounding box center [759, 140] width 249 height 913
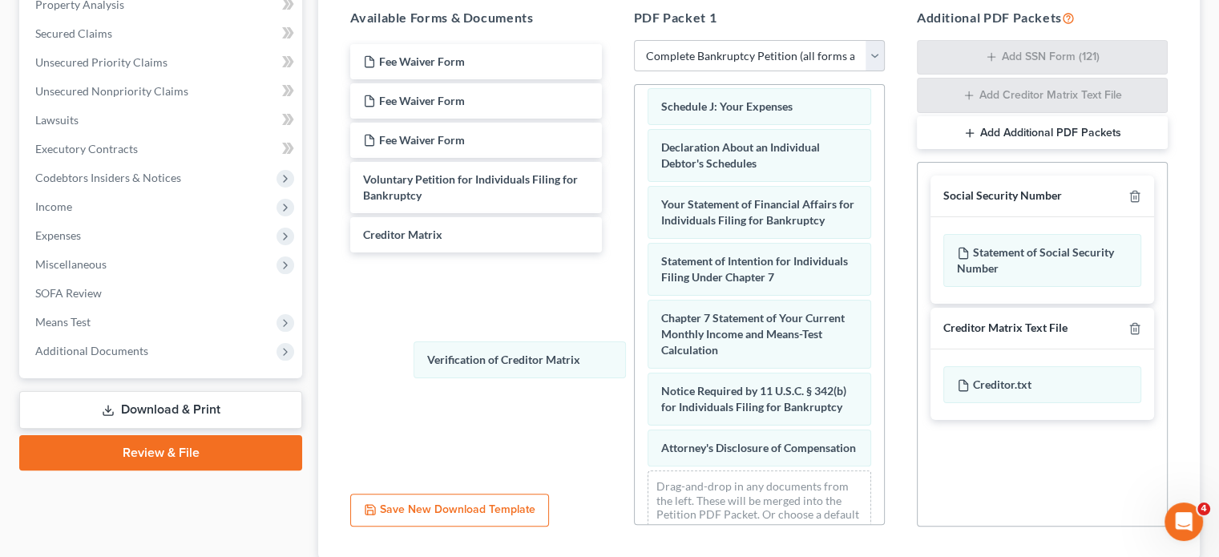
drag, startPoint x: 680, startPoint y: 397, endPoint x: 487, endPoint y: 347, distance: 199.6
click at [635, 351] on div "Verification of Creditor Matrix Summary of Your Assets and Liabilities Schedule…" at bounding box center [759, 120] width 249 height 872
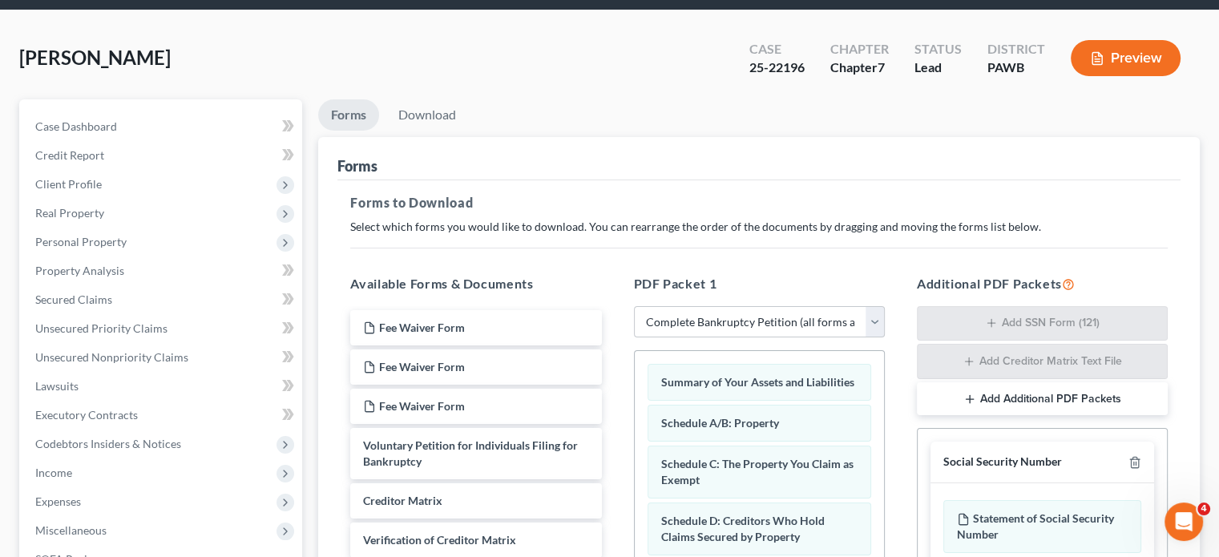
scroll to position [0, 0]
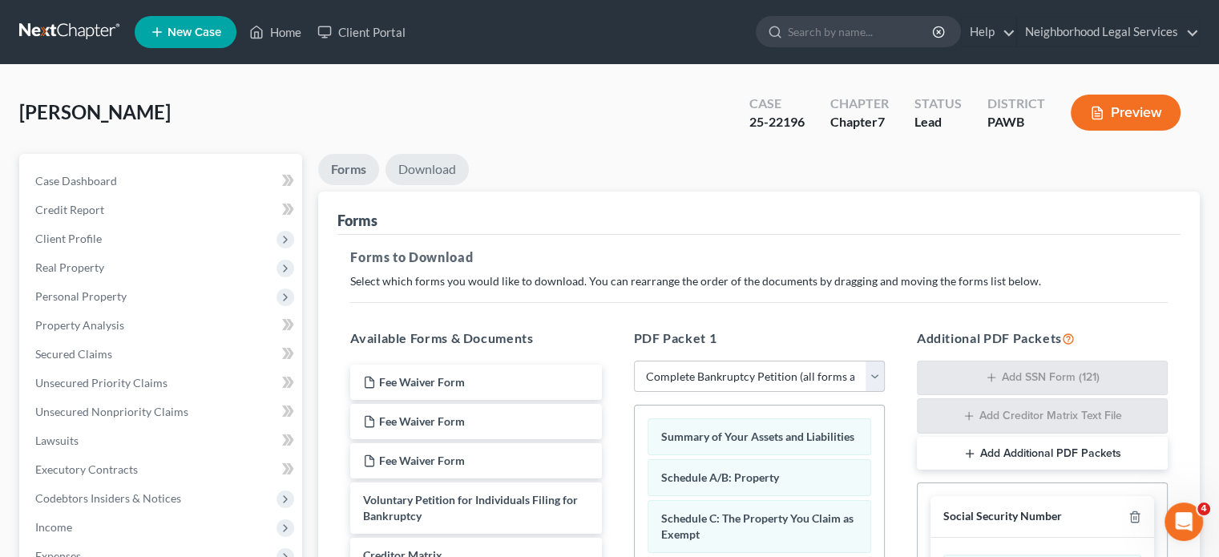
click at [434, 172] on link "Download" at bounding box center [426, 169] width 83 height 31
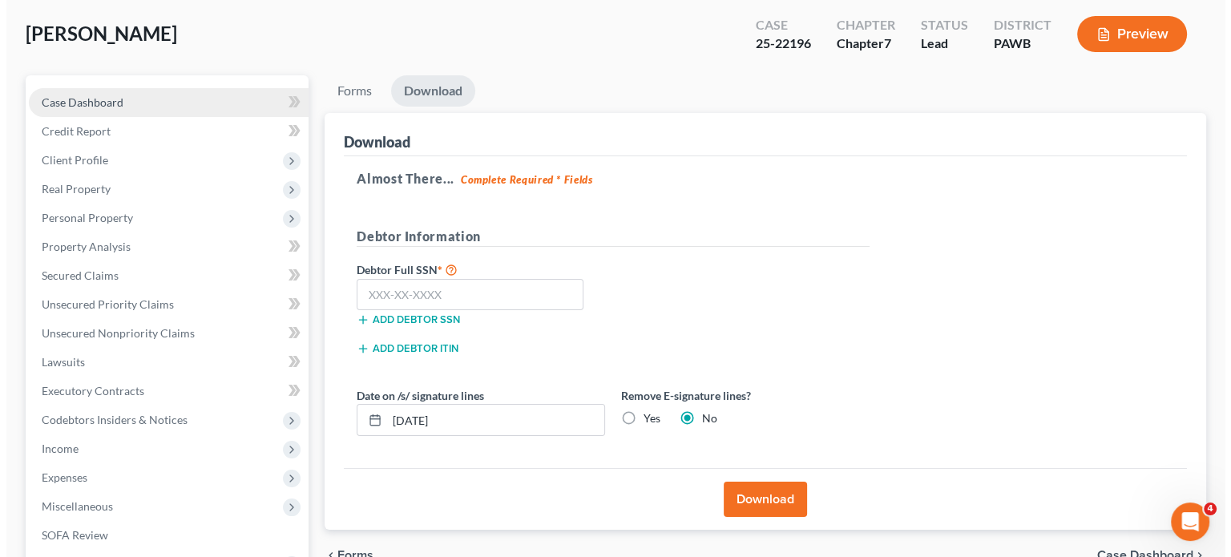
scroll to position [160, 0]
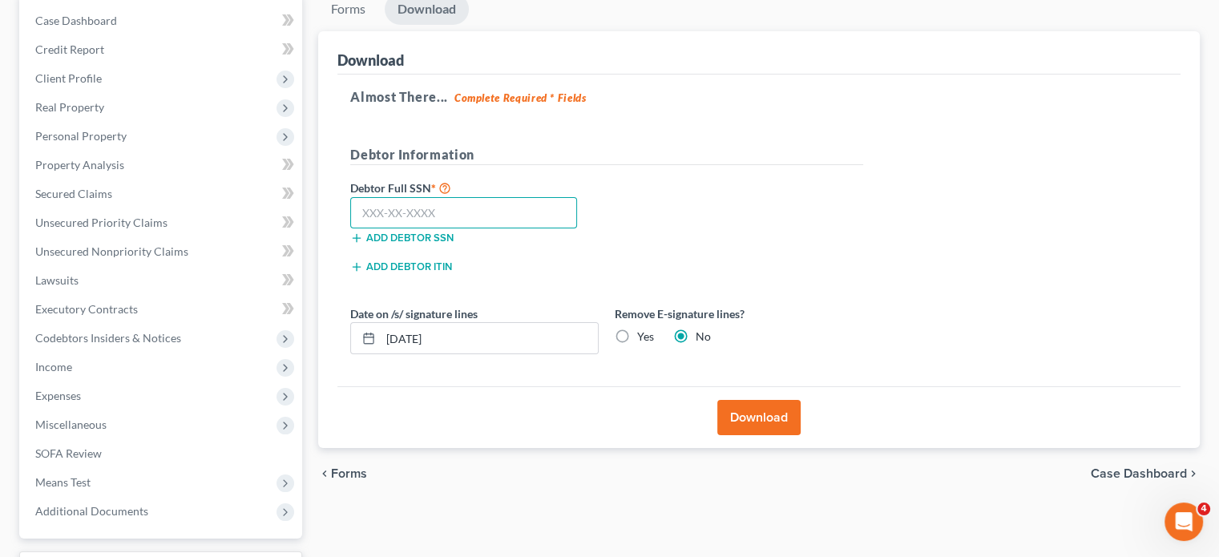
click at [413, 216] on input "text" at bounding box center [463, 213] width 227 height 32
paste input "192-52-7775"
type input "192-52-7775"
click at [758, 404] on button "Download" at bounding box center [758, 417] width 83 height 35
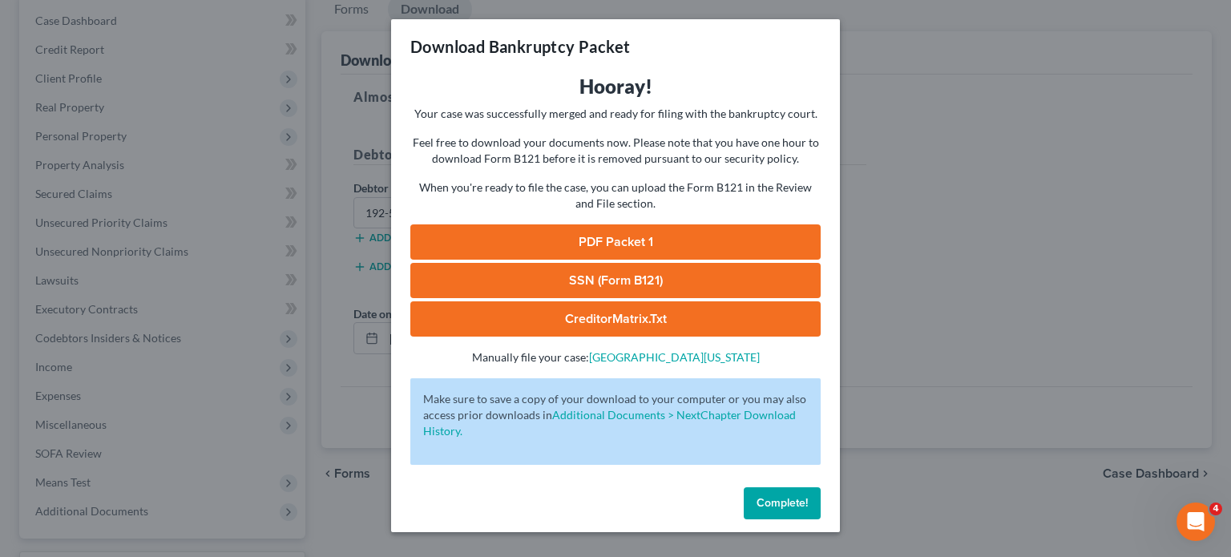
click at [713, 246] on link "PDF Packet 1" at bounding box center [615, 241] width 410 height 35
